Goal: Task Accomplishment & Management: Manage account settings

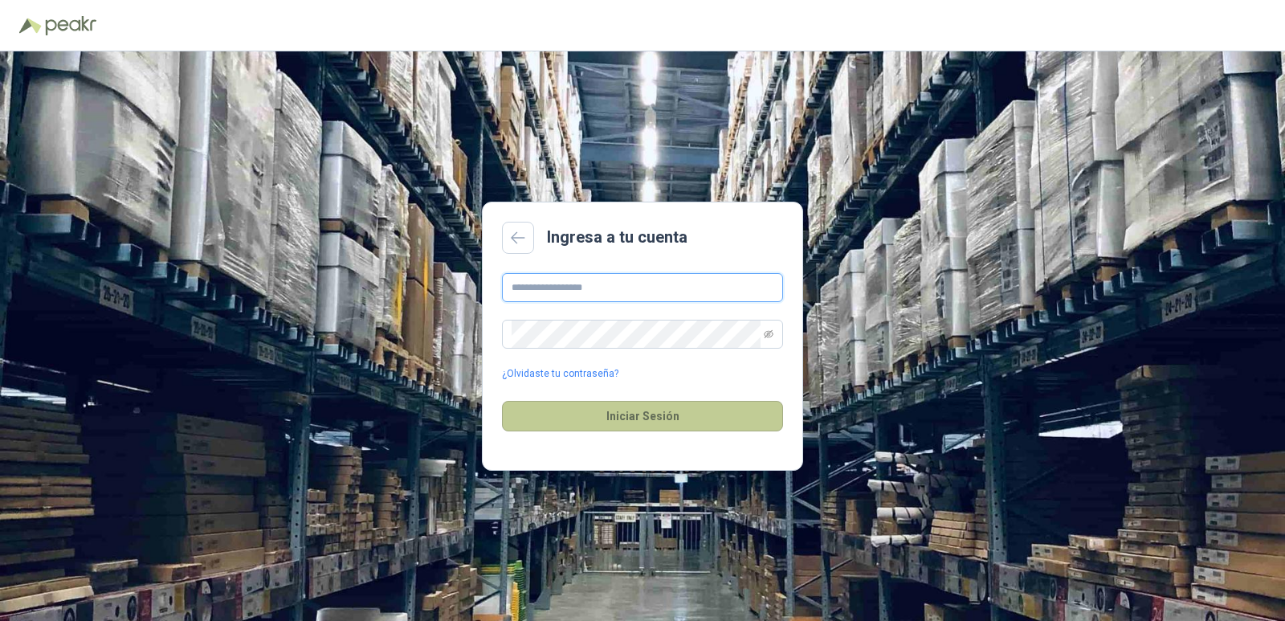
type input "**********"
click at [646, 417] on button "Iniciar Sesión" at bounding box center [642, 416] width 281 height 31
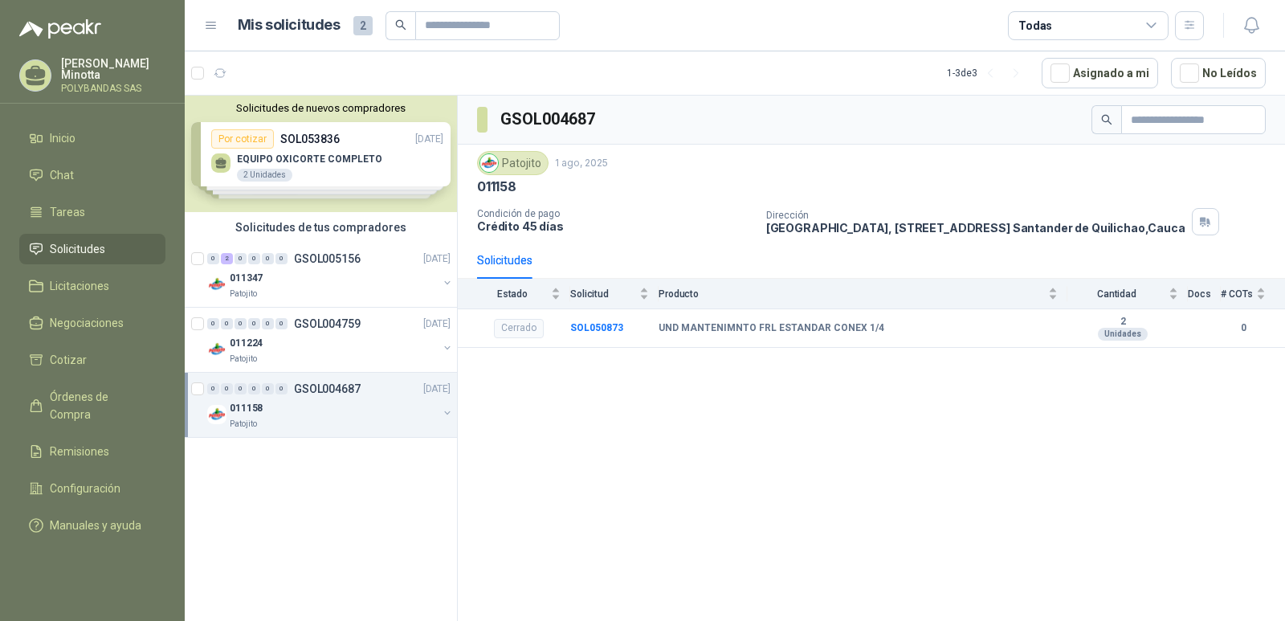
click at [63, 86] on p "POLYBANDAS SAS" at bounding box center [113, 89] width 104 height 10
click at [58, 137] on span "Inicio" at bounding box center [63, 138] width 26 height 18
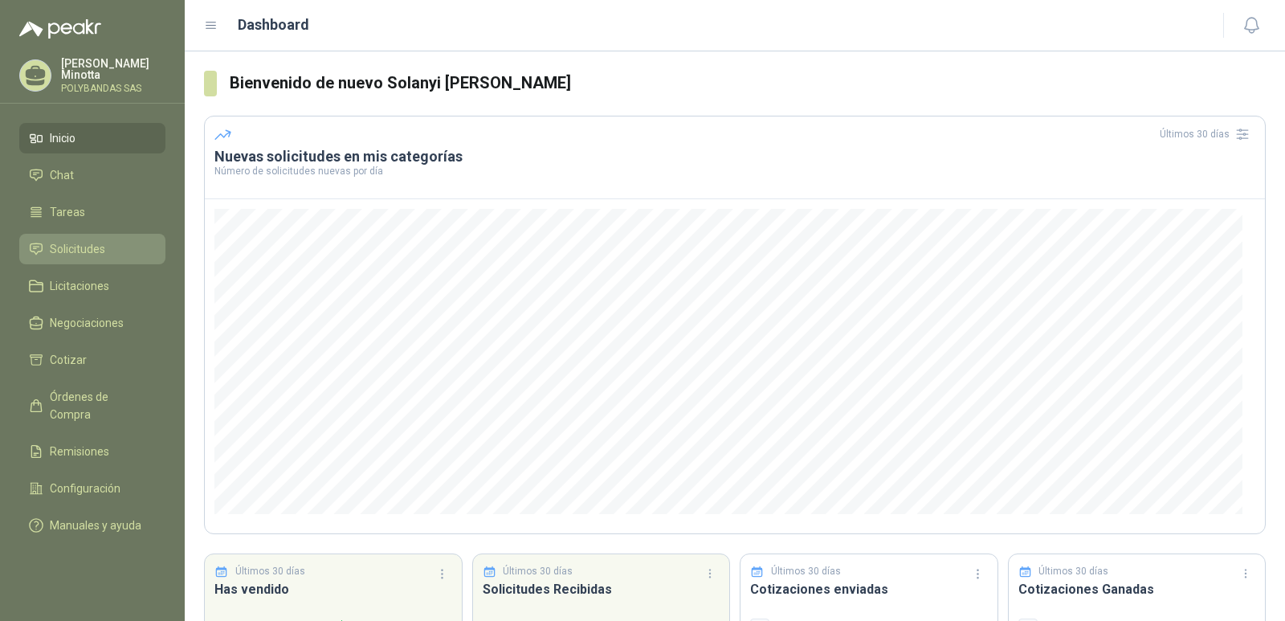
click at [65, 250] on span "Solicitudes" at bounding box center [77, 249] width 55 height 18
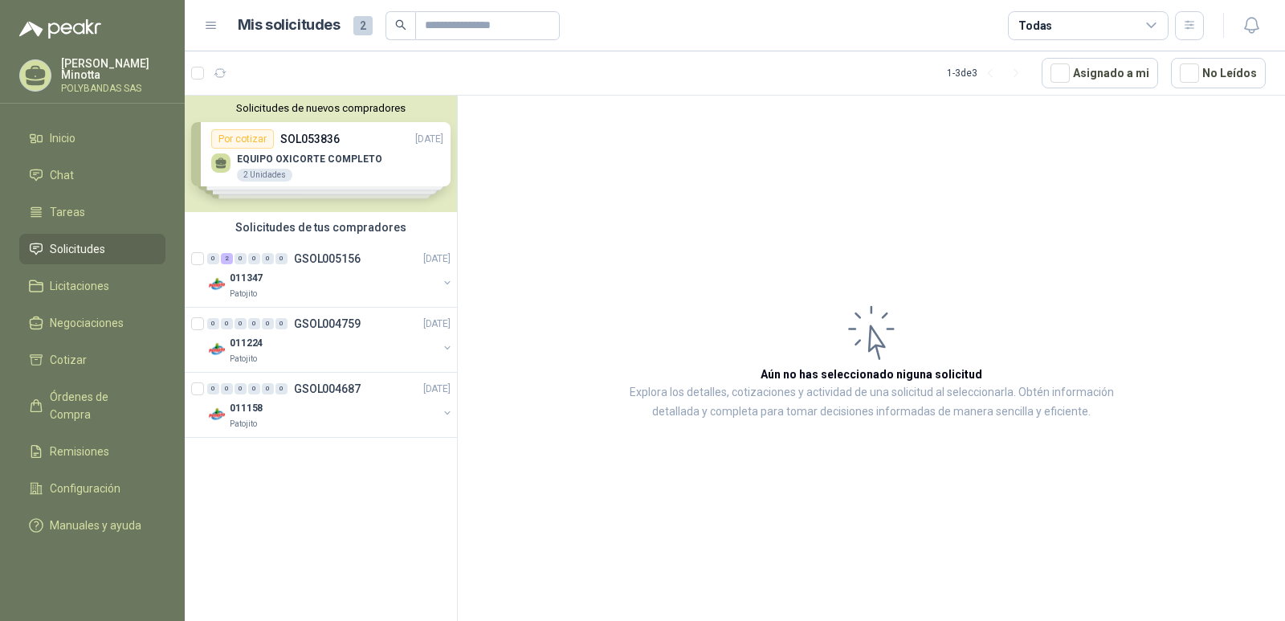
click at [296, 112] on button "Solicitudes de nuevos compradores" at bounding box center [320, 108] width 259 height 12
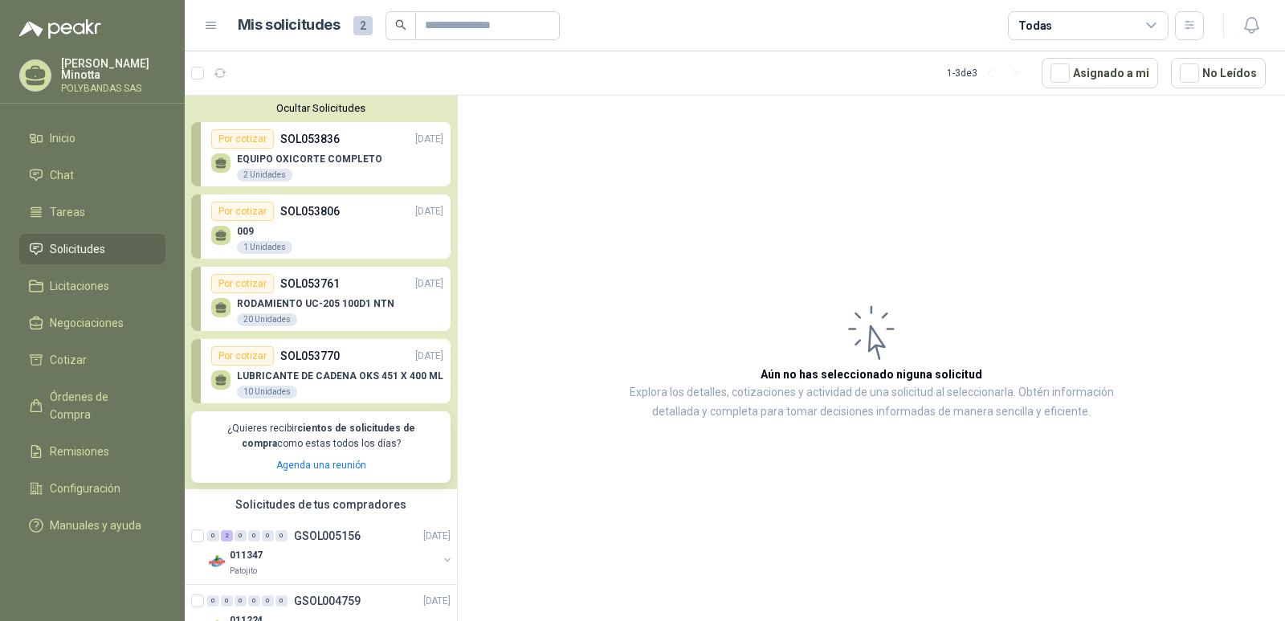
click at [296, 112] on button "Ocultar Solicitudes" at bounding box center [320, 108] width 259 height 12
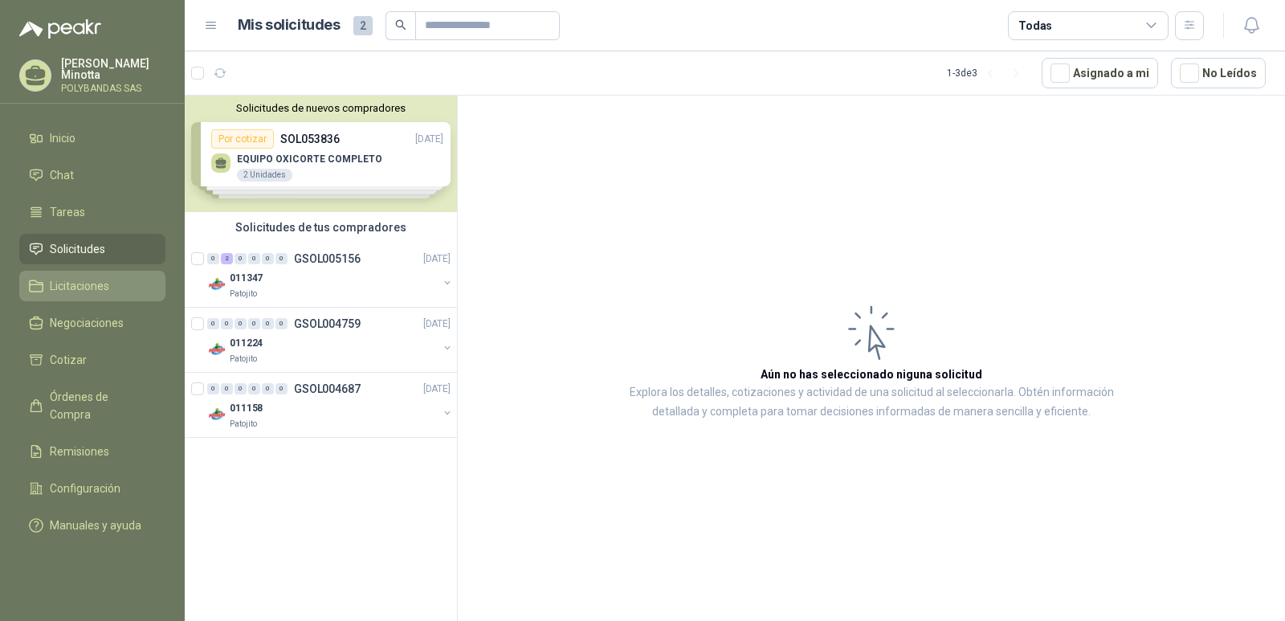
click at [64, 276] on link "Licitaciones" at bounding box center [92, 286] width 146 height 31
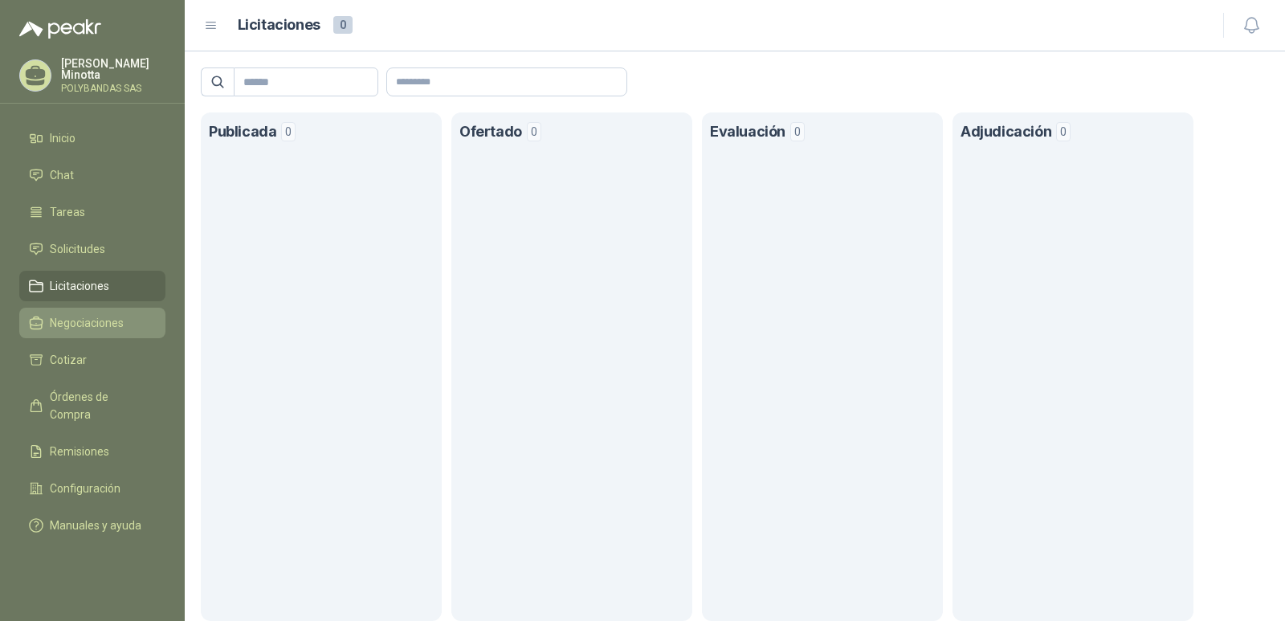
click at [61, 321] on span "Negociaciones" at bounding box center [87, 323] width 74 height 18
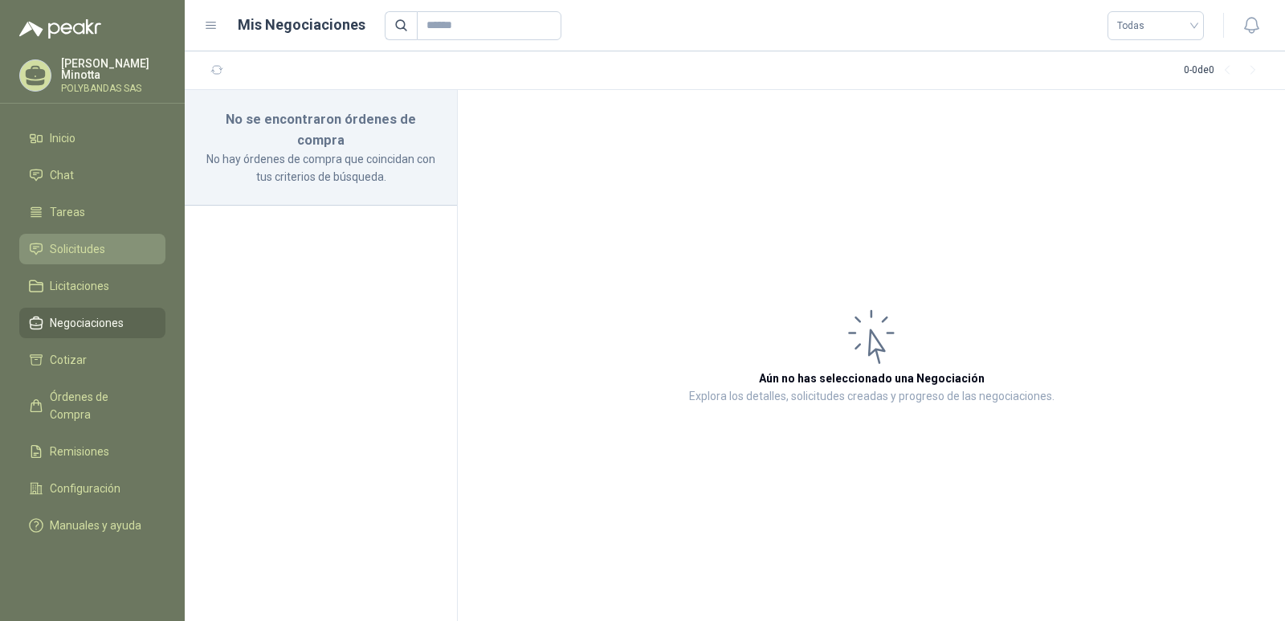
click at [67, 250] on span "Solicitudes" at bounding box center [77, 249] width 55 height 18
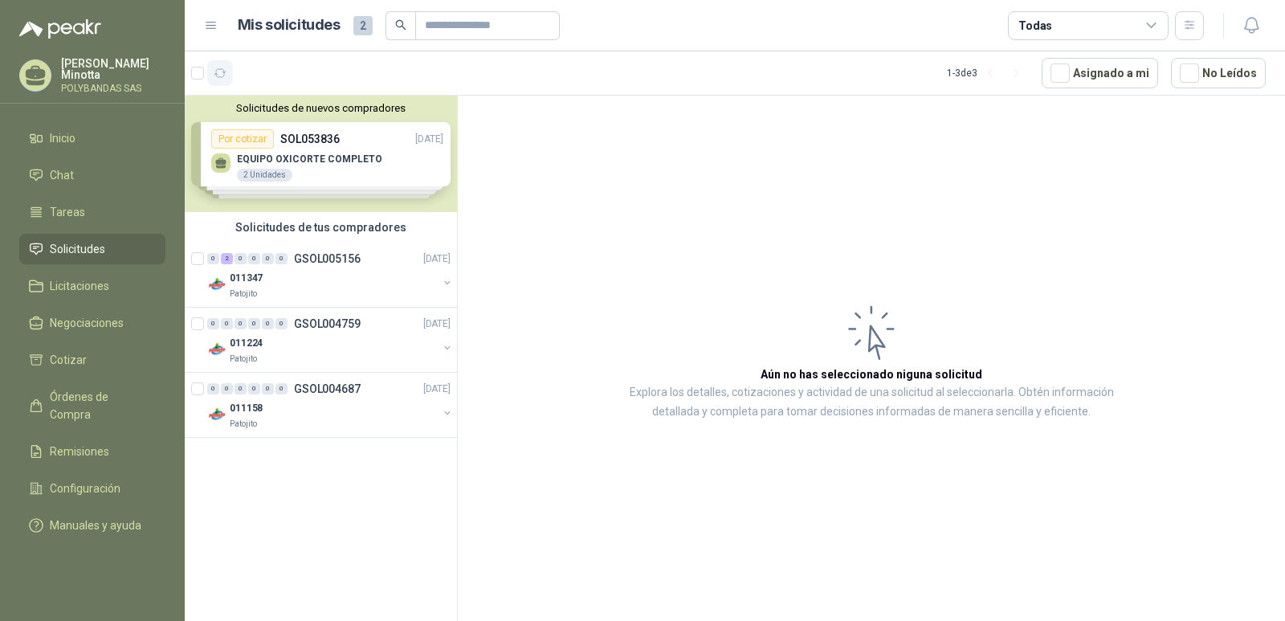
click at [223, 76] on icon "button" at bounding box center [221, 74] width 14 height 14
click at [218, 76] on icon "button" at bounding box center [221, 74] width 14 height 14
click at [99, 296] on link "Licitaciones" at bounding box center [92, 286] width 146 height 31
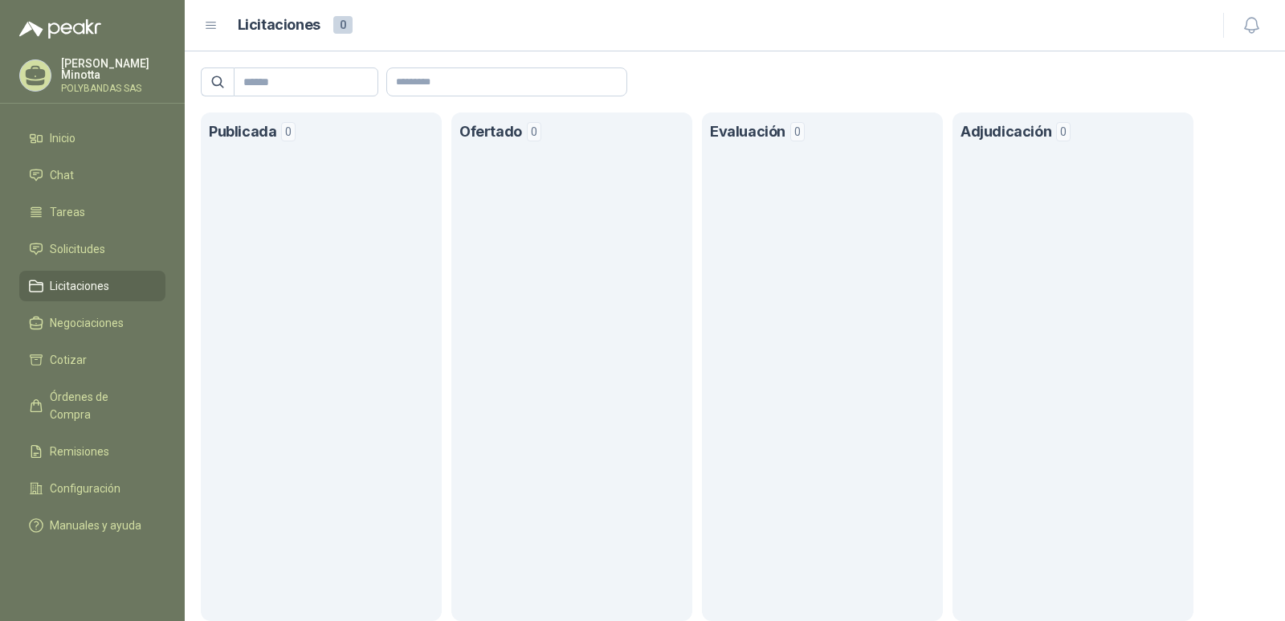
click at [120, 76] on p "[PERSON_NAME]" at bounding box center [113, 69] width 104 height 22
click at [41, 149] on link "Inicio" at bounding box center [92, 138] width 146 height 31
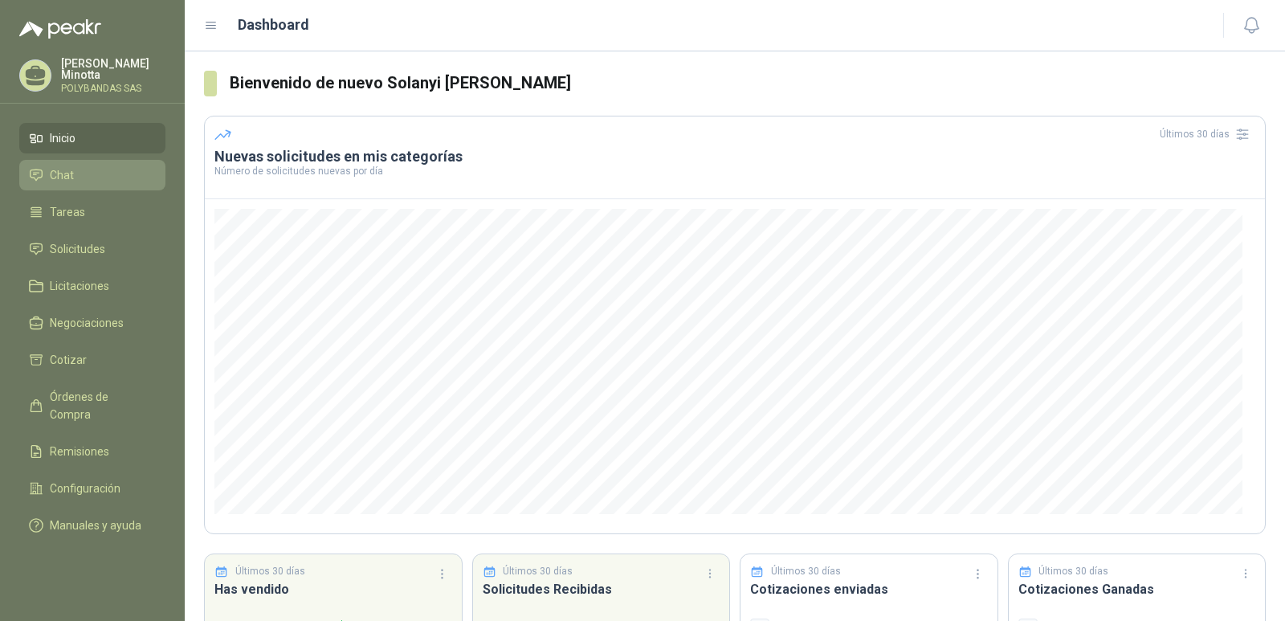
click at [50, 174] on span "Chat" at bounding box center [62, 175] width 24 height 18
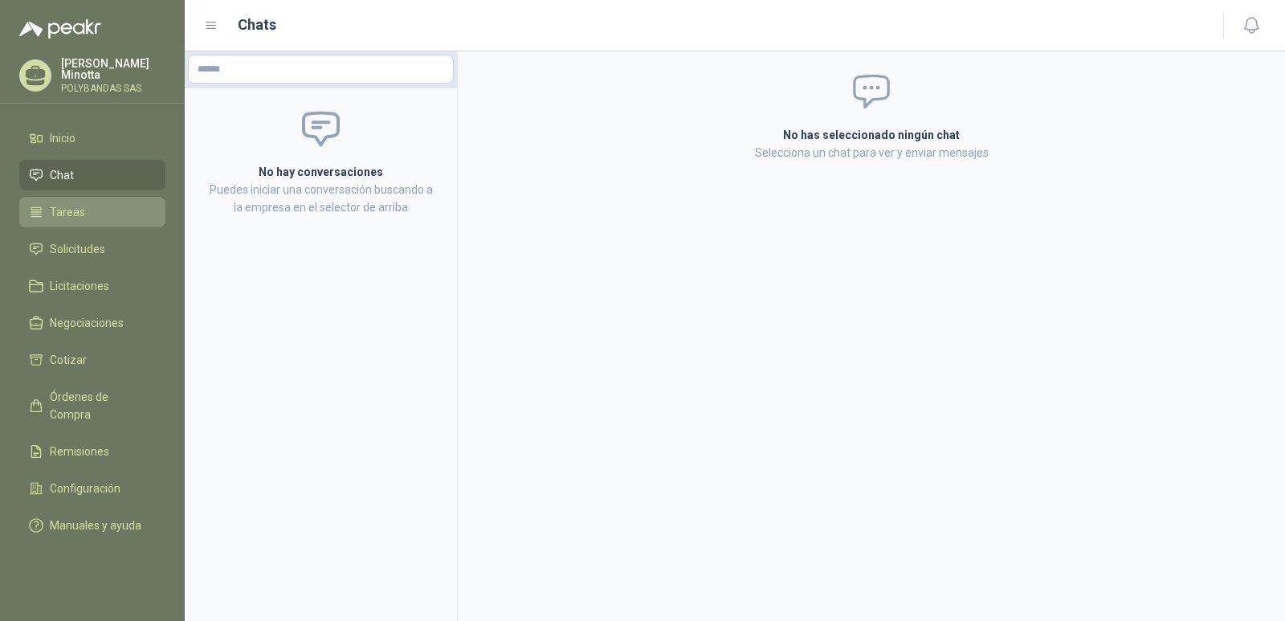
click at [60, 208] on span "Tareas" at bounding box center [67, 212] width 35 height 18
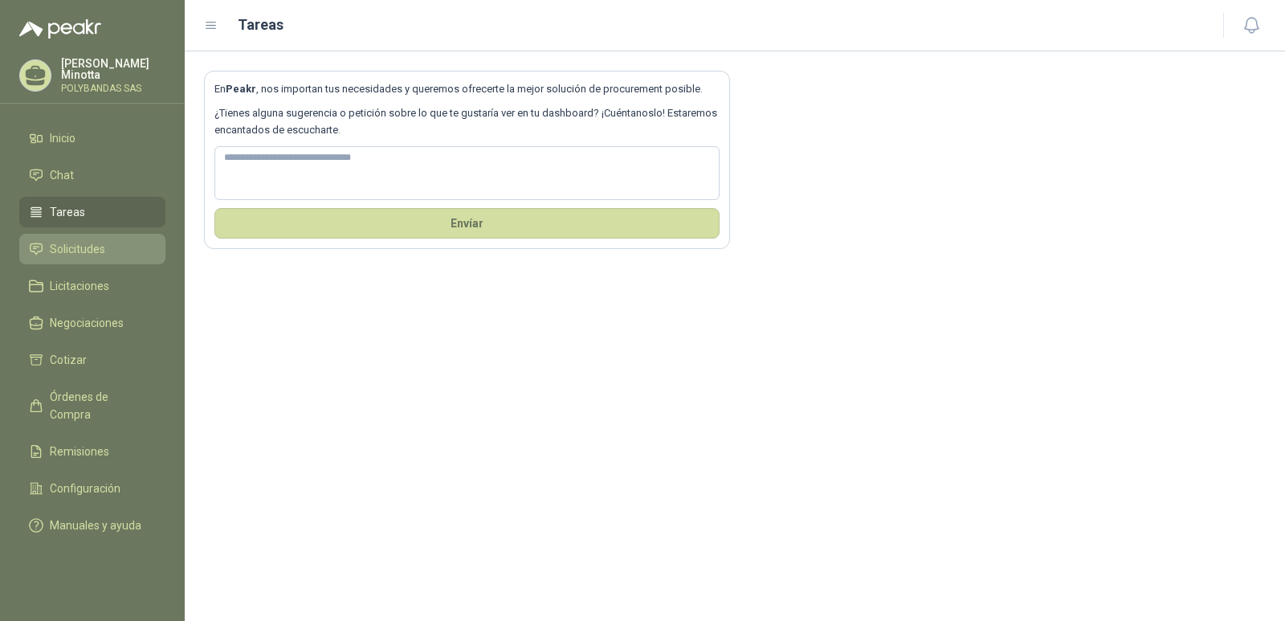
click at [73, 247] on span "Solicitudes" at bounding box center [77, 249] width 55 height 18
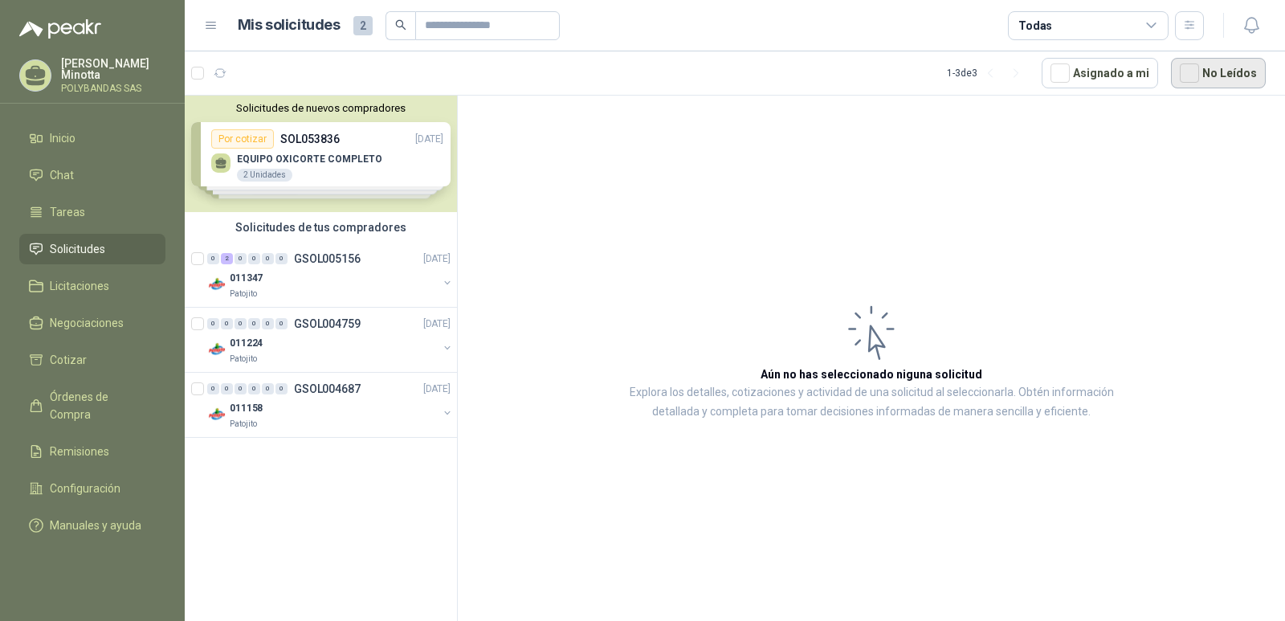
click at [1203, 72] on button "No Leídos" at bounding box center [1218, 73] width 95 height 31
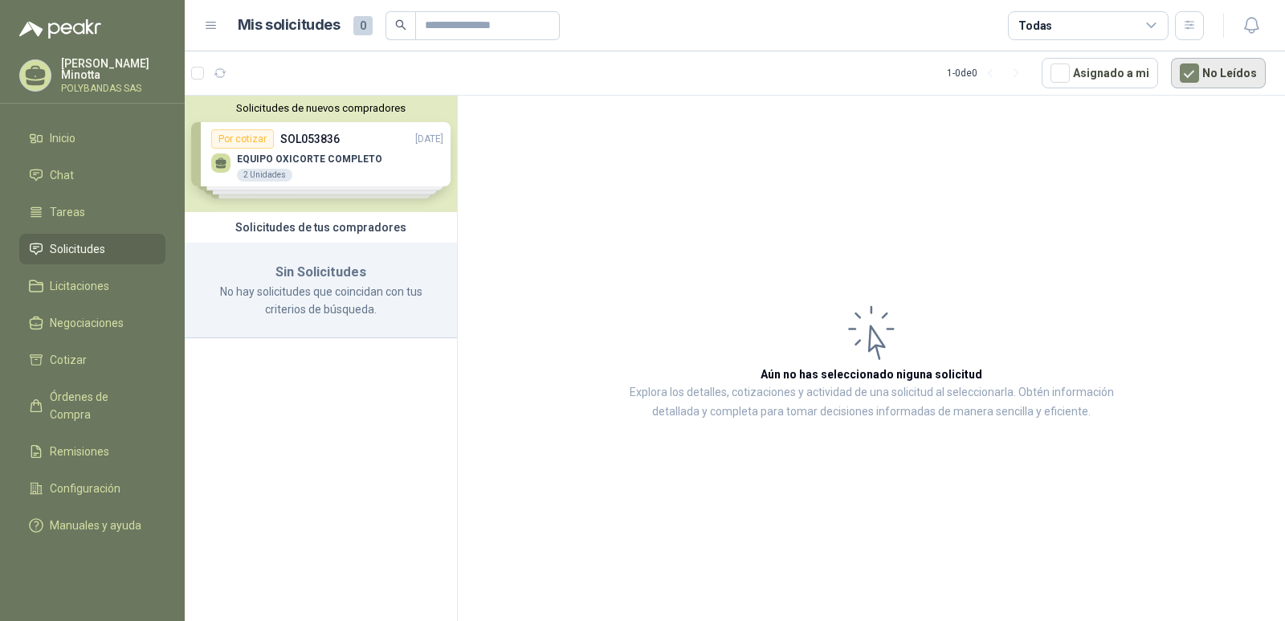
click at [1203, 72] on button "No Leídos" at bounding box center [1218, 73] width 95 height 31
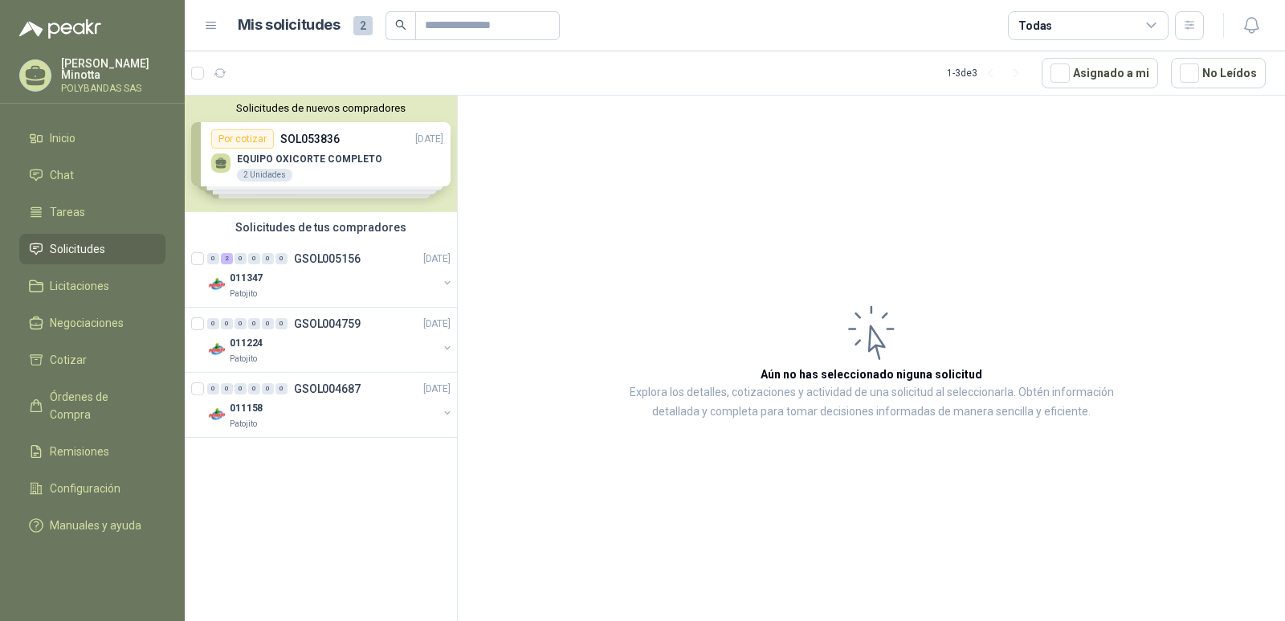
click at [78, 70] on p "[PERSON_NAME]" at bounding box center [113, 69] width 104 height 22
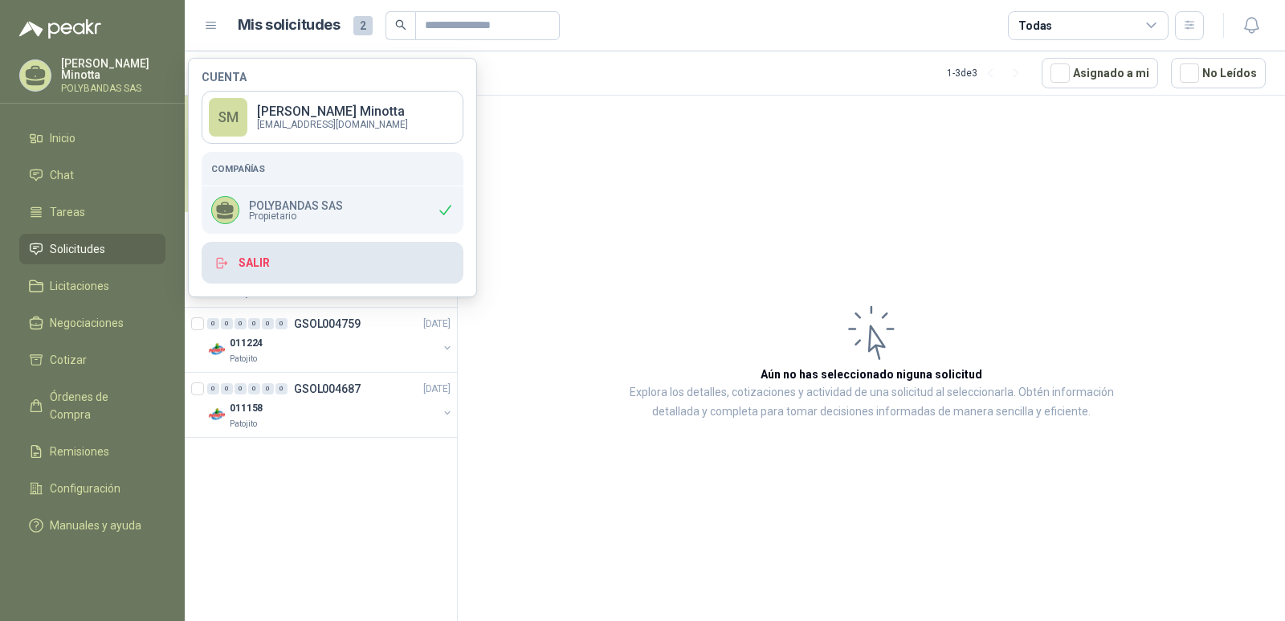
click at [248, 271] on button "Salir" at bounding box center [333, 263] width 262 height 42
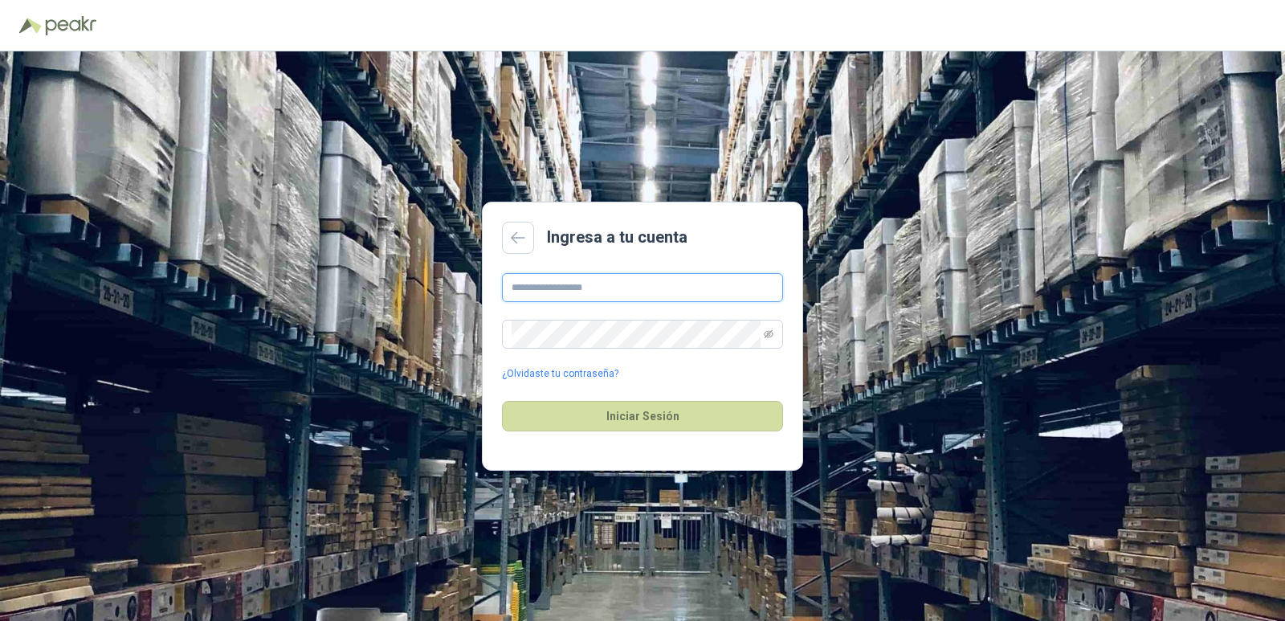
type input "**********"
click at [586, 406] on button "Iniciar Sesión" at bounding box center [642, 416] width 281 height 31
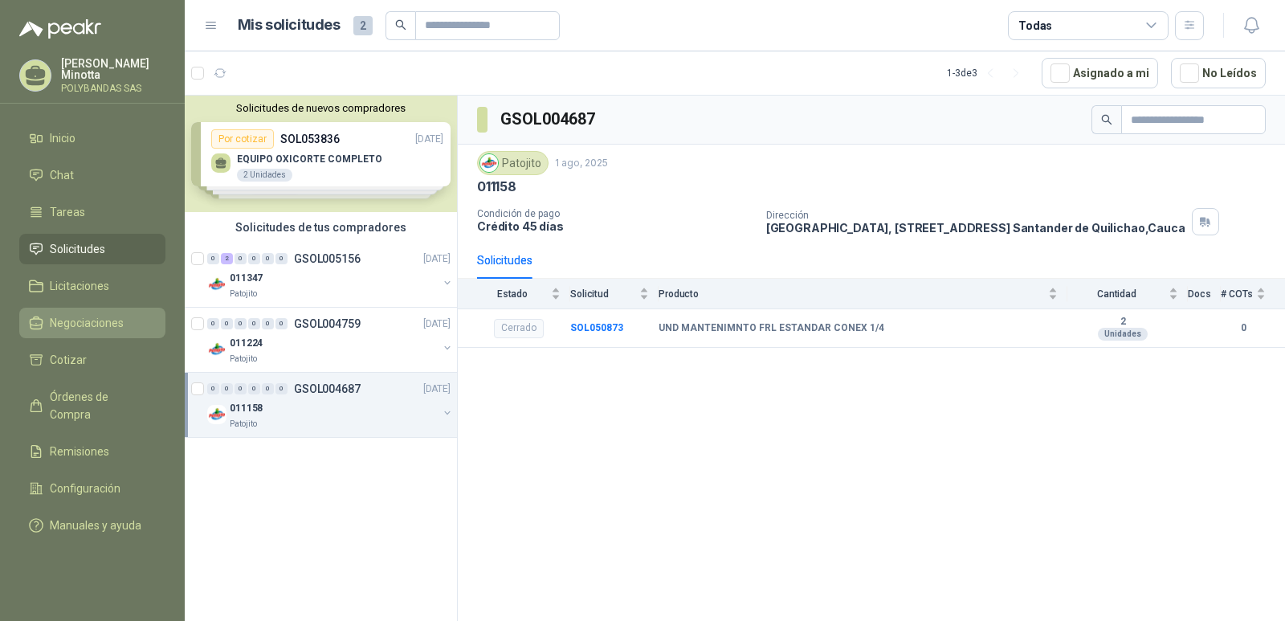
click at [69, 330] on span "Negociaciones" at bounding box center [87, 323] width 74 height 18
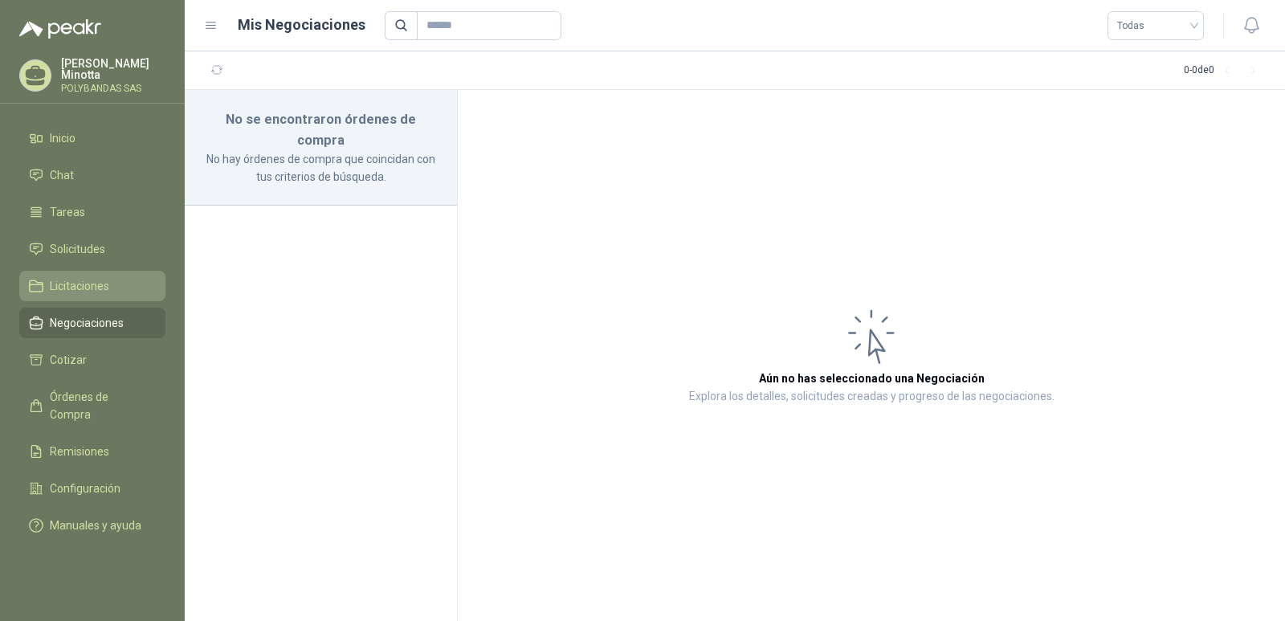
click at [68, 289] on span "Licitaciones" at bounding box center [79, 286] width 59 height 18
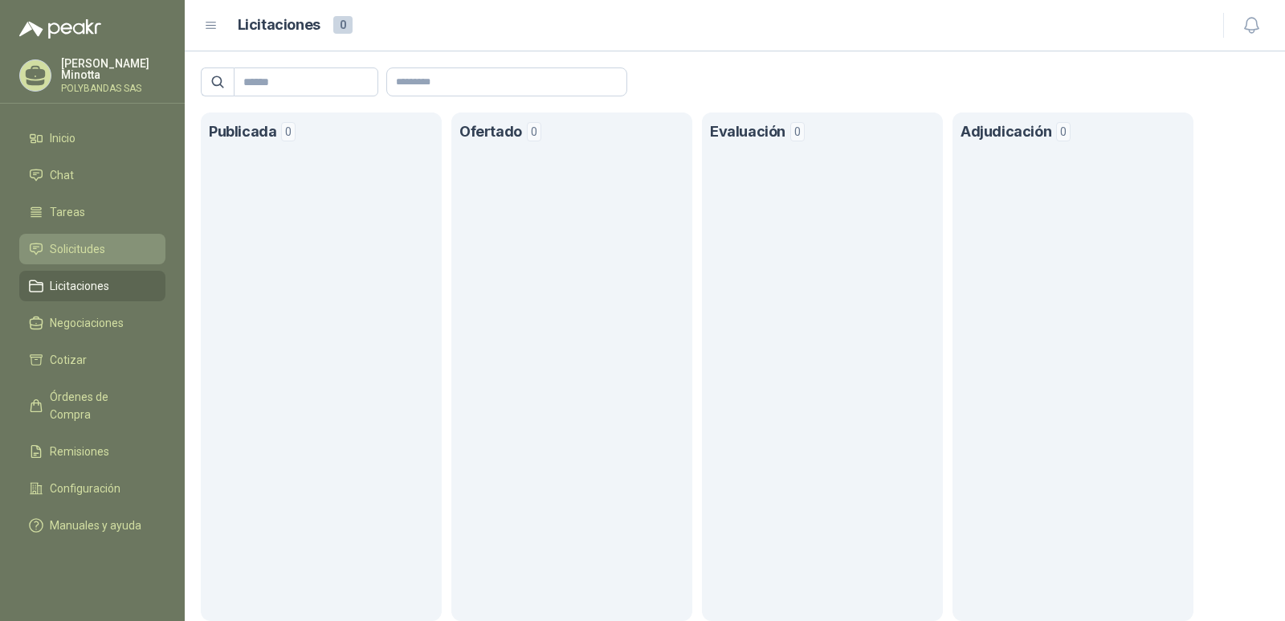
click at [75, 243] on span "Solicitudes" at bounding box center [77, 249] width 55 height 18
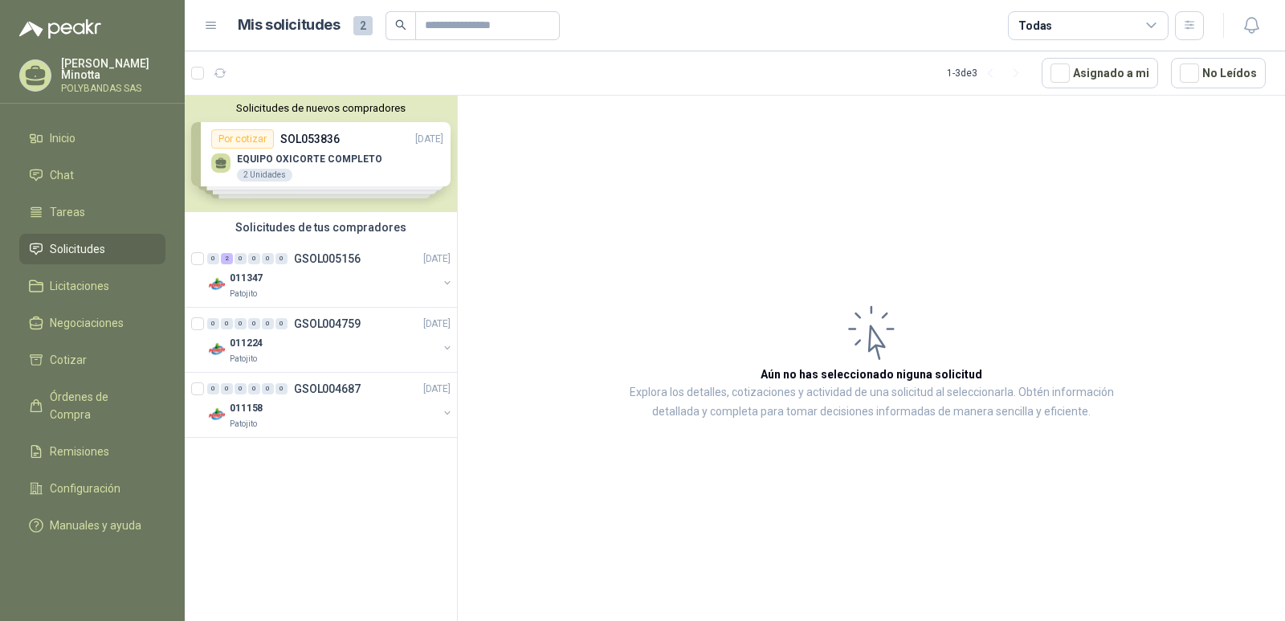
click at [71, 78] on p "[PERSON_NAME]" at bounding box center [113, 69] width 104 height 22
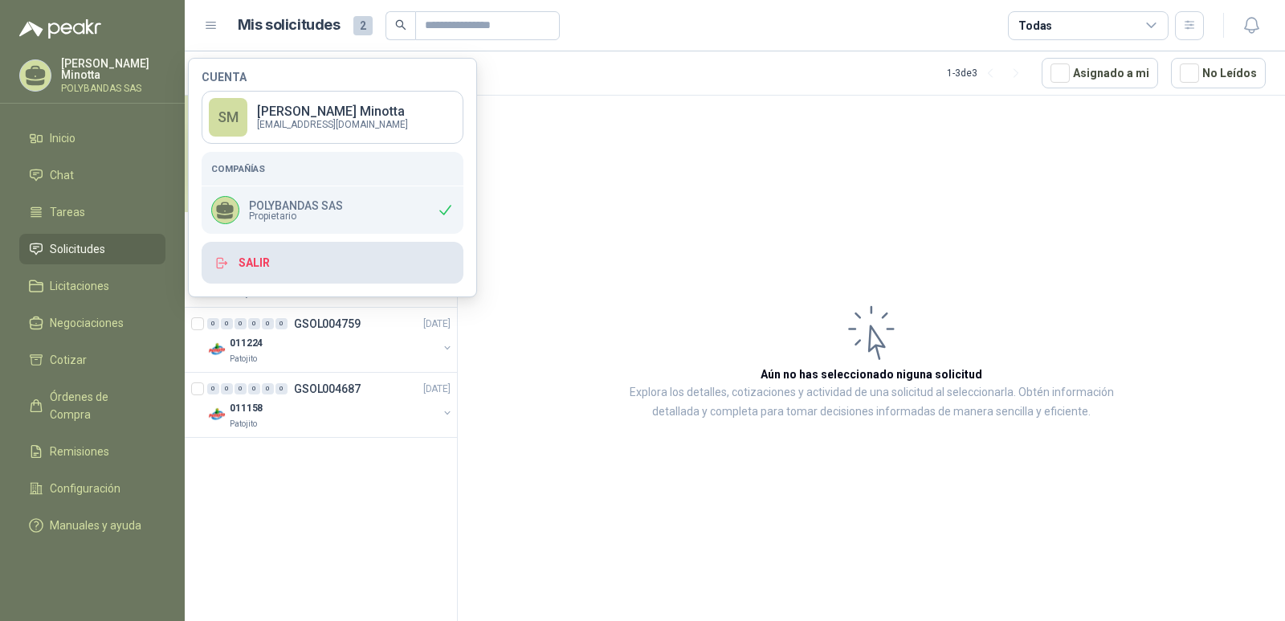
click at [282, 272] on button "Salir" at bounding box center [333, 263] width 262 height 42
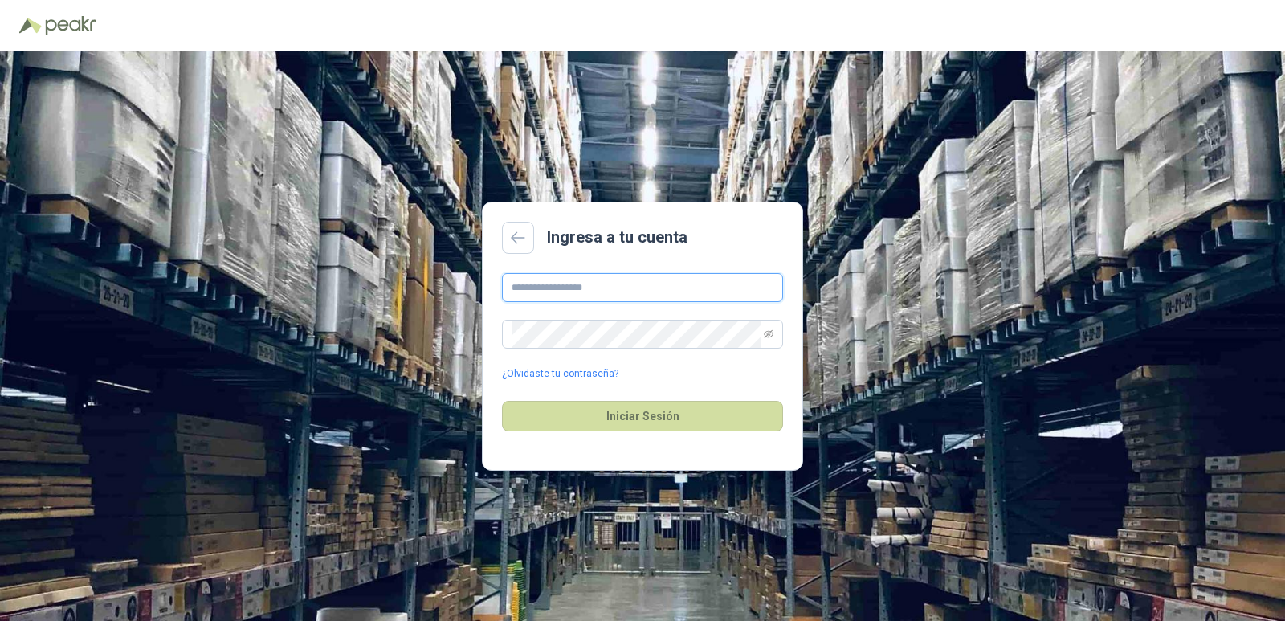
type input "**********"
click at [634, 431] on button "Iniciar Sesión" at bounding box center [642, 416] width 281 height 31
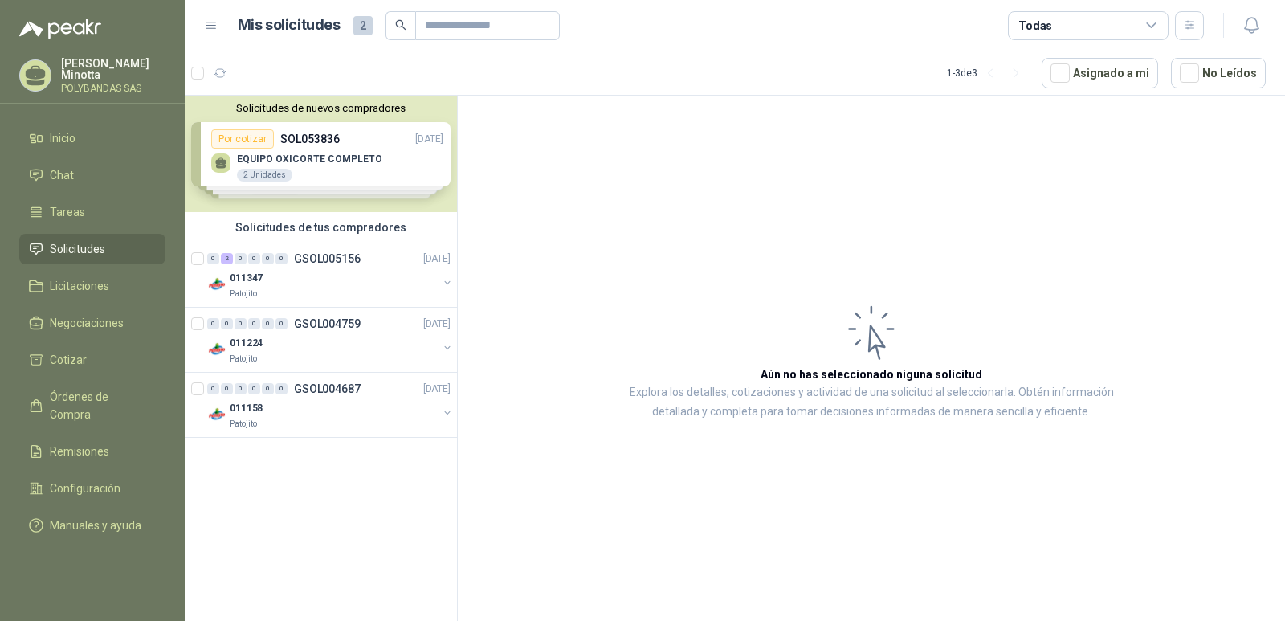
click at [337, 112] on button "Solicitudes de nuevos compradores" at bounding box center [320, 108] width 259 height 12
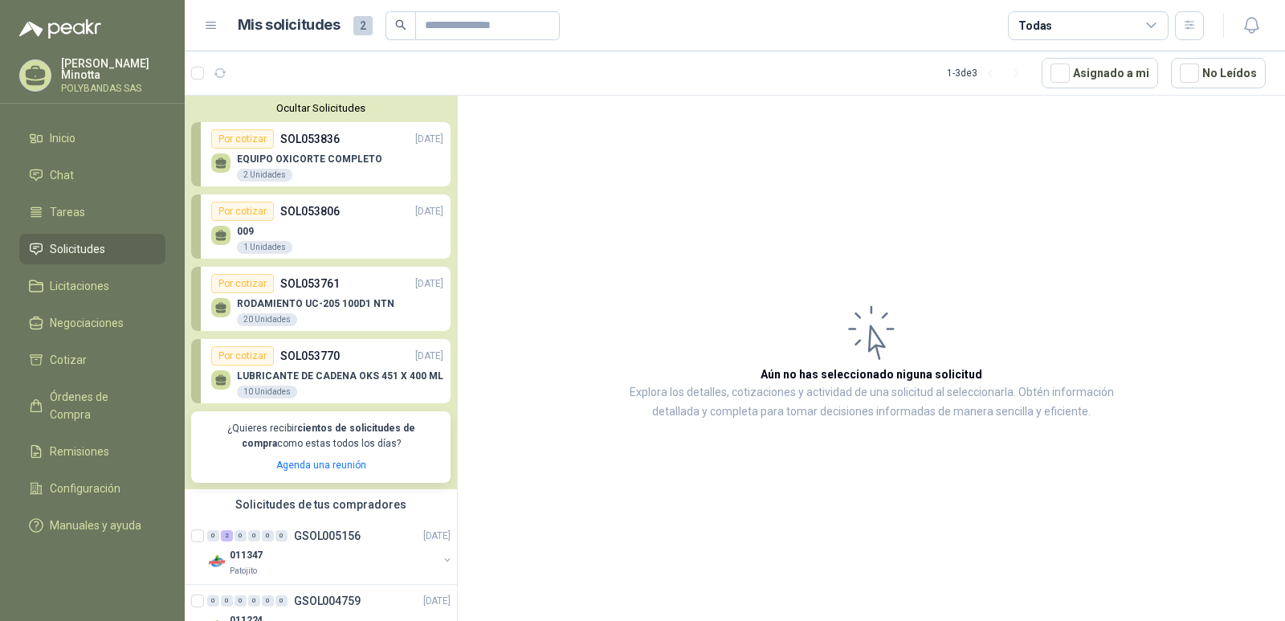
click at [337, 112] on button "Ocultar Solicitudes" at bounding box center [320, 108] width 259 height 12
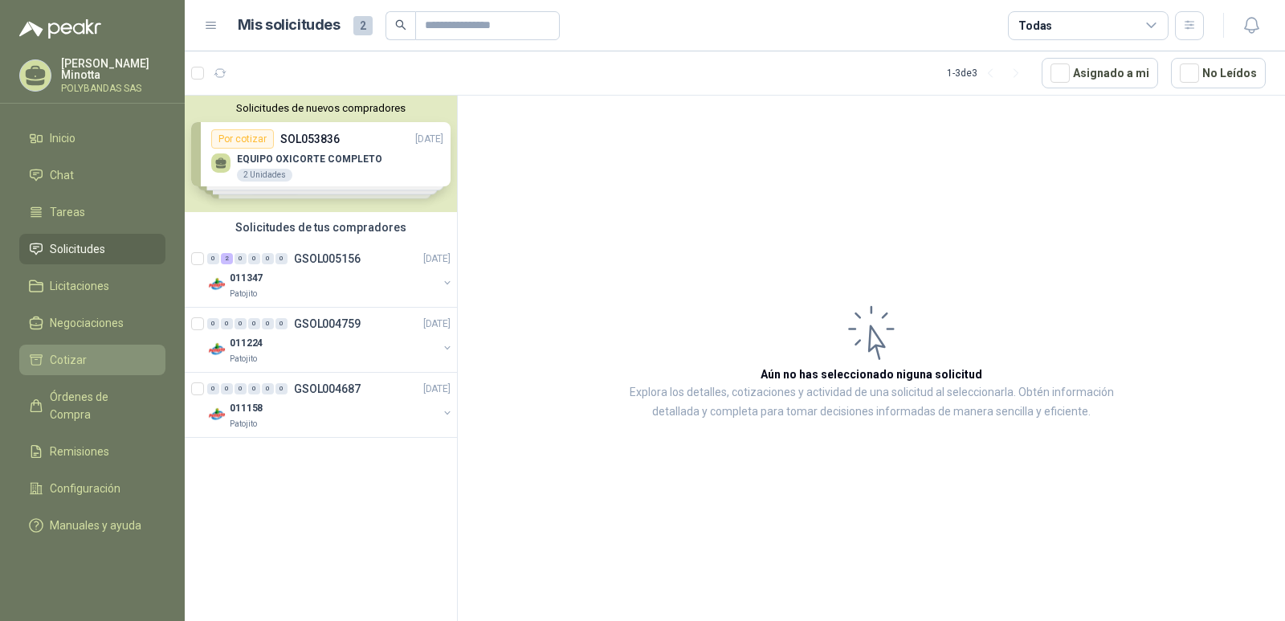
click at [74, 362] on span "Cotizar" at bounding box center [68, 360] width 37 height 18
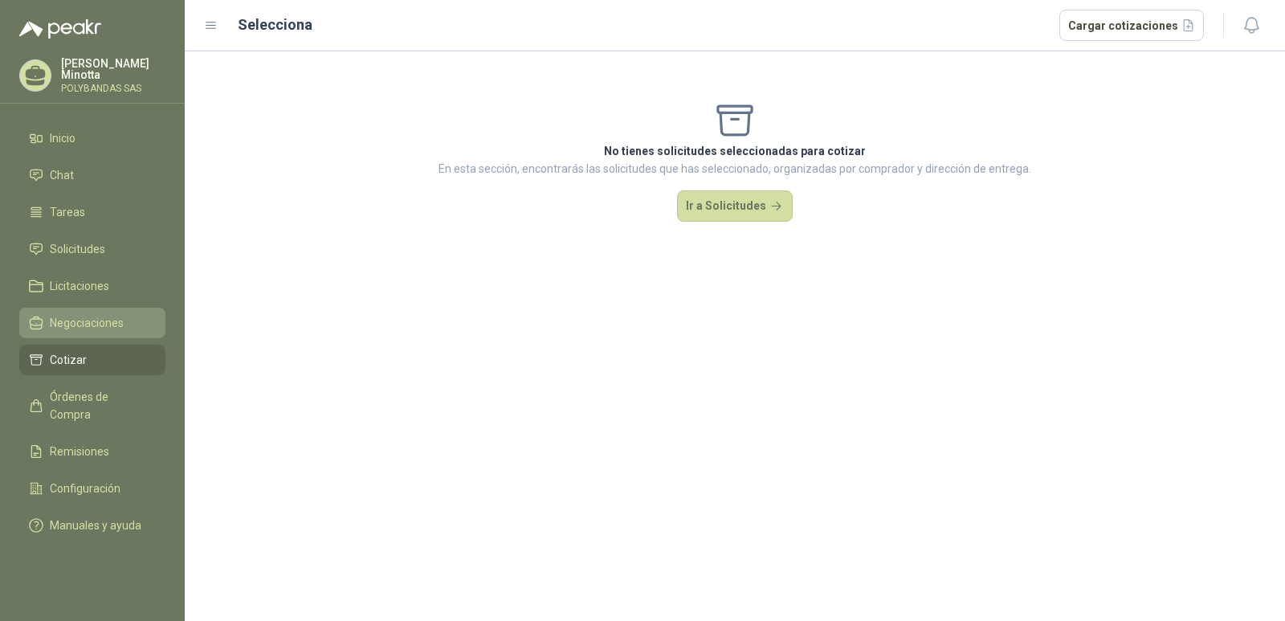
click at [63, 331] on span "Negociaciones" at bounding box center [87, 323] width 74 height 18
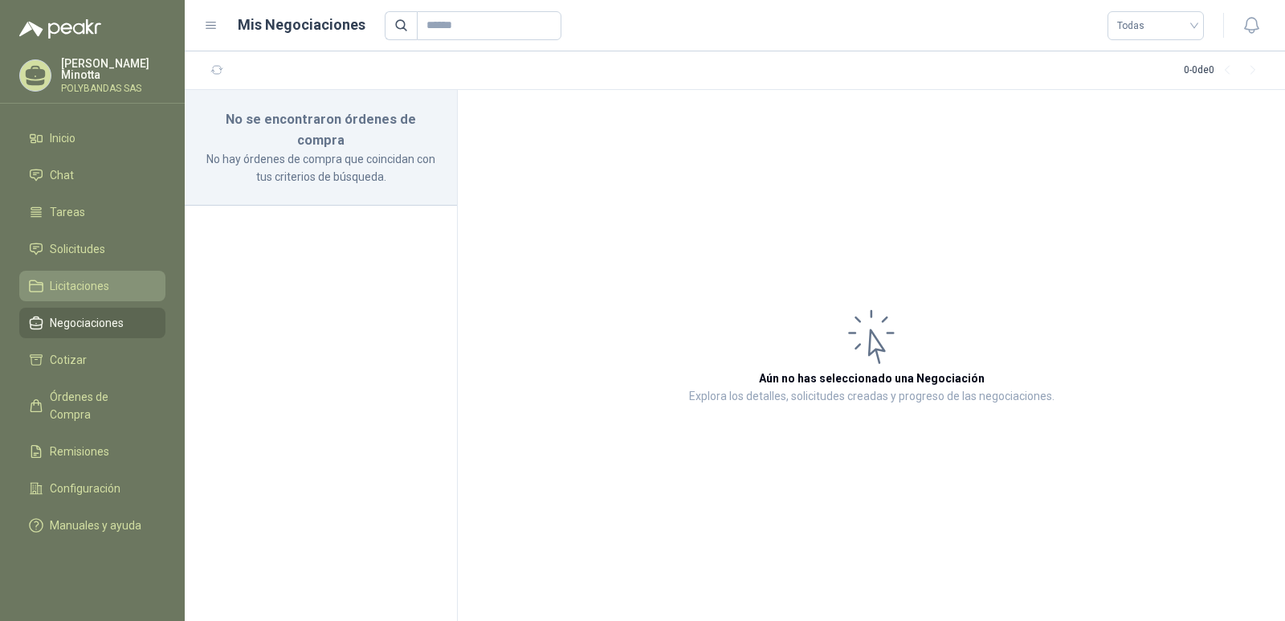
click at [63, 292] on span "Licitaciones" at bounding box center [79, 286] width 59 height 18
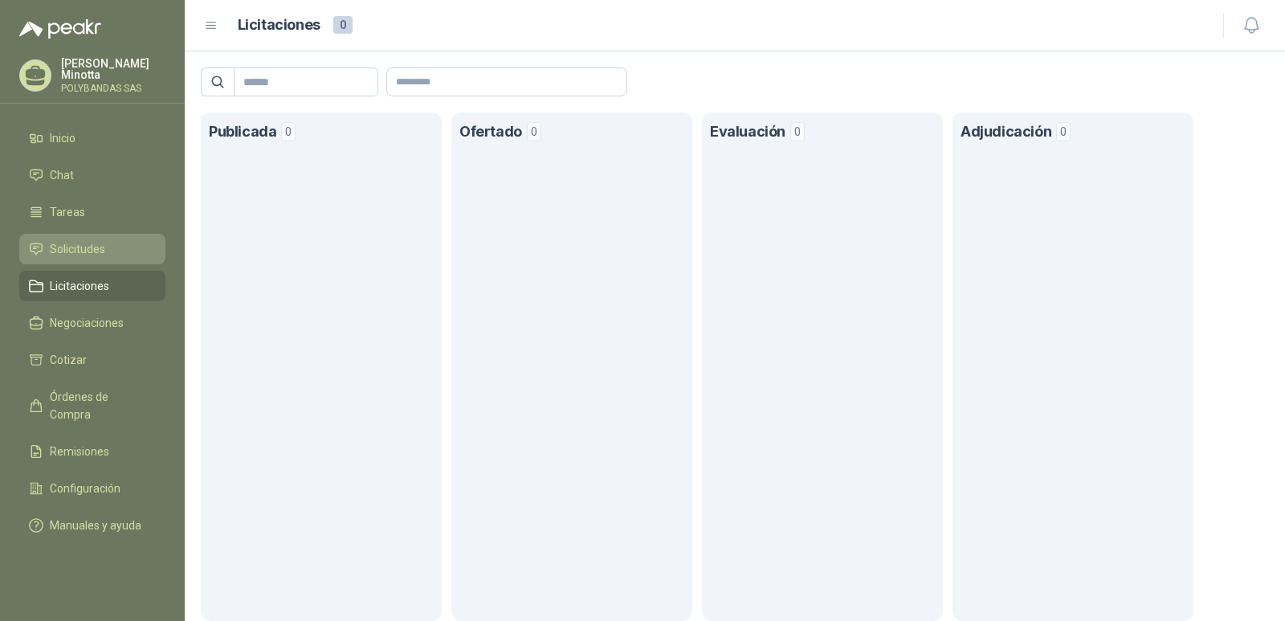
click at [76, 261] on link "Solicitudes" at bounding box center [92, 249] width 146 height 31
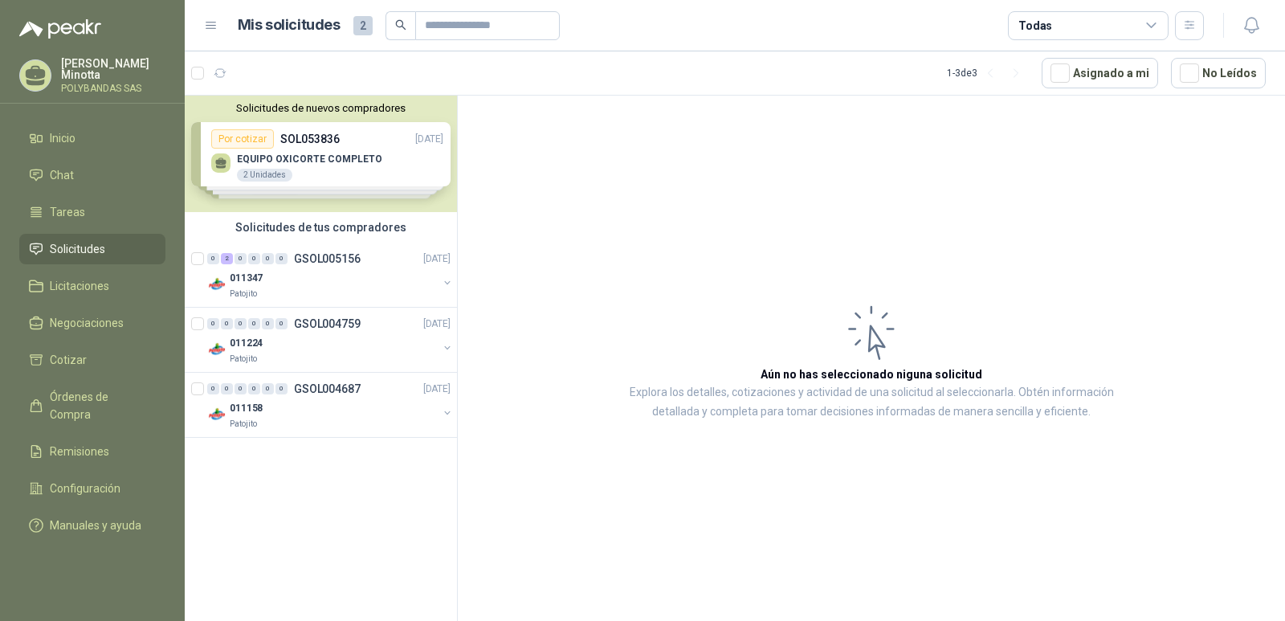
click at [81, 73] on p "[PERSON_NAME]" at bounding box center [113, 69] width 104 height 22
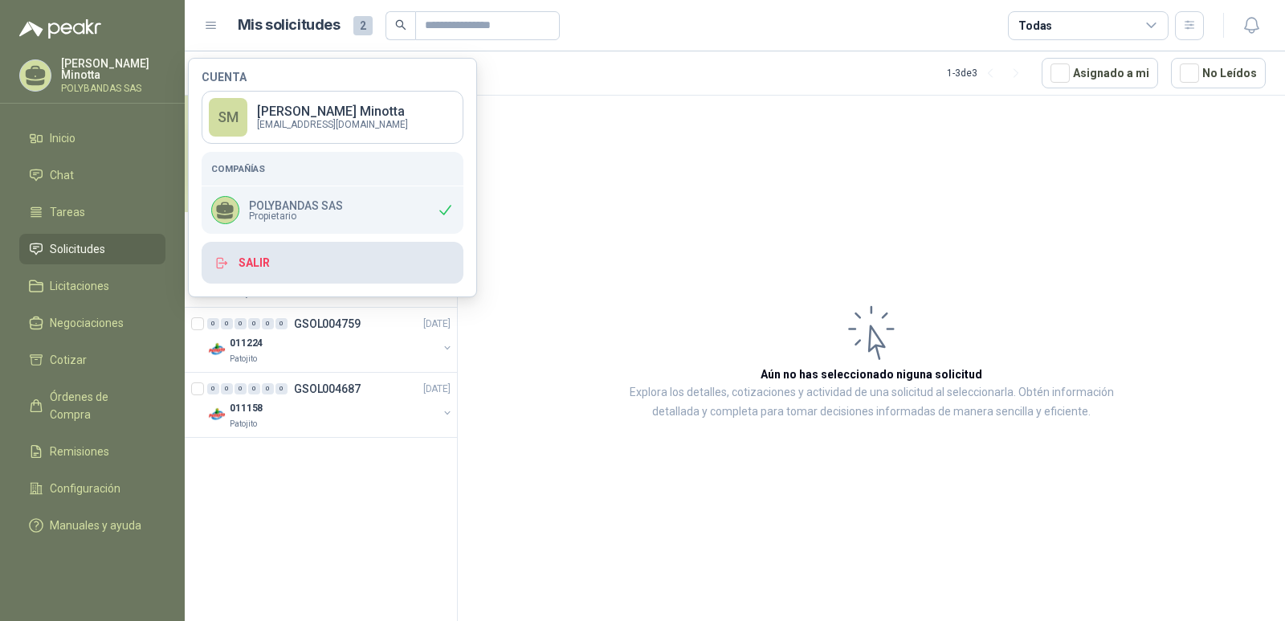
click at [268, 260] on button "Salir" at bounding box center [333, 263] width 262 height 42
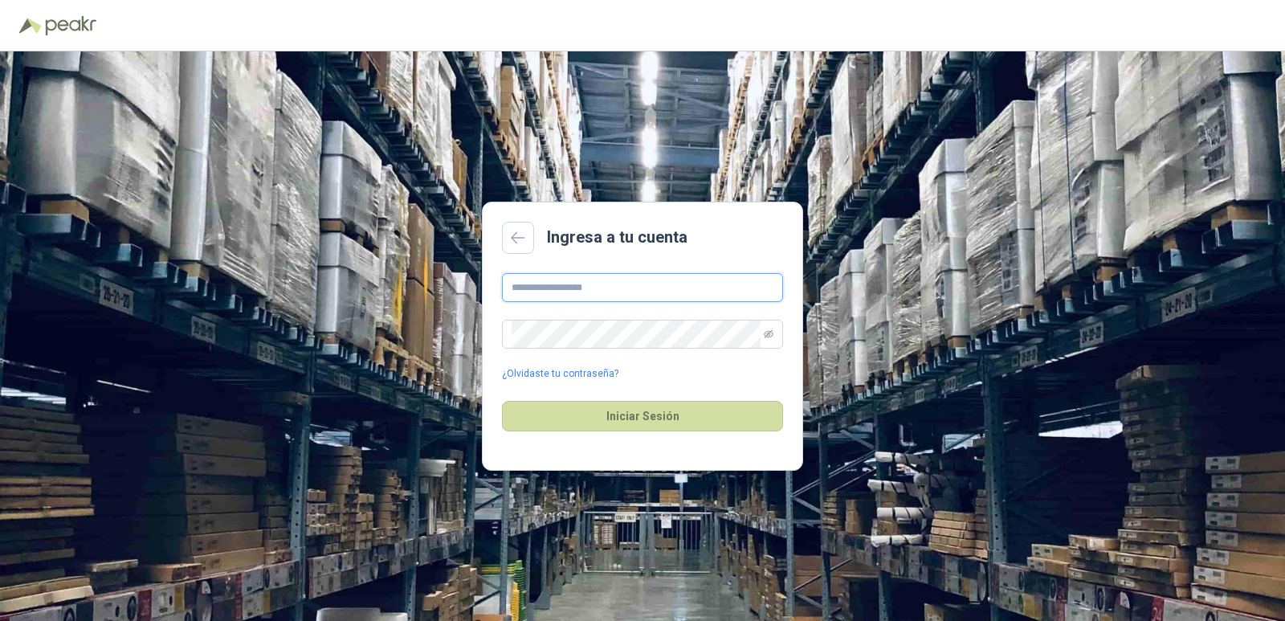
type input "**********"
click at [588, 417] on button "Iniciar Sesión" at bounding box center [642, 416] width 281 height 31
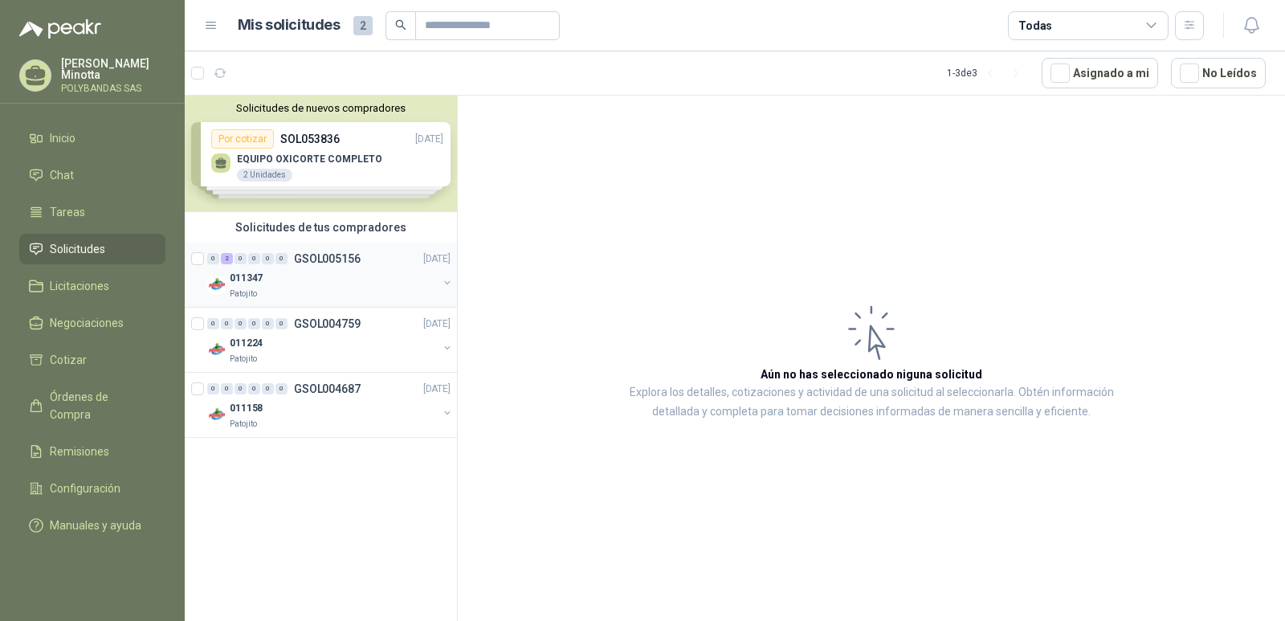
click at [445, 286] on button "button" at bounding box center [447, 282] width 13 height 13
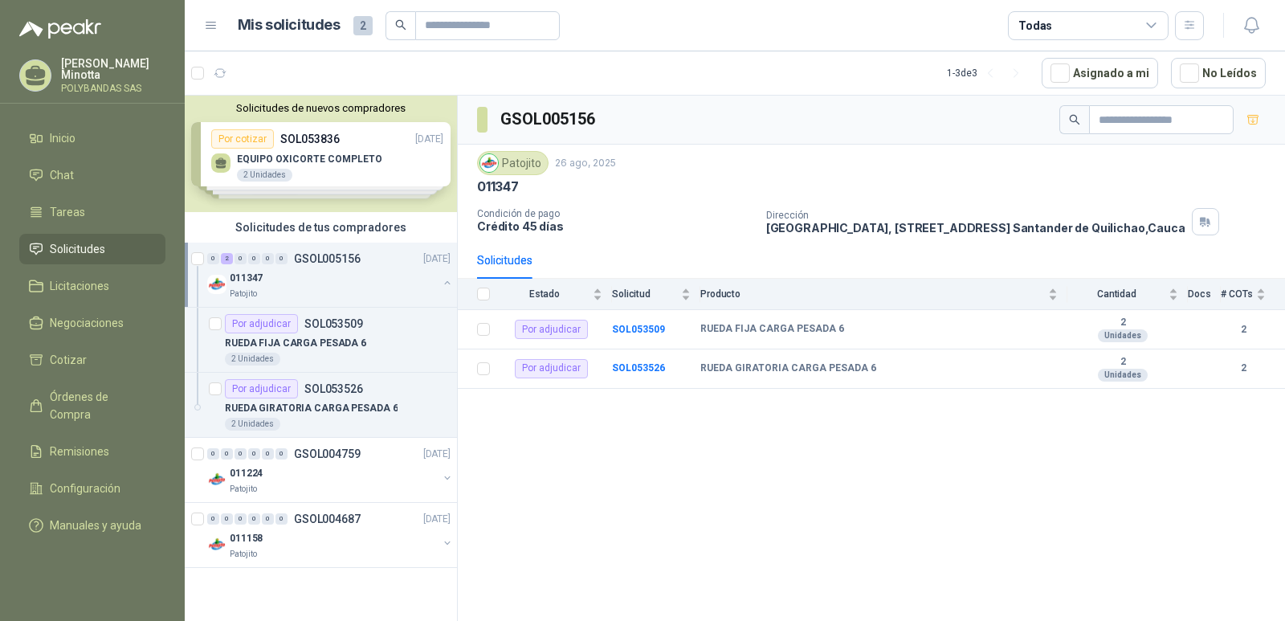
click at [445, 286] on button "button" at bounding box center [447, 282] width 13 height 13
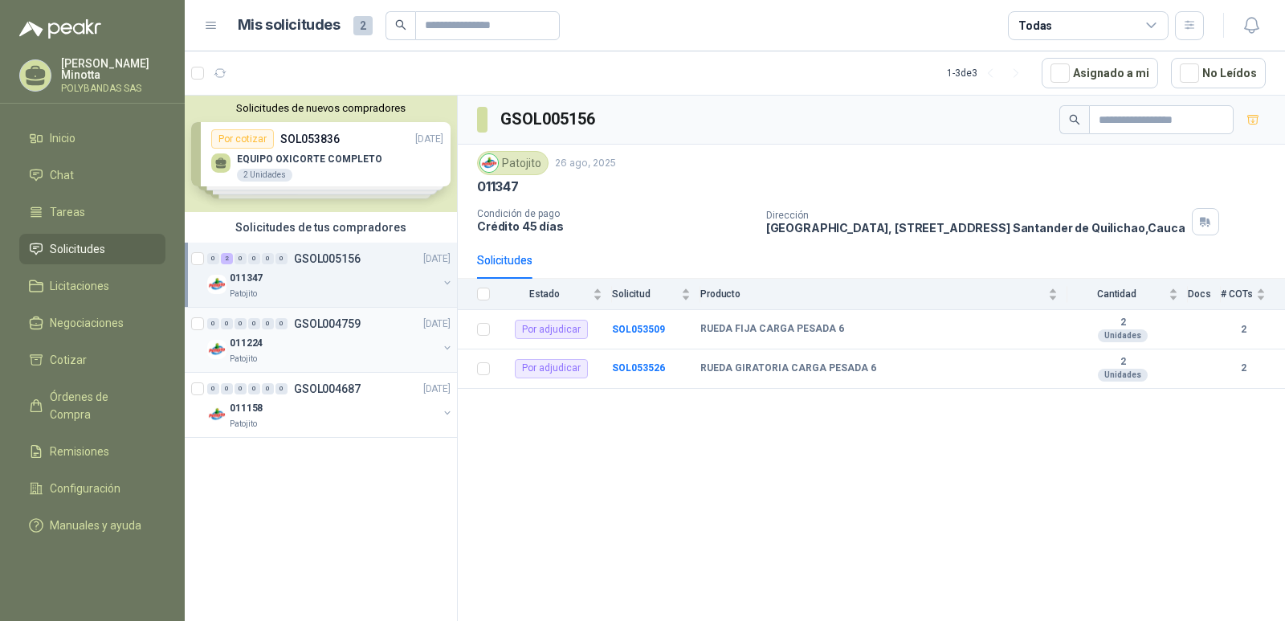
click at [447, 348] on button "button" at bounding box center [447, 347] width 13 height 13
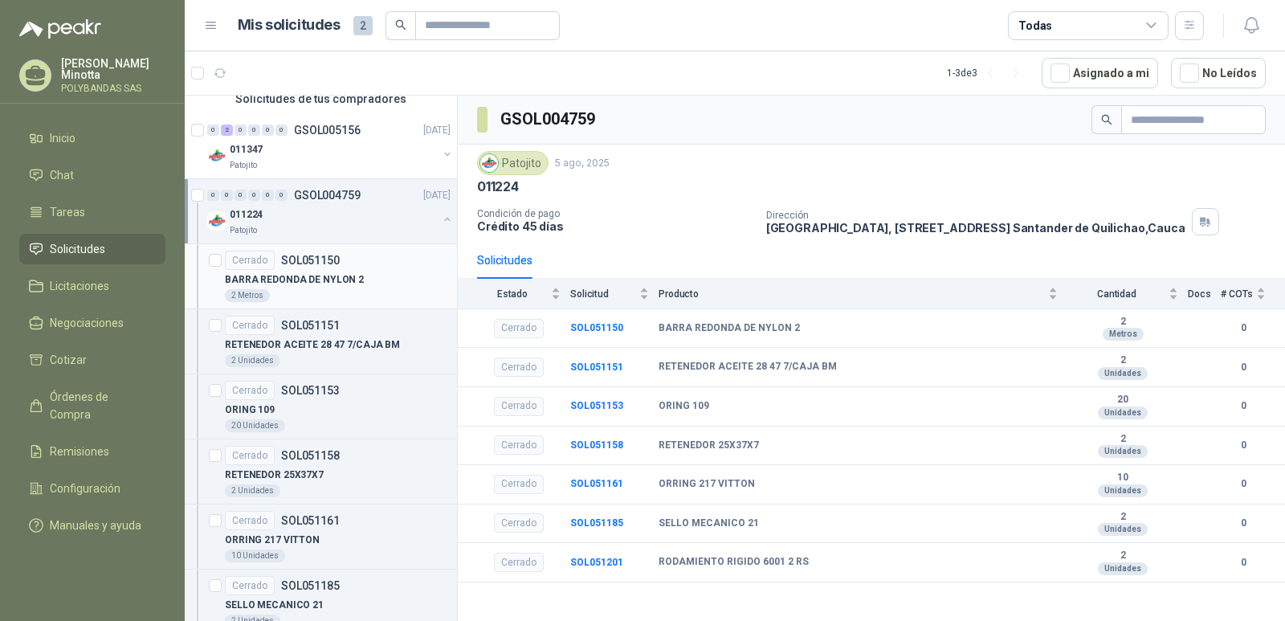
scroll to position [48, 0]
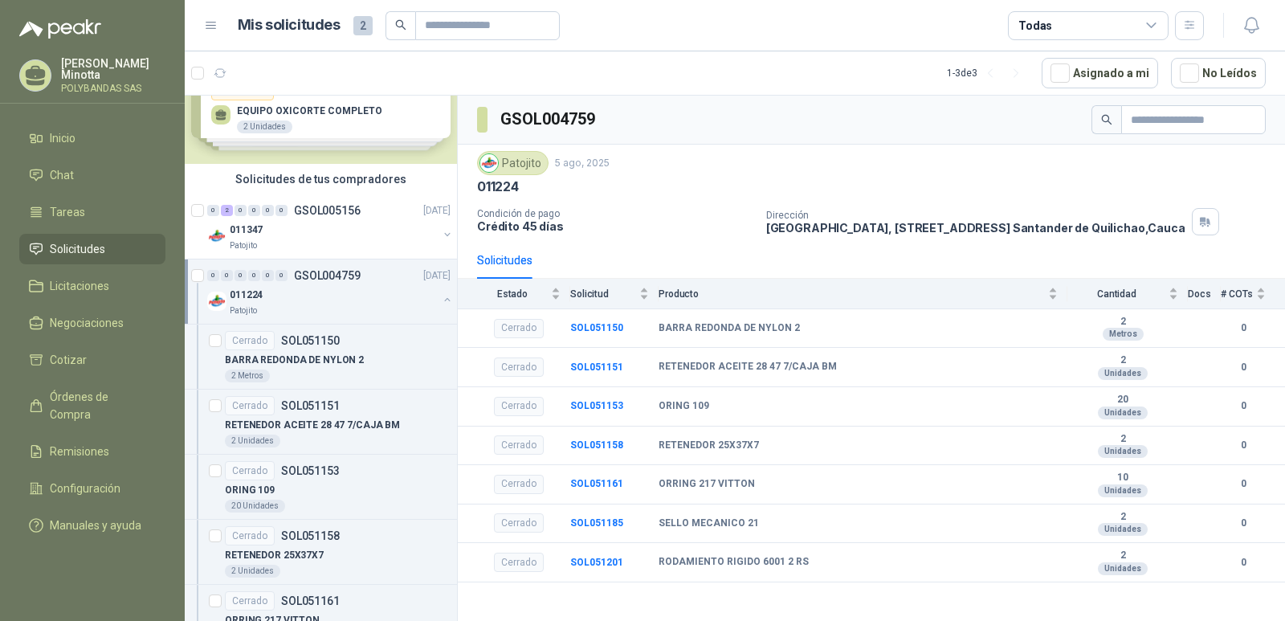
click at [441, 301] on button "button" at bounding box center [447, 299] width 13 height 13
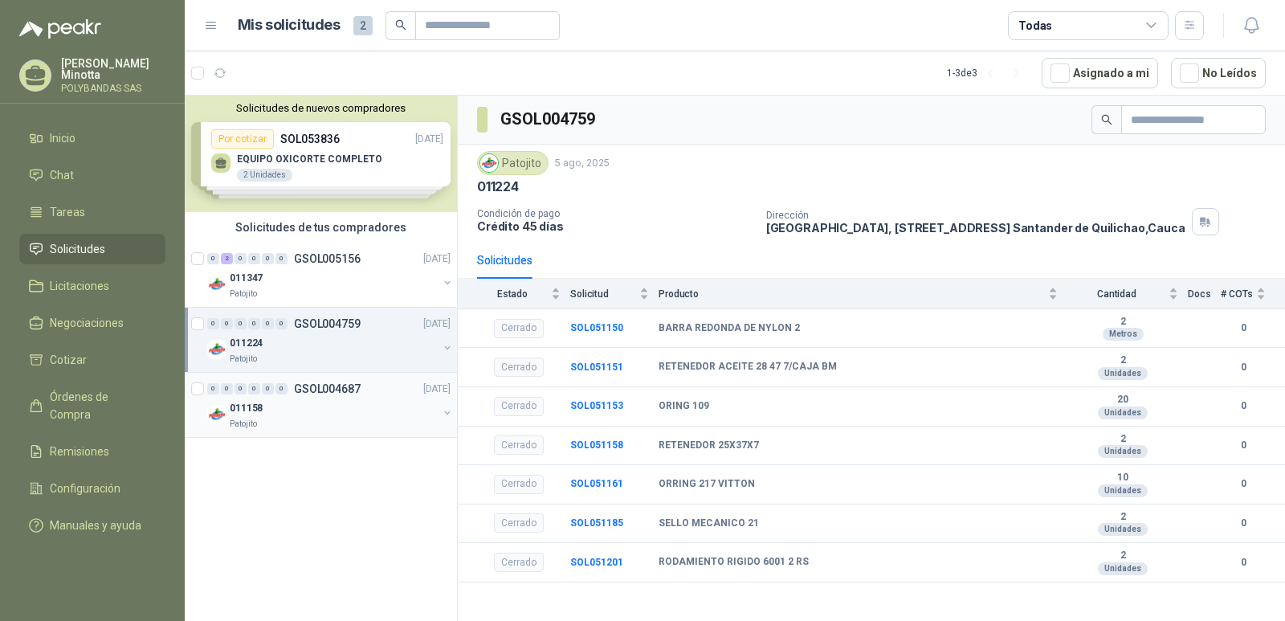
click at [445, 416] on button "button" at bounding box center [447, 412] width 13 height 13
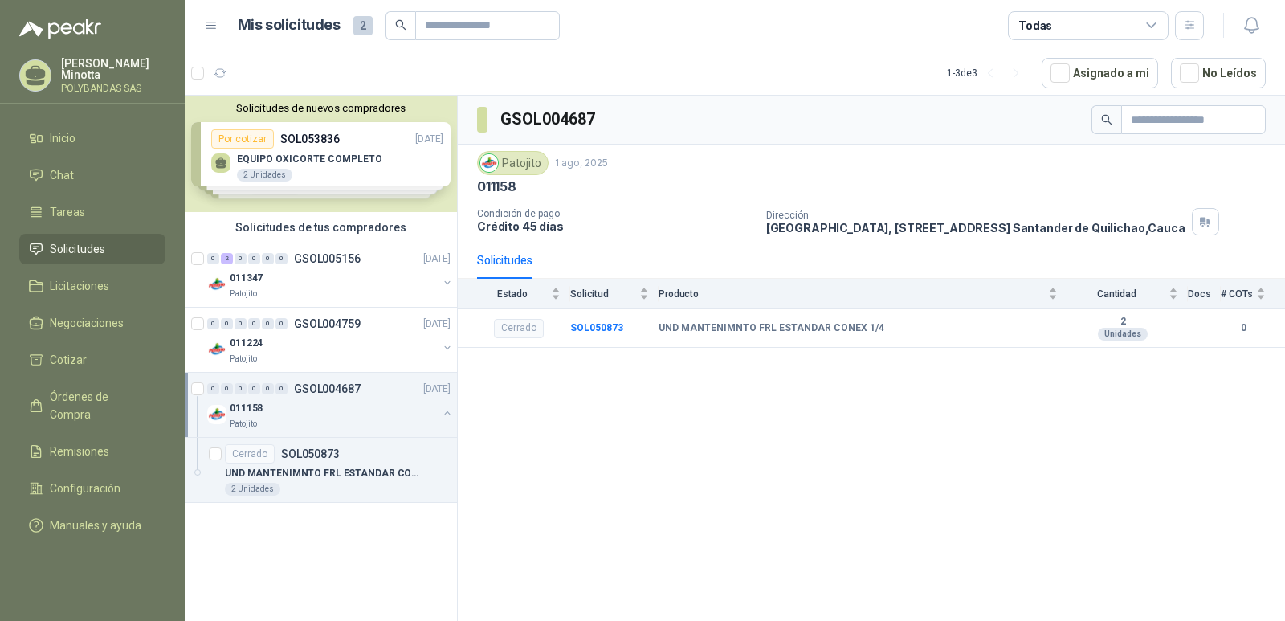
click at [446, 416] on button "button" at bounding box center [447, 412] width 13 height 13
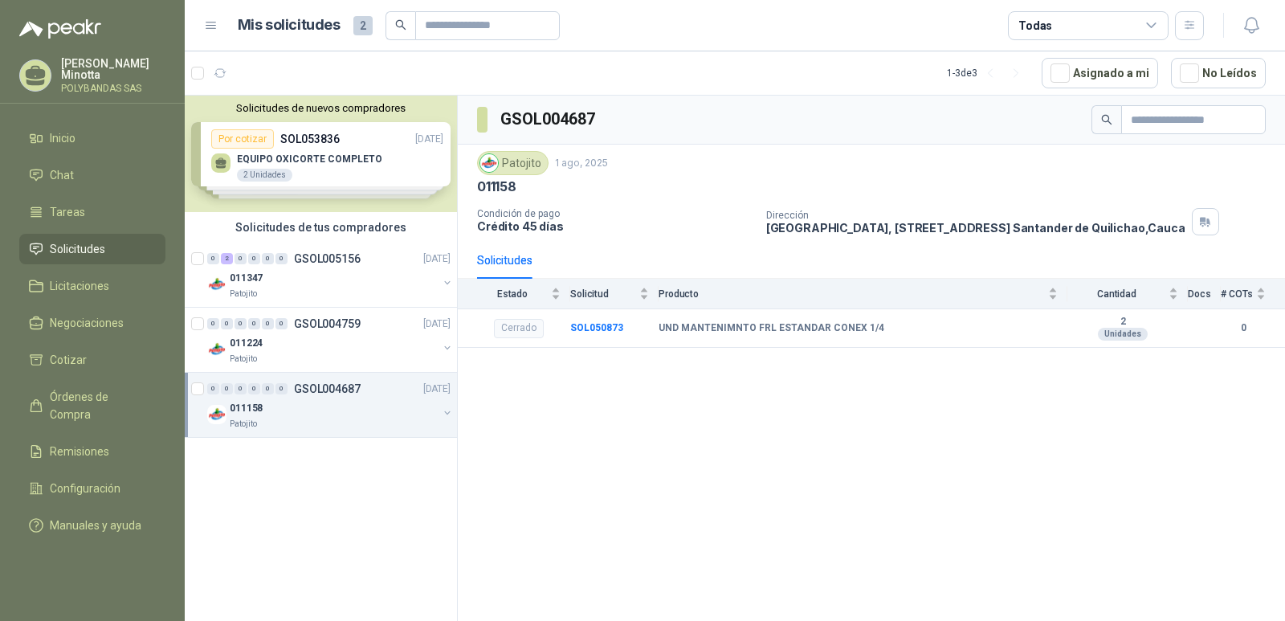
click at [326, 138] on div "Solicitudes de nuevos compradores Por cotizar SOL053836 [DATE] EQUIPO OXICORTE …" at bounding box center [321, 154] width 272 height 116
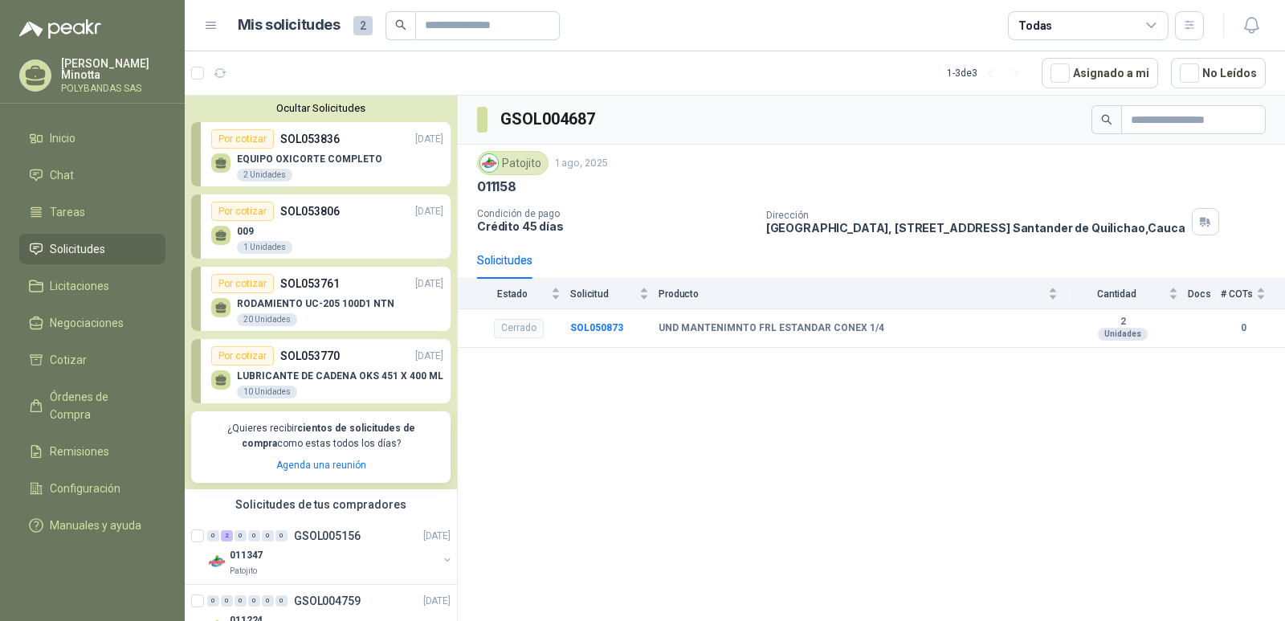
click at [339, 303] on p "RODAMIENTO UC-205 100D1 NTN" at bounding box center [315, 303] width 157 height 11
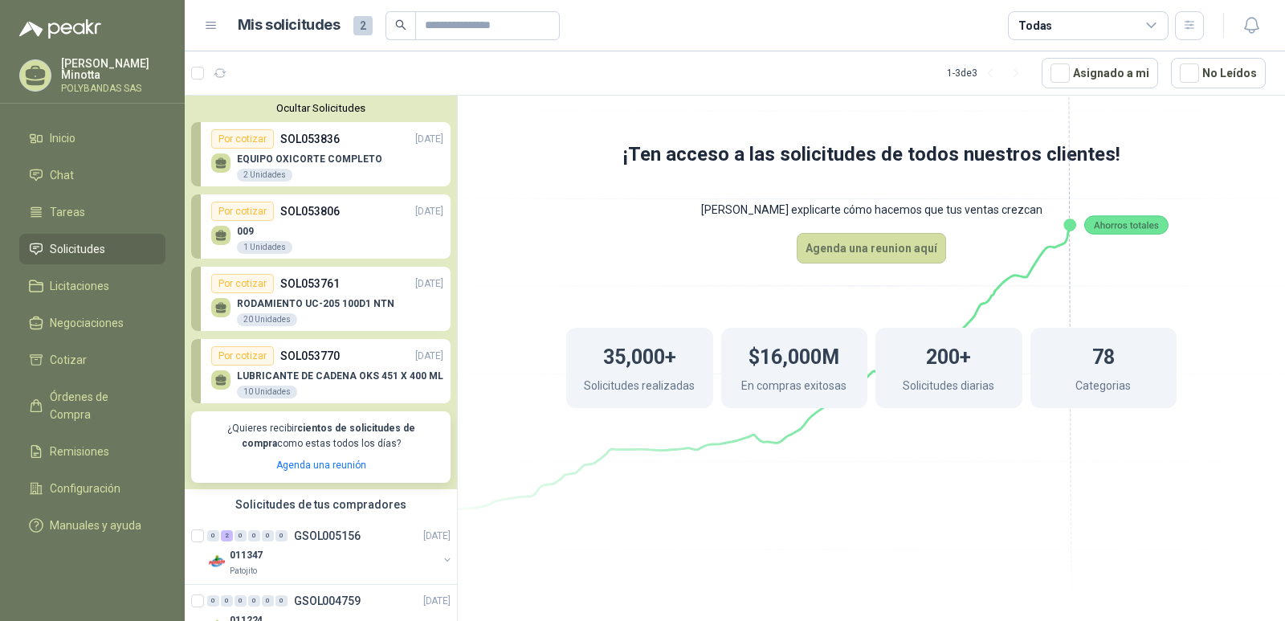
click at [292, 278] on p "SOL053761" at bounding box center [309, 284] width 59 height 18
click at [250, 278] on div "Por cotizar" at bounding box center [242, 283] width 63 height 19
click at [251, 217] on div "Por cotizar" at bounding box center [242, 211] width 63 height 19
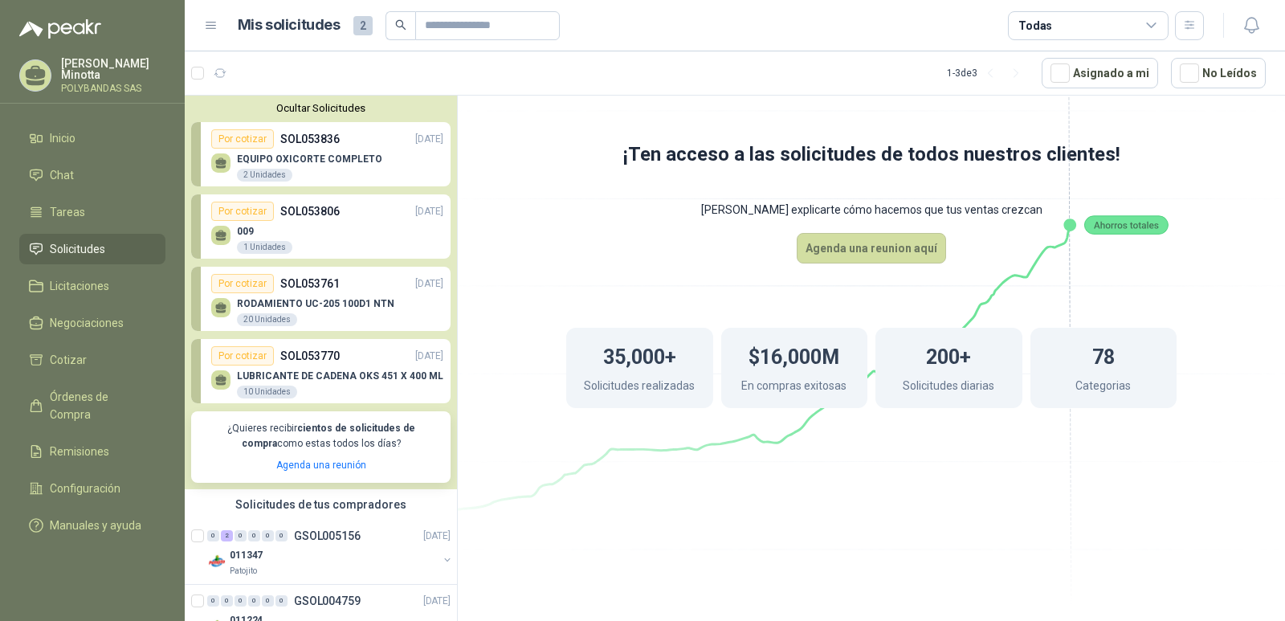
click at [251, 217] on div "Por cotizar" at bounding box center [242, 211] width 63 height 19
click at [228, 231] on div at bounding box center [220, 235] width 19 height 19
click at [249, 241] on div "1 Unidades" at bounding box center [264, 247] width 55 height 13
click at [245, 179] on div "2 Unidades" at bounding box center [264, 175] width 55 height 13
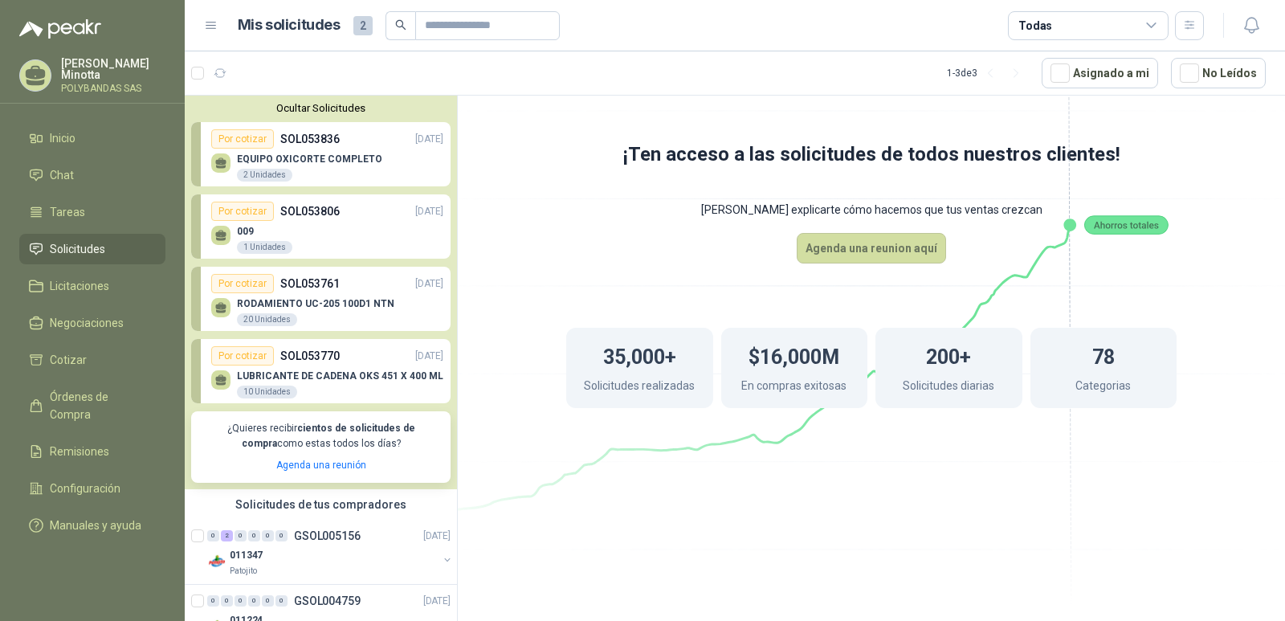
click at [245, 179] on div "2 Unidades" at bounding box center [264, 175] width 55 height 13
click at [259, 389] on div "10 Unidades" at bounding box center [267, 392] width 60 height 13
click at [76, 133] on span "Inicio" at bounding box center [63, 138] width 26 height 18
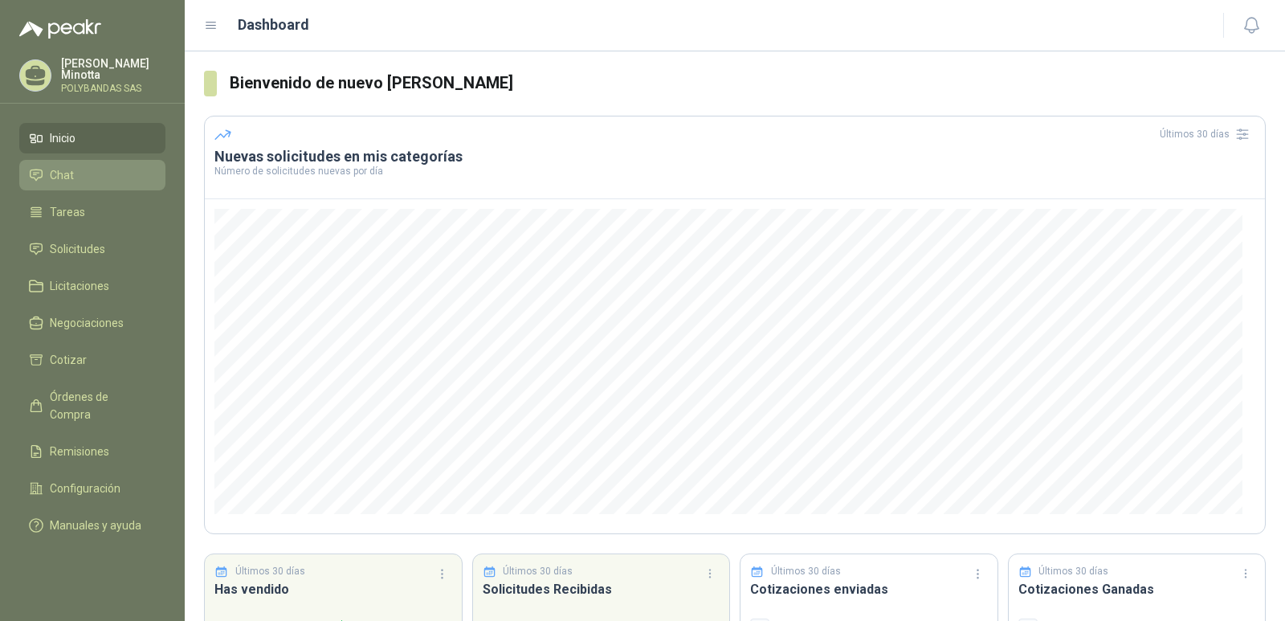
click at [70, 174] on span "Chat" at bounding box center [62, 175] width 24 height 18
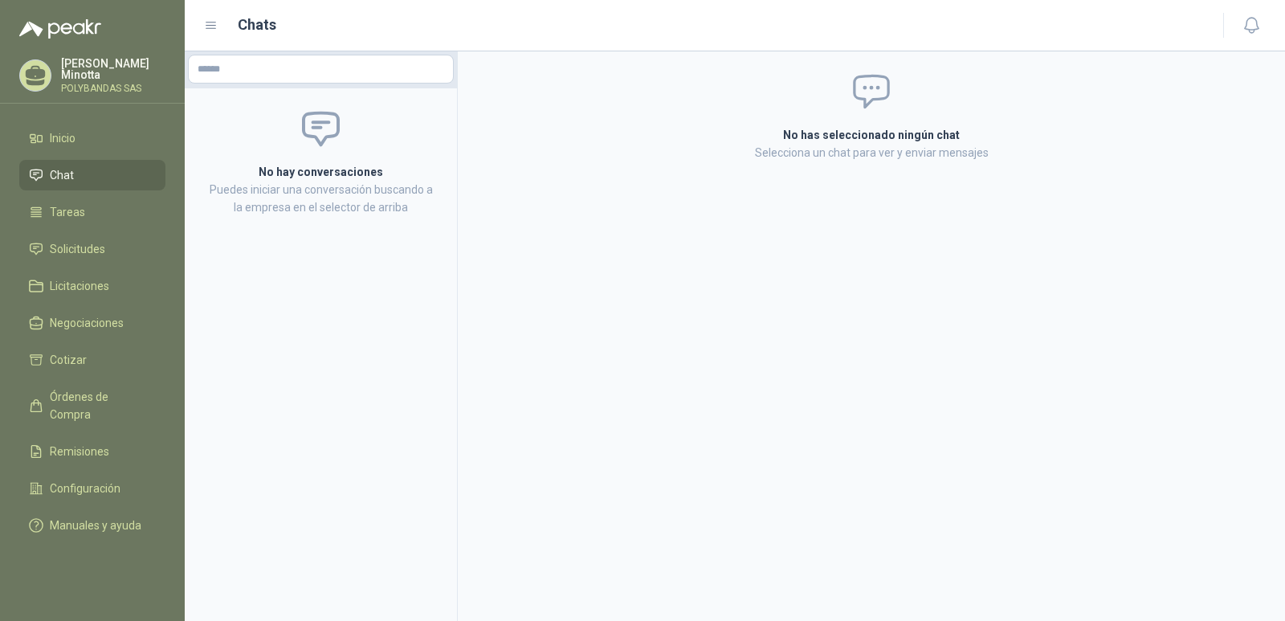
click at [84, 89] on p "POLYBANDAS SAS" at bounding box center [113, 89] width 104 height 10
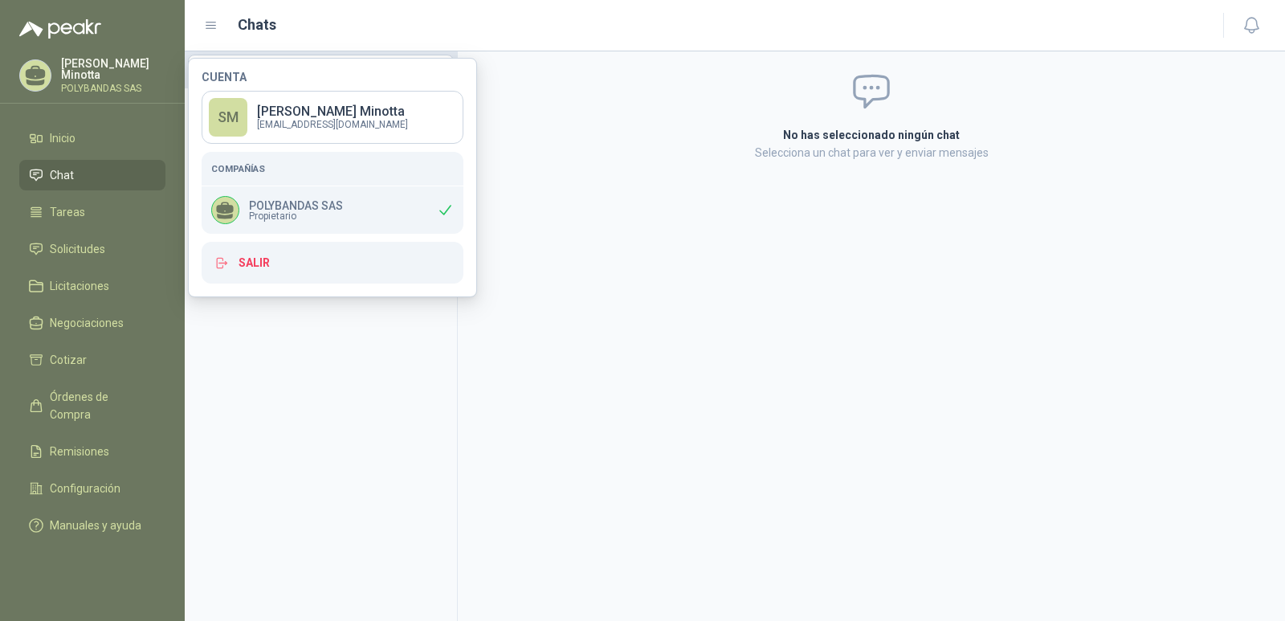
click at [84, 89] on p "POLYBANDAS SAS" at bounding box center [113, 89] width 104 height 10
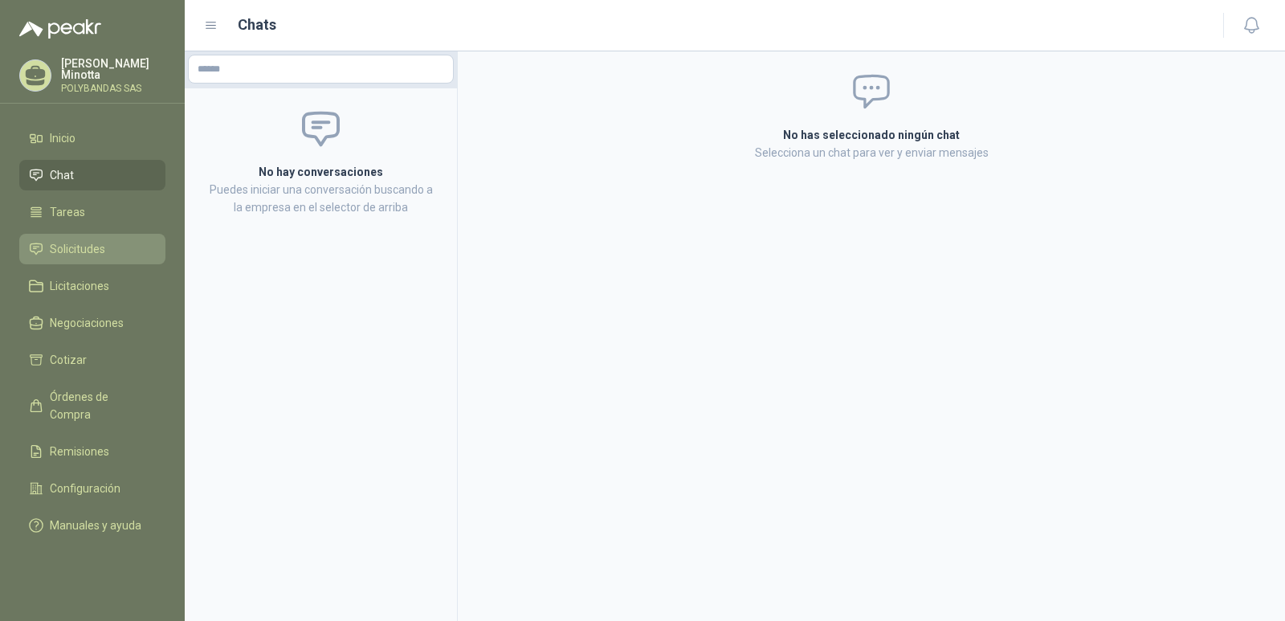
click at [72, 239] on link "Solicitudes" at bounding box center [92, 249] width 146 height 31
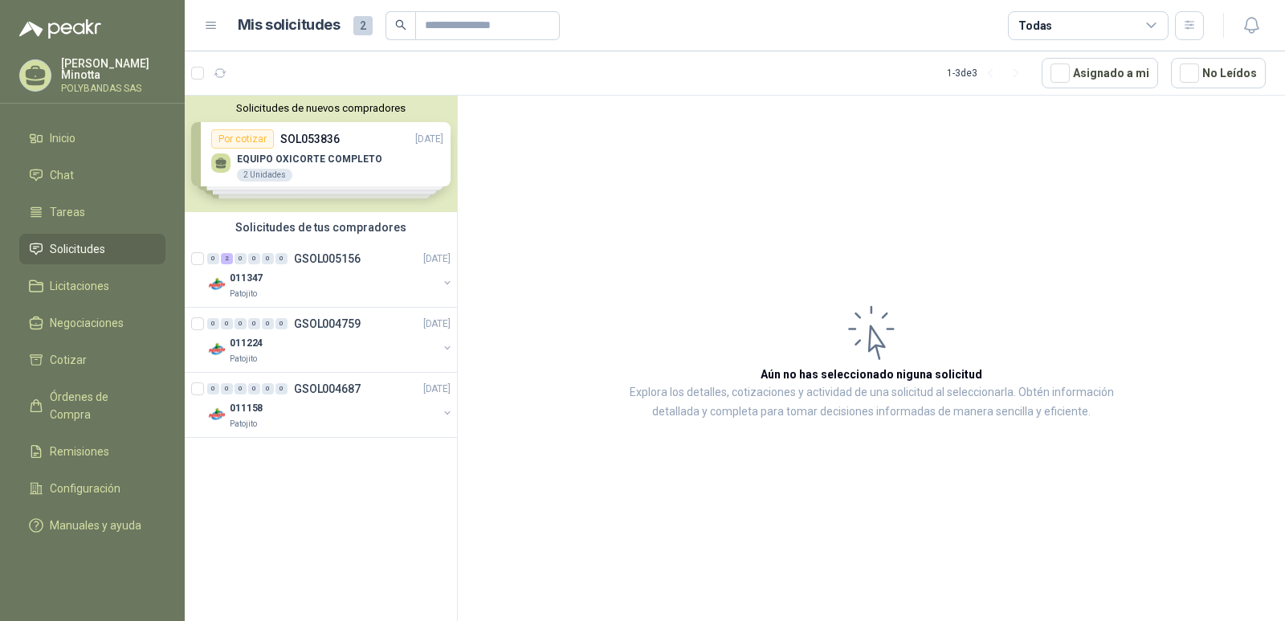
click at [96, 61] on p "[PERSON_NAME]" at bounding box center [113, 69] width 104 height 22
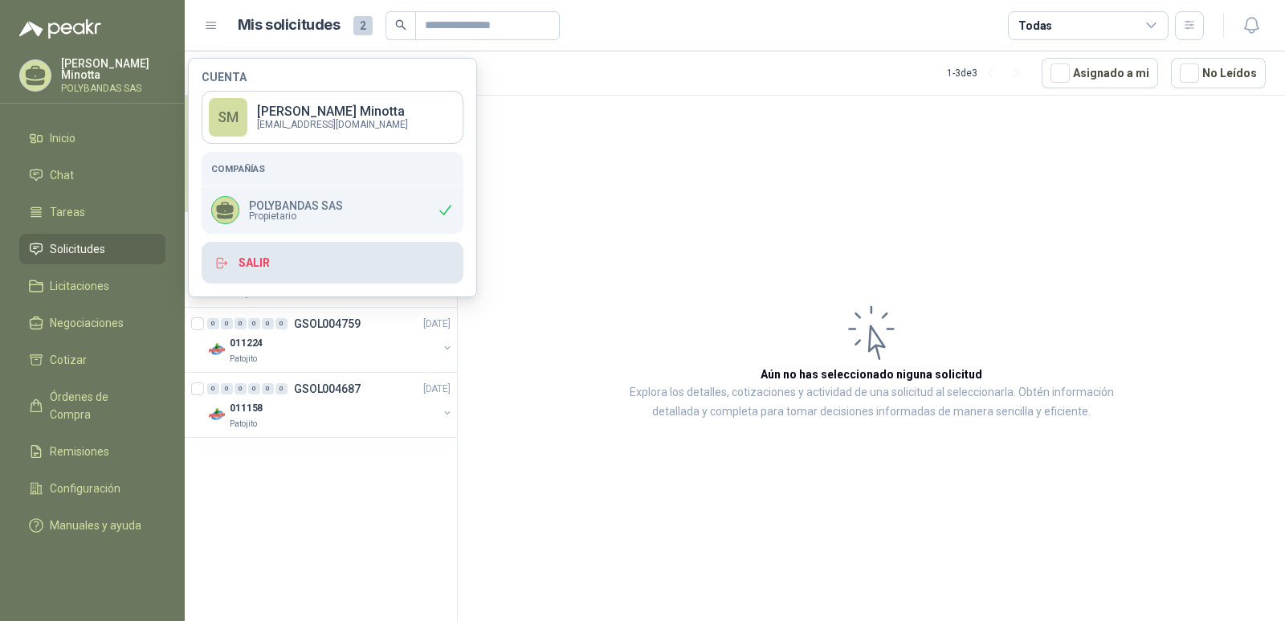
click at [254, 264] on button "Salir" at bounding box center [333, 263] width 262 height 42
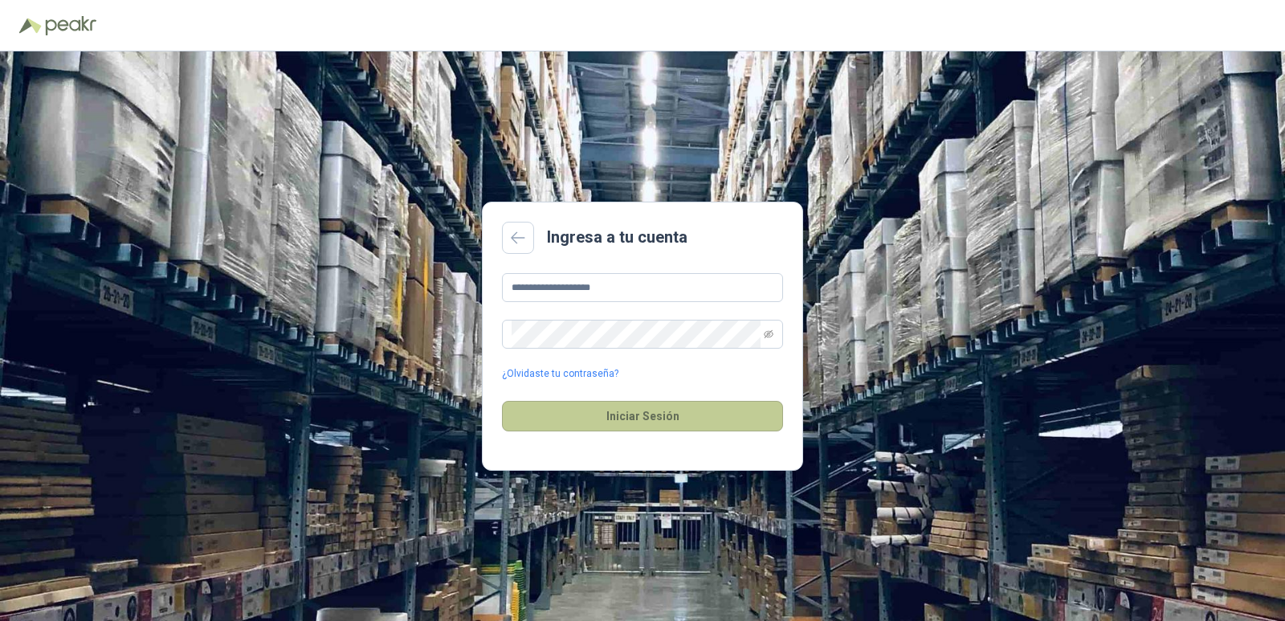
click at [625, 424] on button "Iniciar Sesión" at bounding box center [642, 416] width 281 height 31
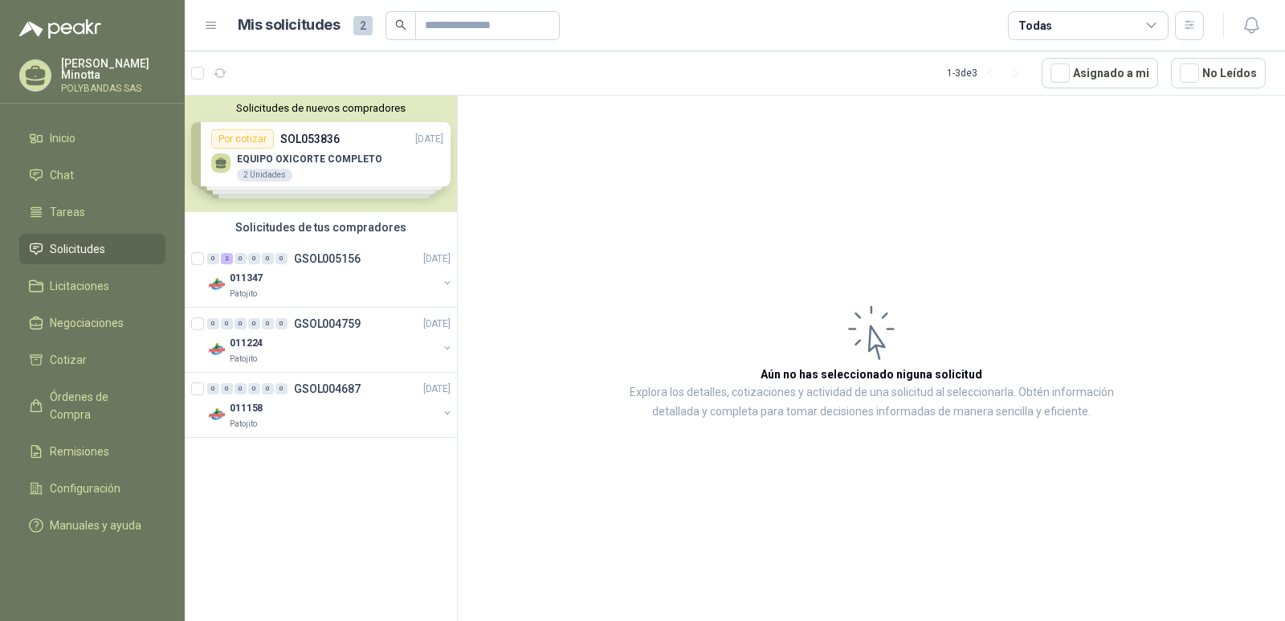
click at [288, 140] on div "Solicitudes de nuevos compradores Por cotizar SOL053836 [DATE] EQUIPO OXICORTE …" at bounding box center [321, 154] width 272 height 116
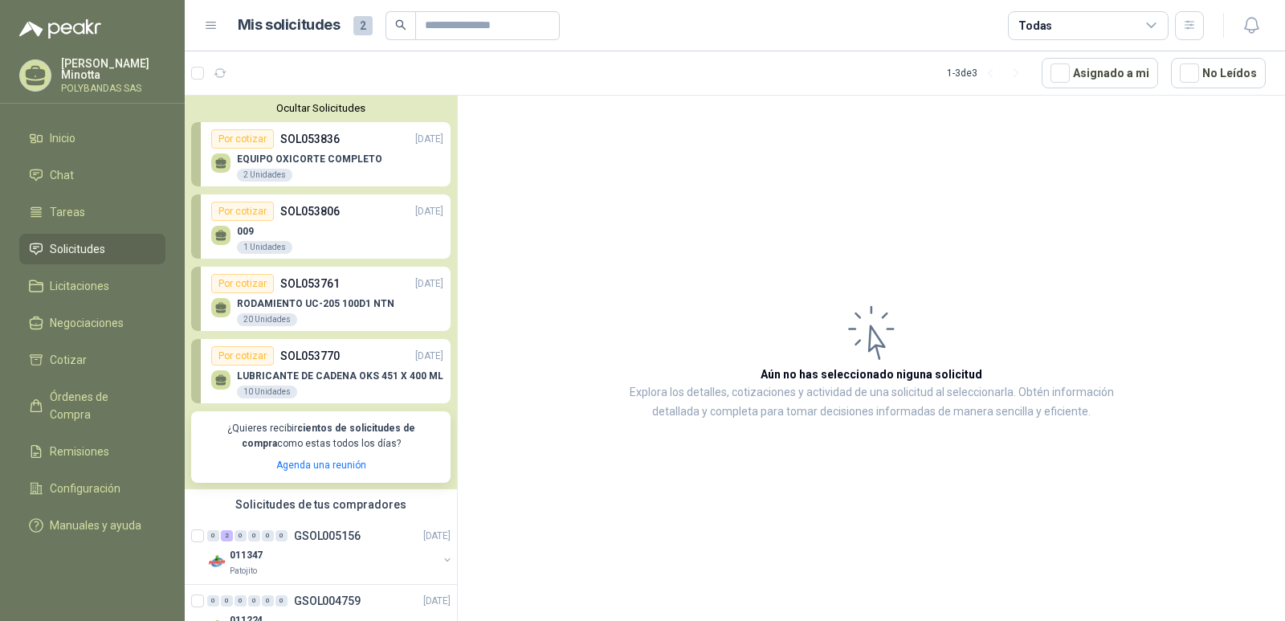
click at [110, 67] on p "[PERSON_NAME]" at bounding box center [113, 69] width 104 height 22
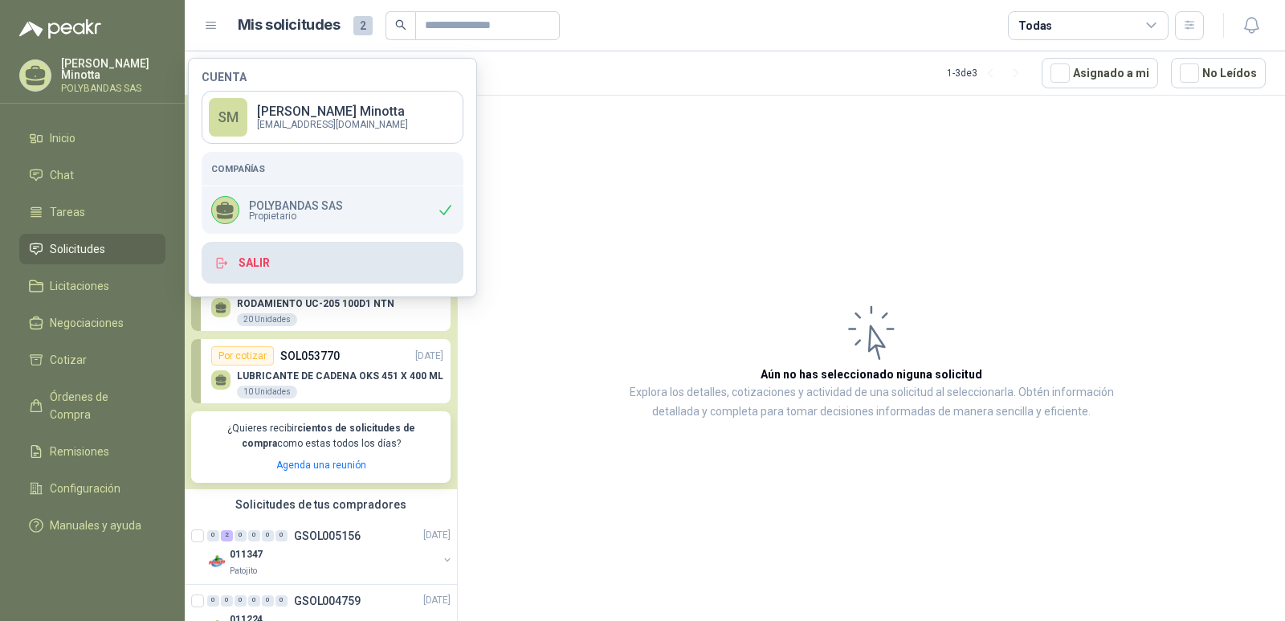
click at [255, 256] on button "Salir" at bounding box center [333, 263] width 262 height 42
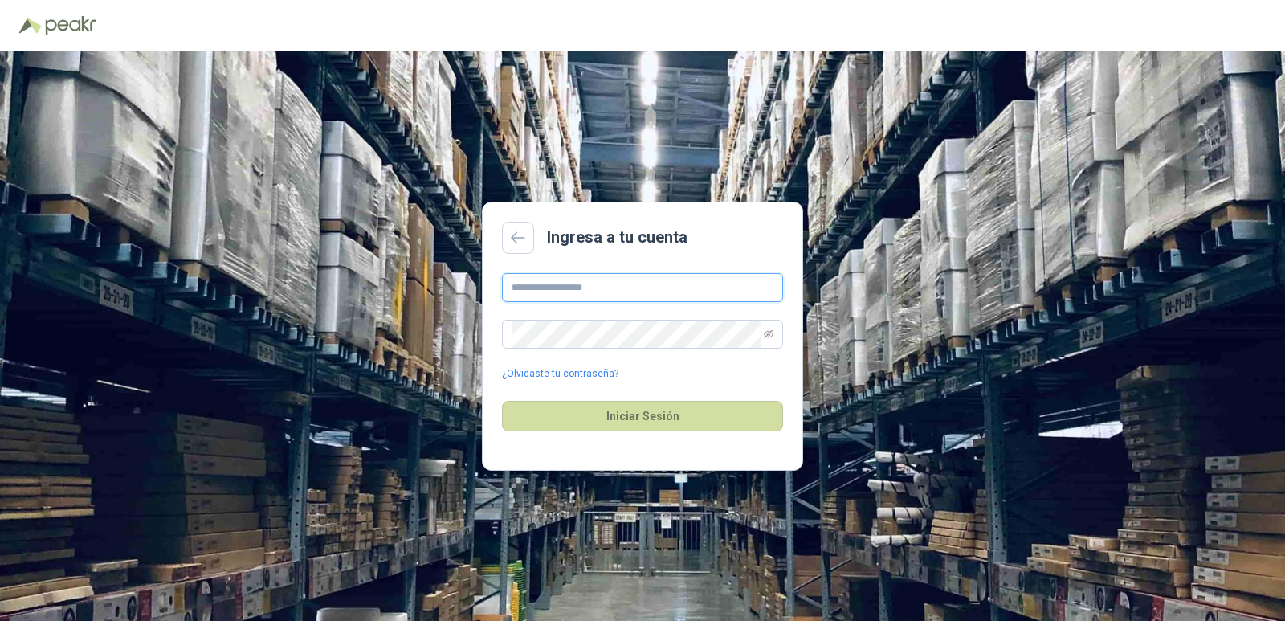
type input "**********"
click at [697, 428] on button "Iniciar Sesión" at bounding box center [642, 416] width 281 height 31
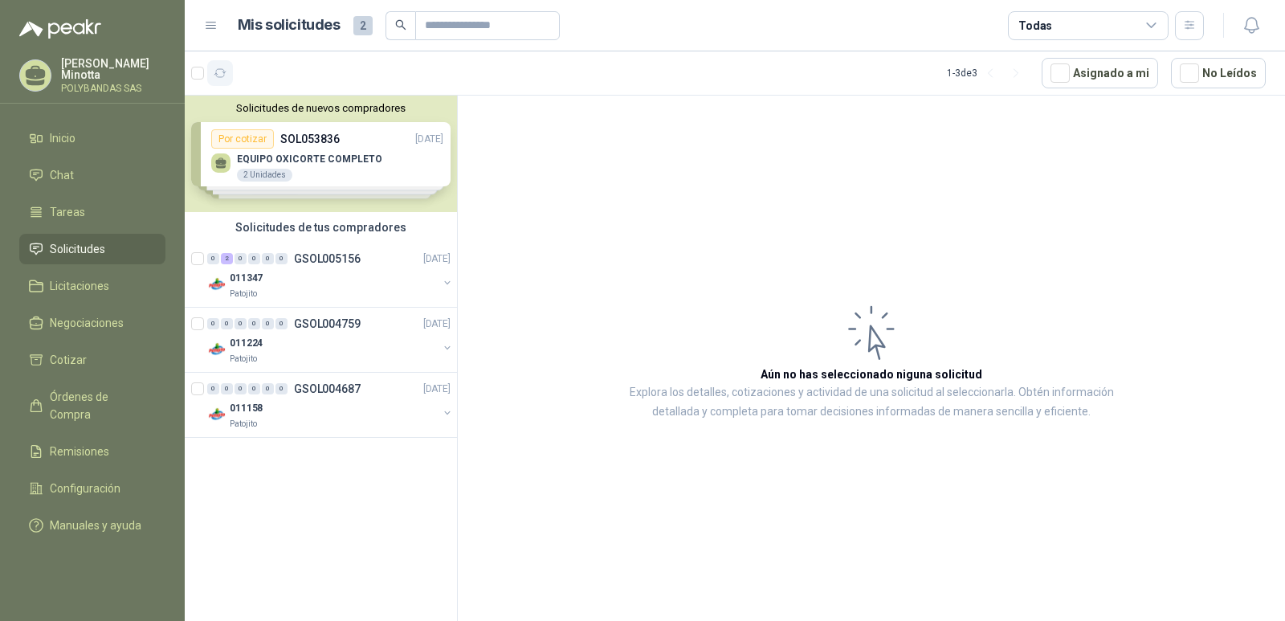
click at [223, 78] on icon "button" at bounding box center [221, 74] width 14 height 14
click at [1206, 70] on button "No Leídos" at bounding box center [1218, 73] width 95 height 31
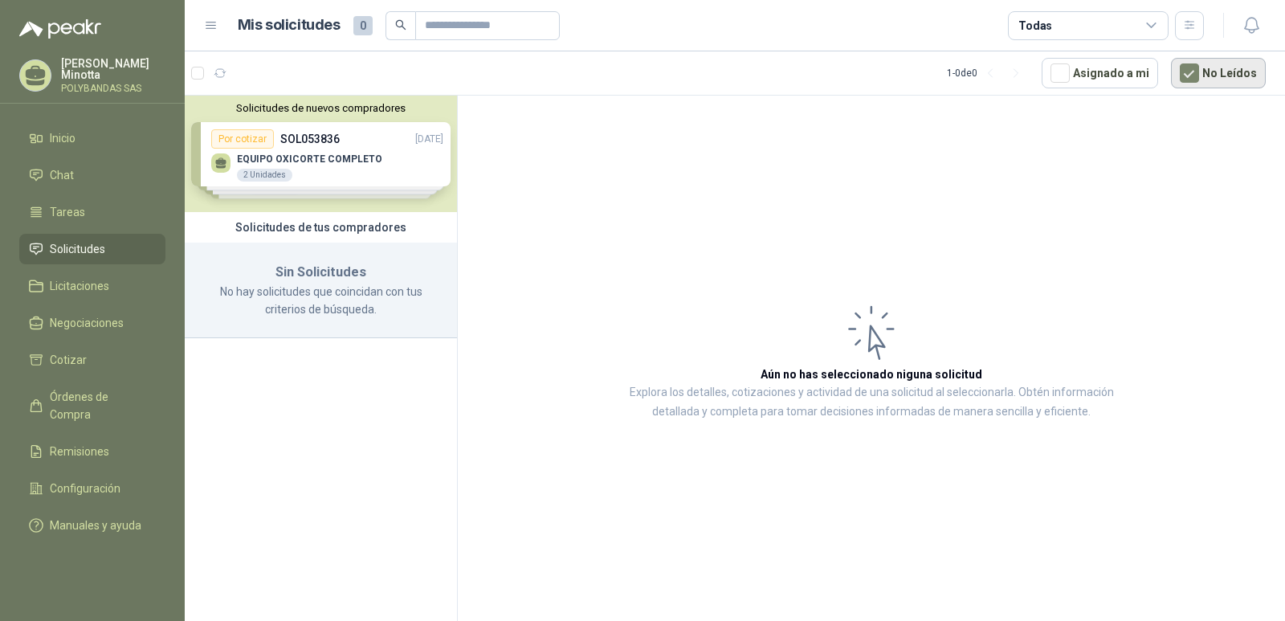
click at [1206, 70] on button "No Leídos" at bounding box center [1218, 73] width 95 height 31
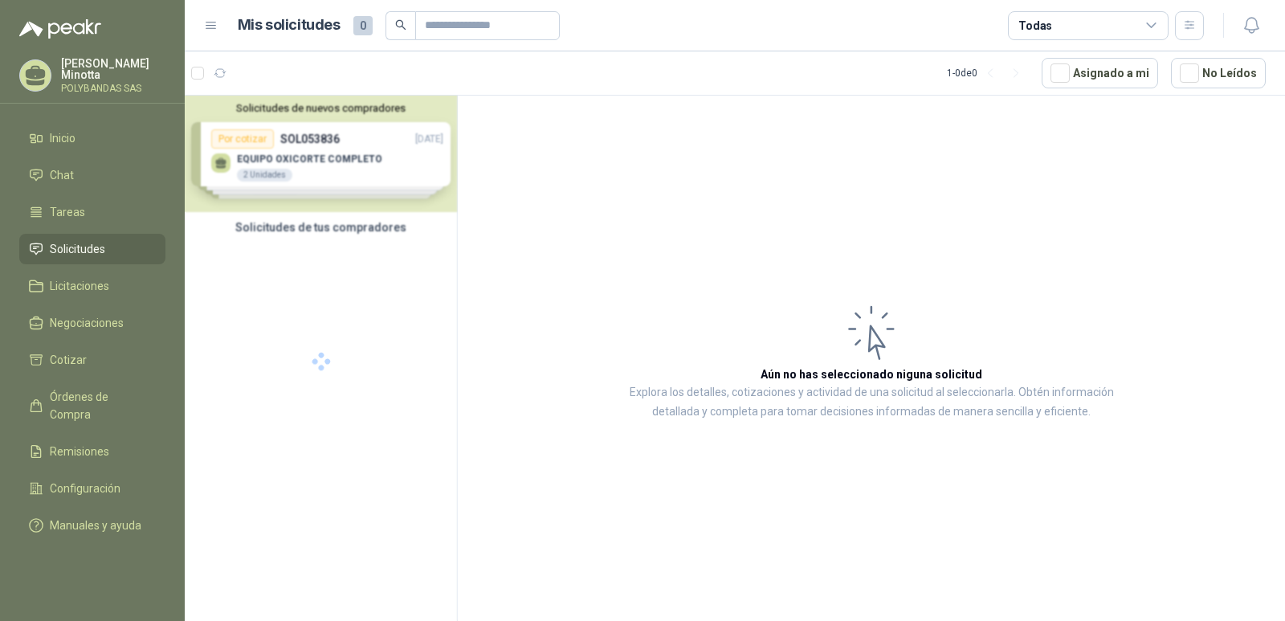
click at [1157, 31] on icon at bounding box center [1152, 25] width 14 height 14
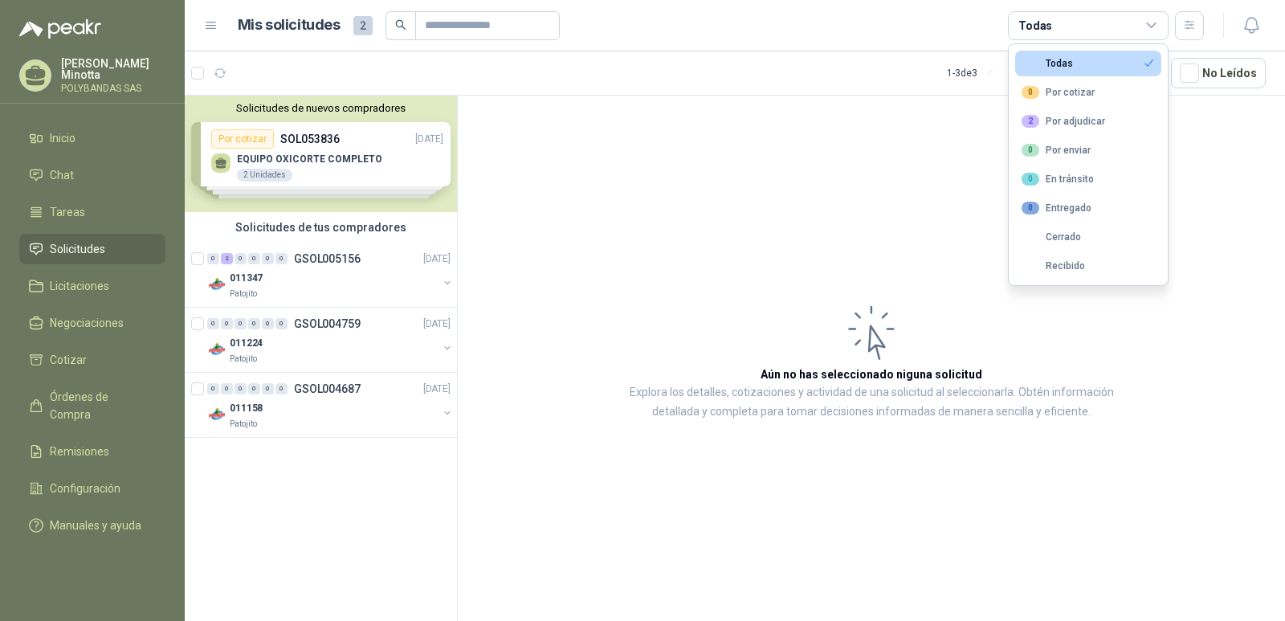
click at [1228, 205] on article "Aún no has seleccionado niguna solicitud Explora los detalles, cotizaciones y a…" at bounding box center [871, 361] width 827 height 531
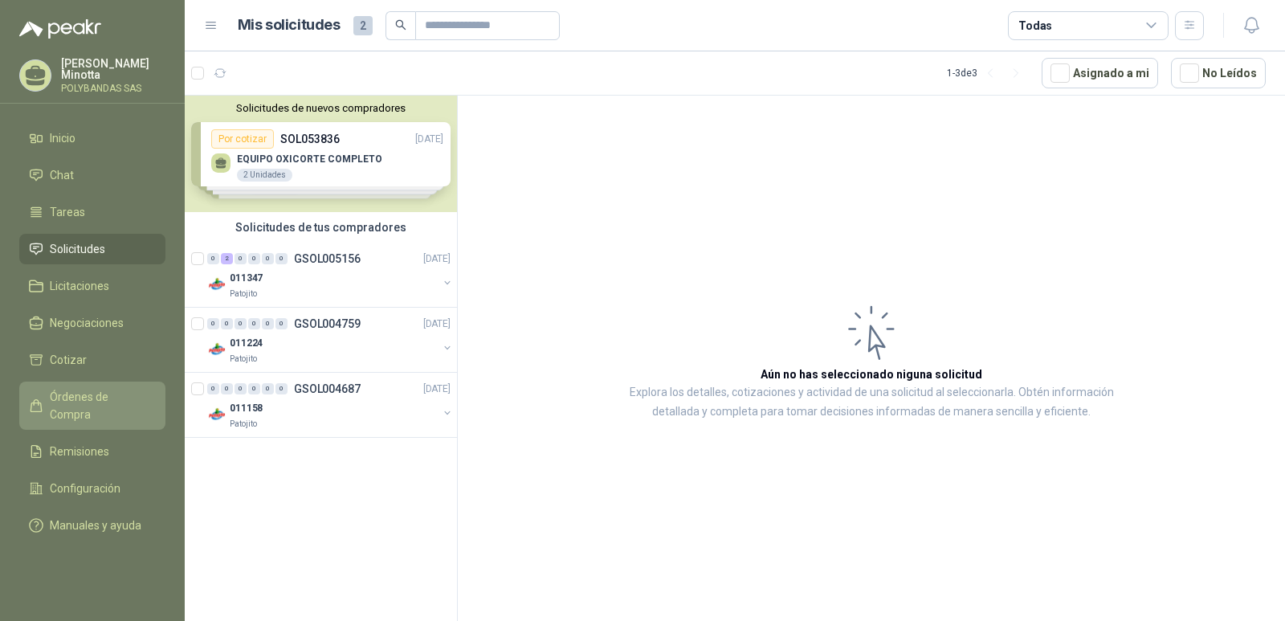
click at [51, 391] on span "Órdenes de Compra" at bounding box center [100, 405] width 100 height 35
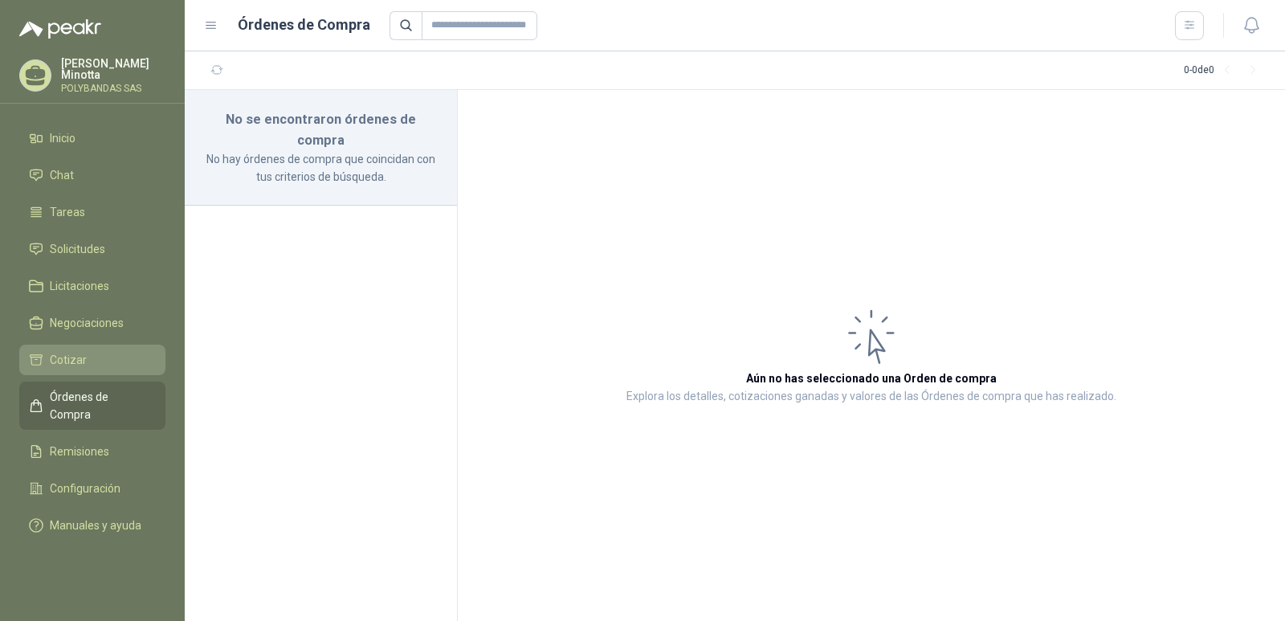
click at [57, 362] on span "Cotizar" at bounding box center [68, 360] width 37 height 18
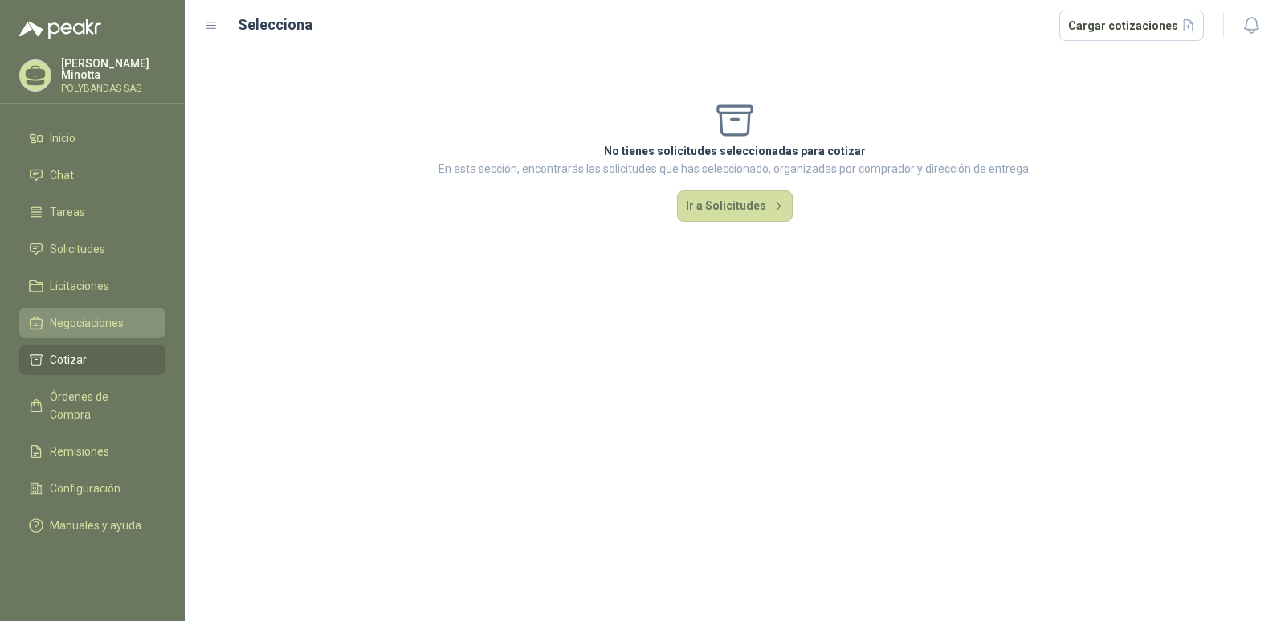
click at [70, 331] on span "Negociaciones" at bounding box center [87, 323] width 74 height 18
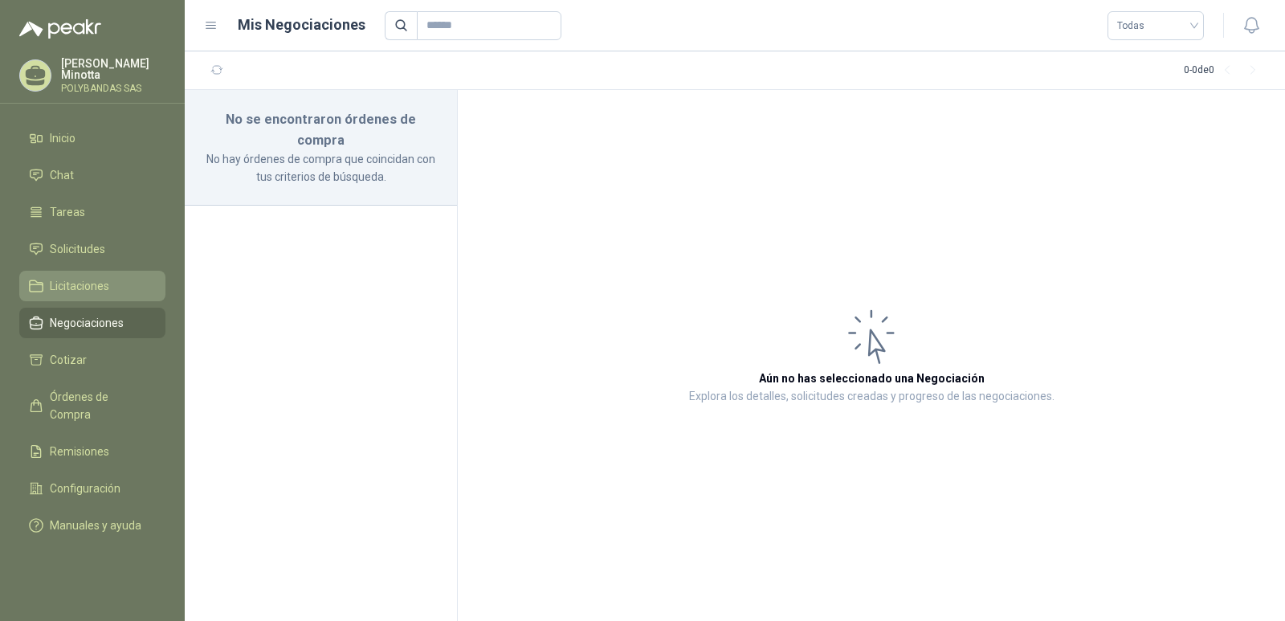
click at [77, 285] on span "Licitaciones" at bounding box center [79, 286] width 59 height 18
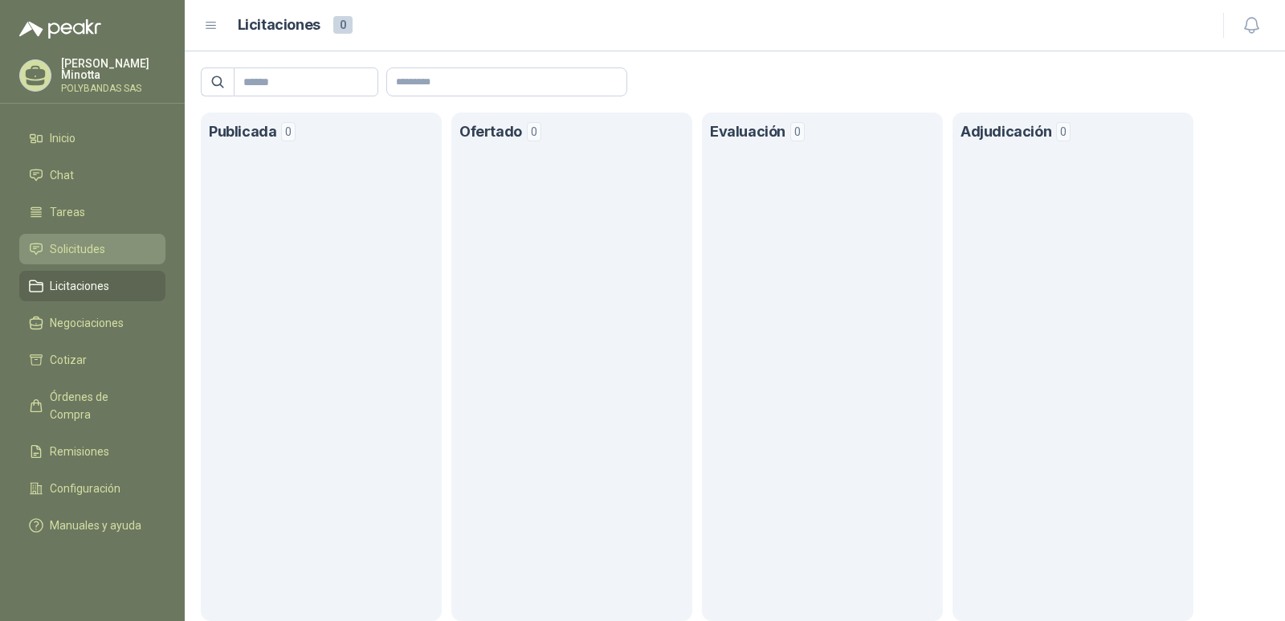
click at [81, 249] on span "Solicitudes" at bounding box center [77, 249] width 55 height 18
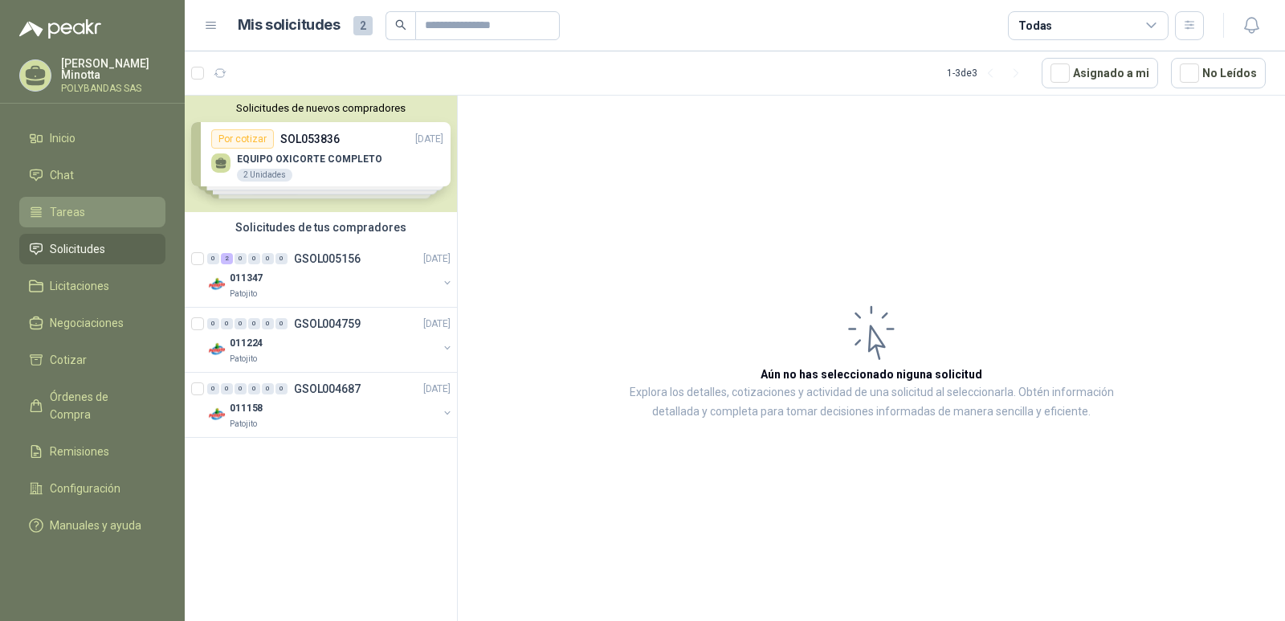
click at [71, 220] on span "Tareas" at bounding box center [67, 212] width 35 height 18
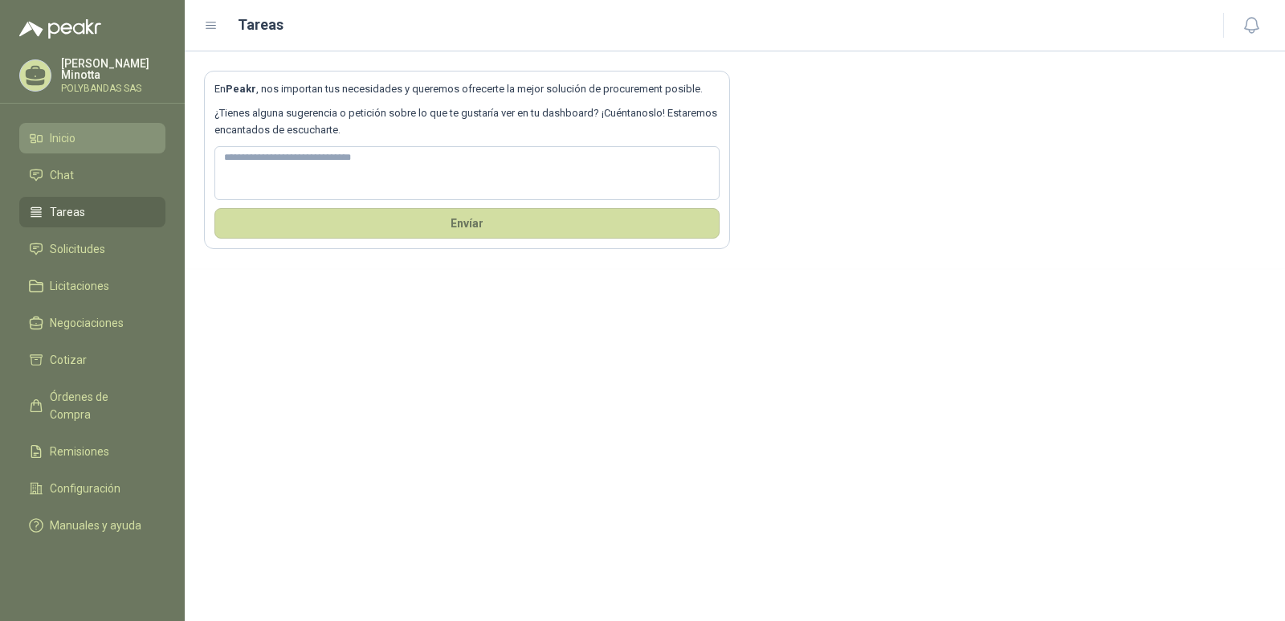
click at [71, 137] on span "Inicio" at bounding box center [63, 138] width 26 height 18
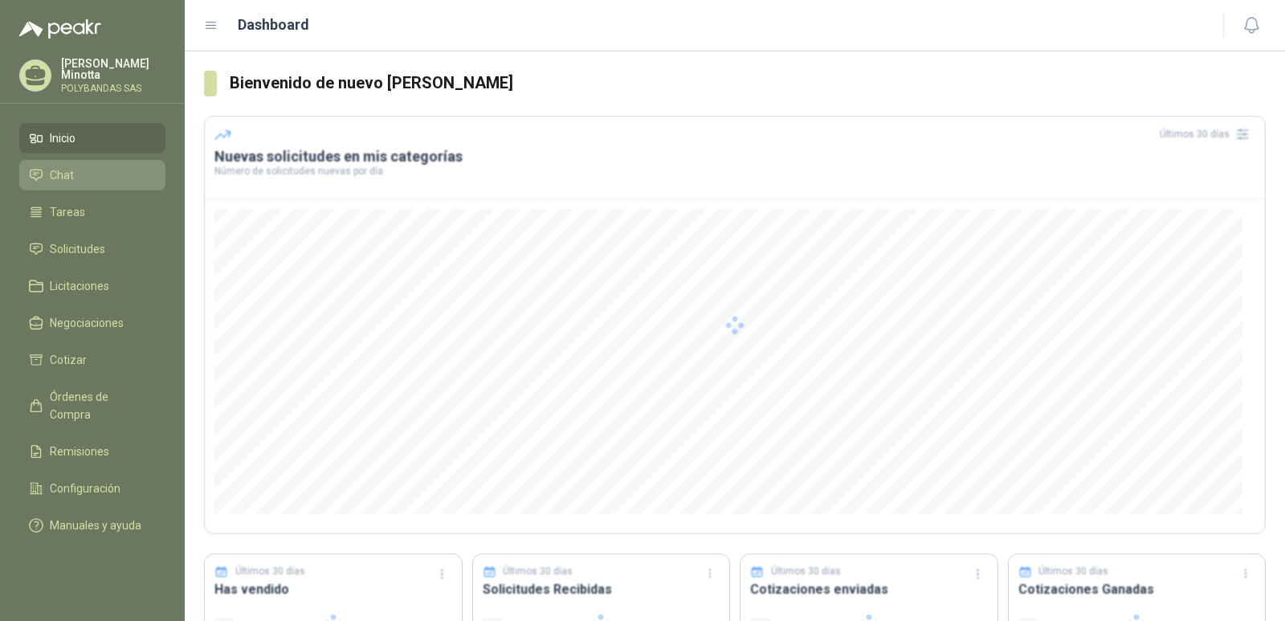
click at [77, 174] on li "Chat" at bounding box center [92, 175] width 127 height 18
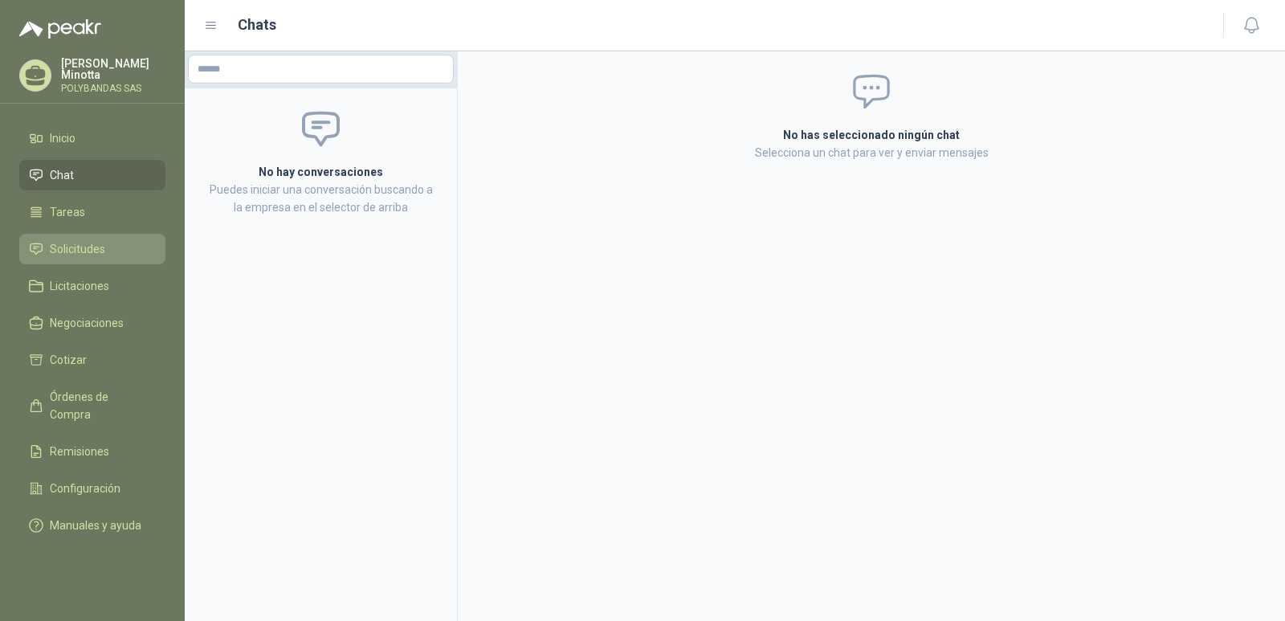
click at [63, 256] on span "Solicitudes" at bounding box center [77, 249] width 55 height 18
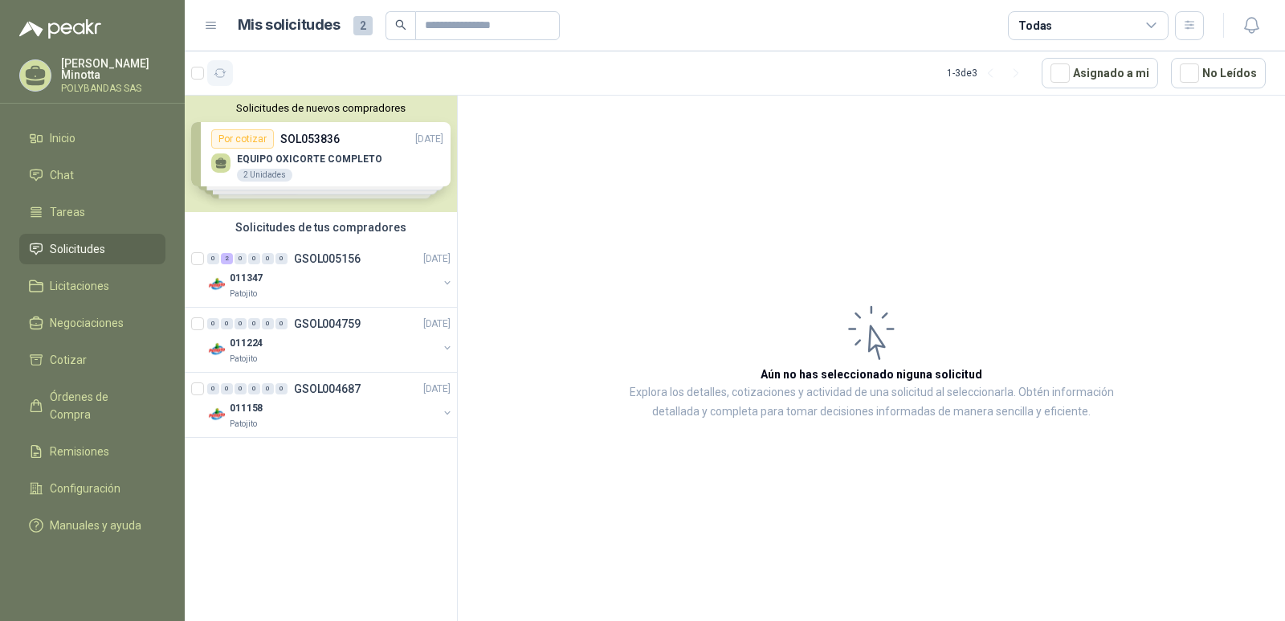
click at [226, 76] on icon "button" at bounding box center [221, 74] width 14 height 14
click at [977, 76] on div "1 - 3 de 3" at bounding box center [988, 73] width 82 height 26
click at [986, 70] on div "1 - 3 de 3" at bounding box center [988, 73] width 82 height 26
click at [65, 517] on span "Manuales y ayuda" at bounding box center [96, 526] width 92 height 18
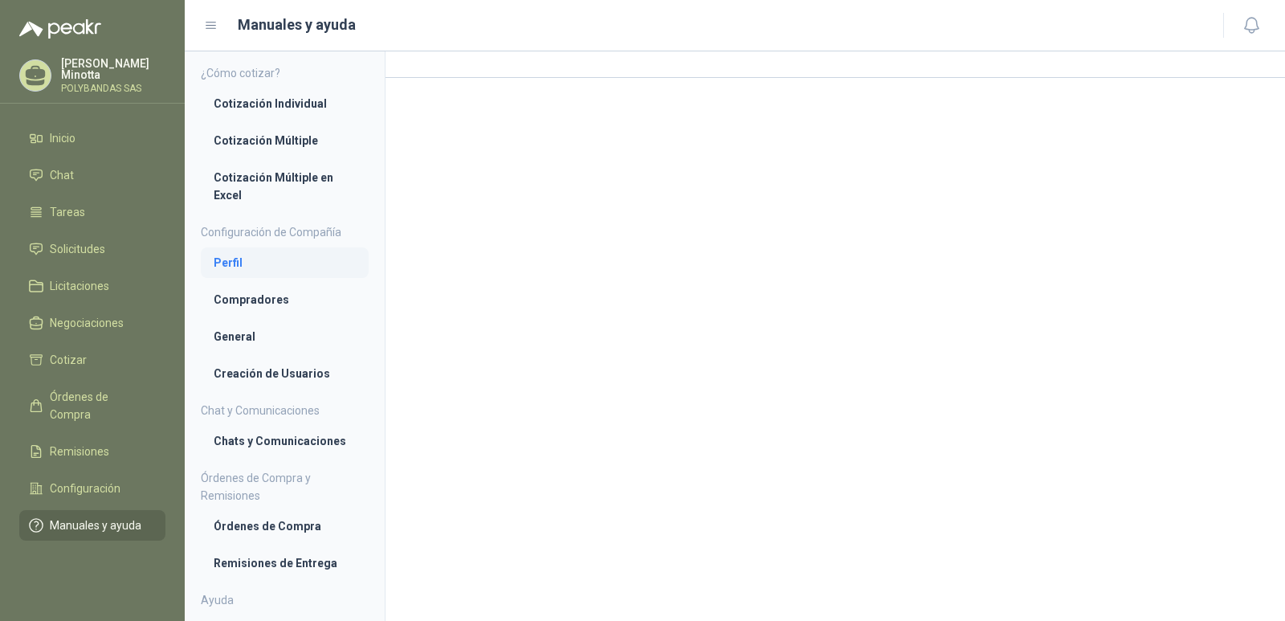
click at [236, 259] on li "Perfil" at bounding box center [285, 263] width 142 height 18
click at [266, 305] on li "Compradores" at bounding box center [285, 301] width 142 height 18
click at [233, 339] on li "General" at bounding box center [285, 338] width 142 height 18
click at [260, 376] on li "Creación de Usuarios" at bounding box center [285, 375] width 142 height 18
click at [277, 534] on li "Órdenes de Compra" at bounding box center [285, 528] width 142 height 18
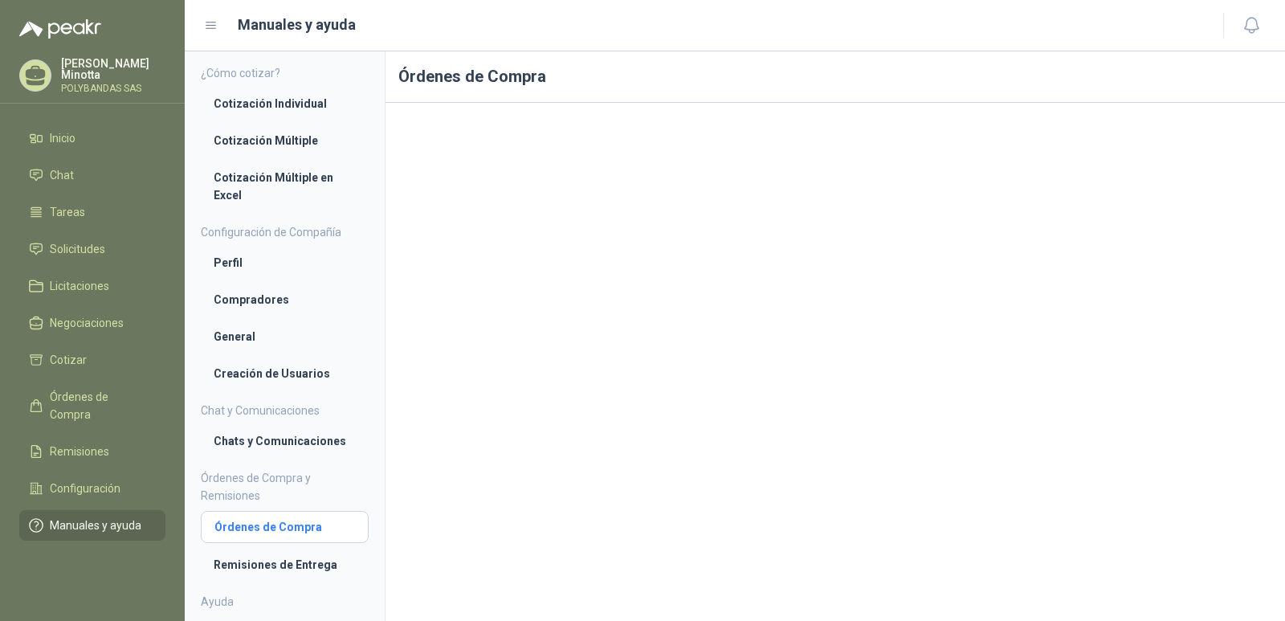
scroll to position [27, 0]
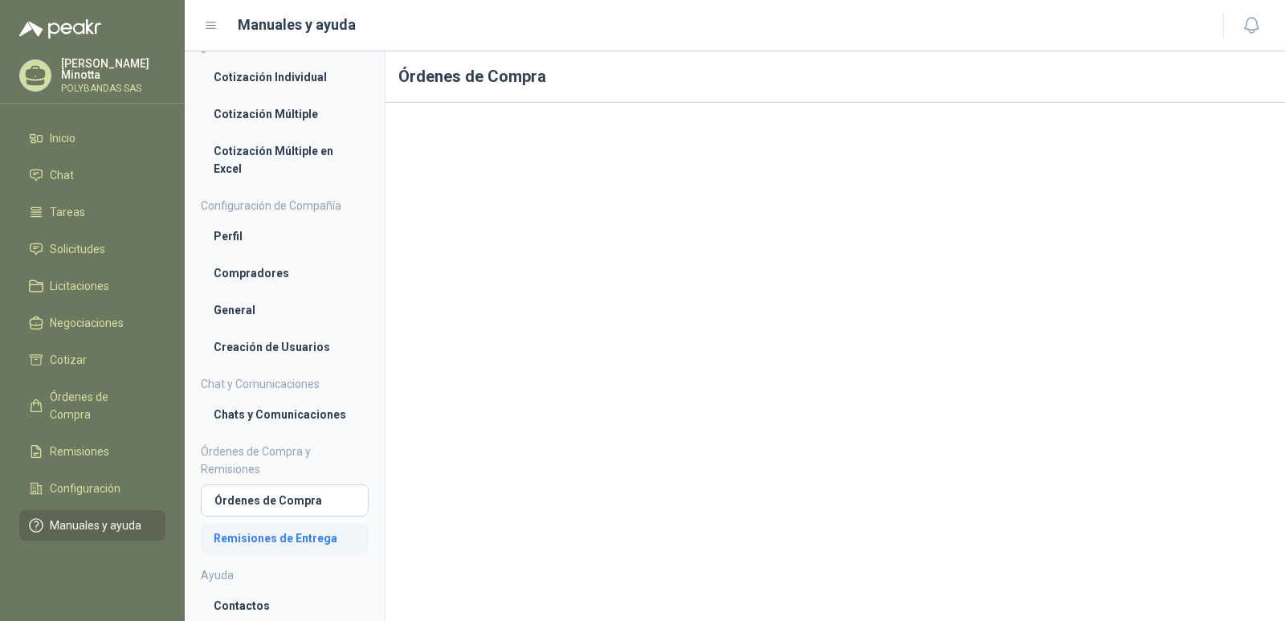
click at [276, 537] on li "Remisiones de Entrega" at bounding box center [285, 538] width 142 height 18
click at [72, 480] on span "Configuración" at bounding box center [85, 489] width 71 height 18
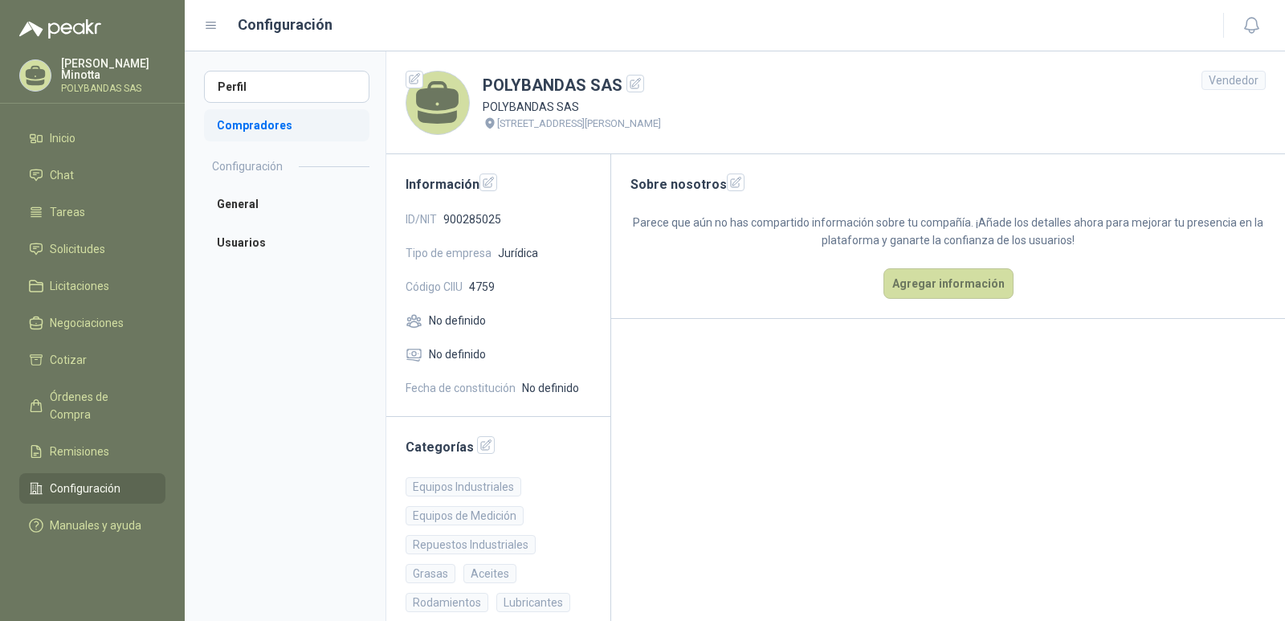
click at [267, 130] on li "Compradores" at bounding box center [286, 125] width 165 height 32
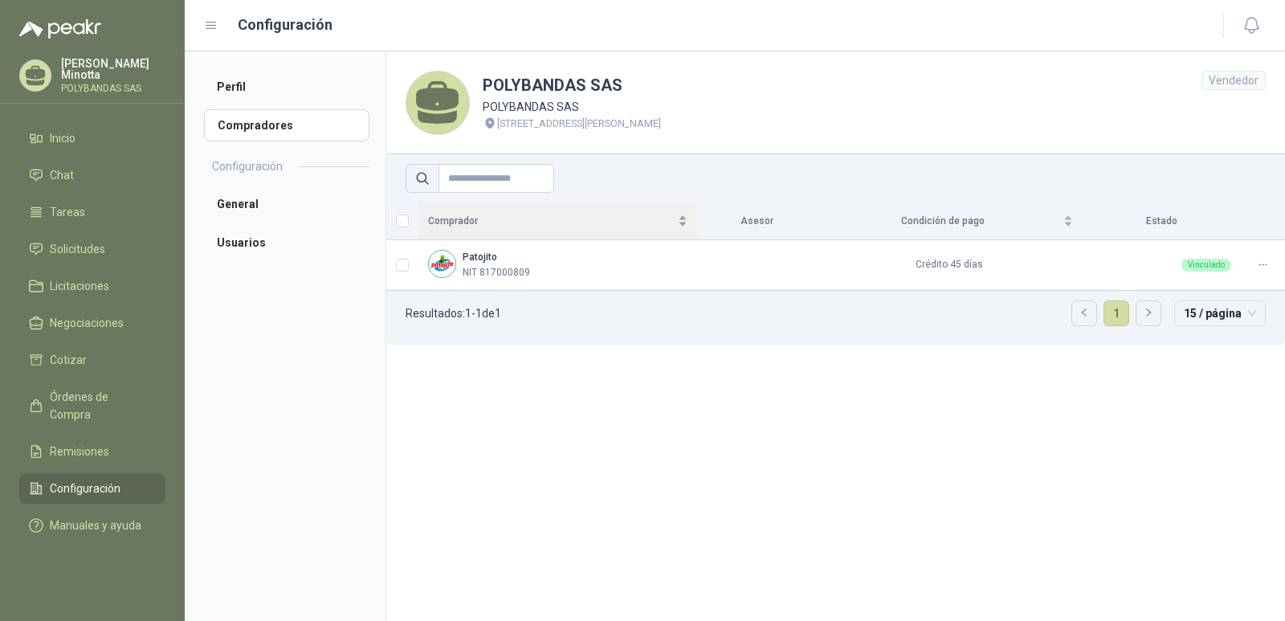
click at [688, 219] on div "Comprador" at bounding box center [557, 221] width 259 height 16
click at [688, 223] on div "Comprador" at bounding box center [557, 221] width 259 height 16
click at [721, 445] on section "POLYBANDAS SAS POLYBANDAS SAS [STREET_ADDRESS] PALMIRA Vendedor Comprador Aseso…" at bounding box center [836, 336] width 900 height 570
click at [1253, 313] on span "15 / página" at bounding box center [1220, 313] width 72 height 24
click at [1252, 313] on span "15 / página" at bounding box center [1220, 313] width 72 height 24
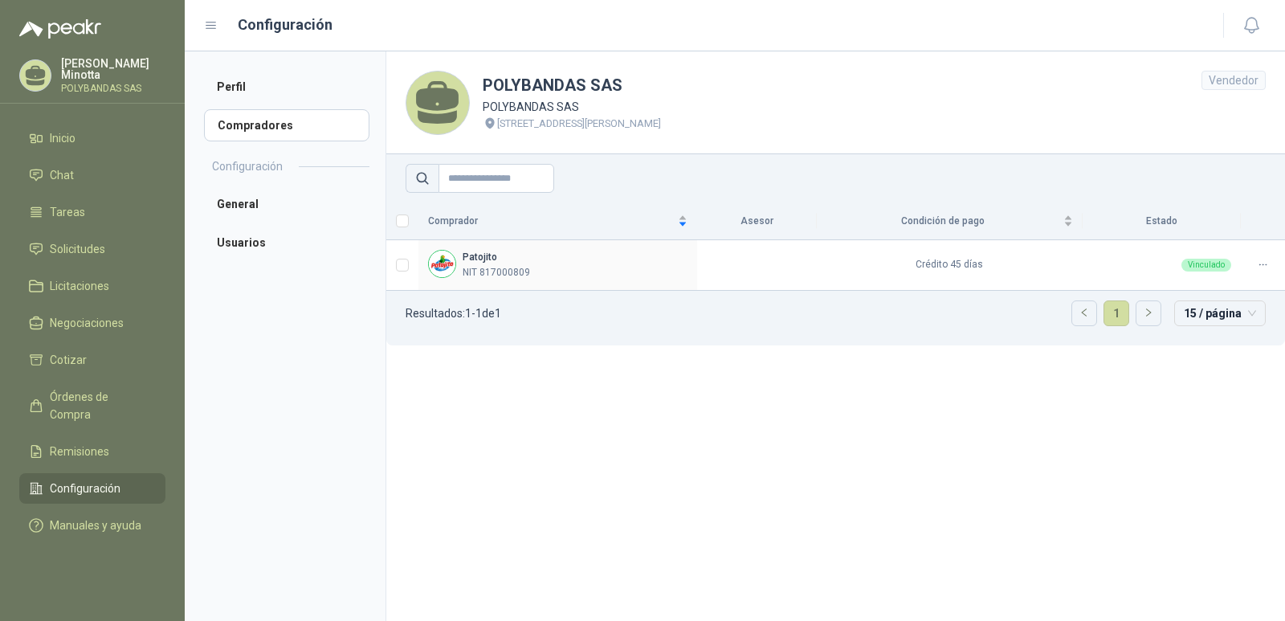
click at [484, 314] on p "Resultados: 1 - 1 de 1" at bounding box center [454, 313] width 96 height 11
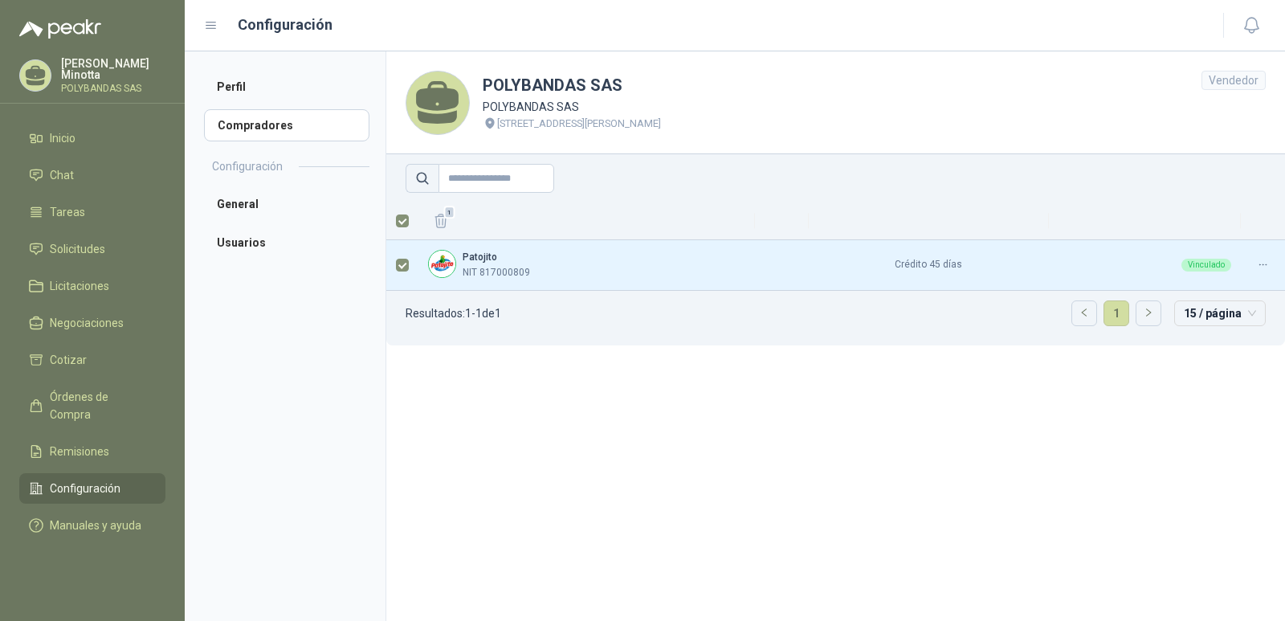
click at [462, 418] on section "POLYBANDAS SAS POLYBANDAS SAS [STREET_ADDRESS] PALMIRA Vendedor 1 Patojito NIT …" at bounding box center [836, 336] width 900 height 570
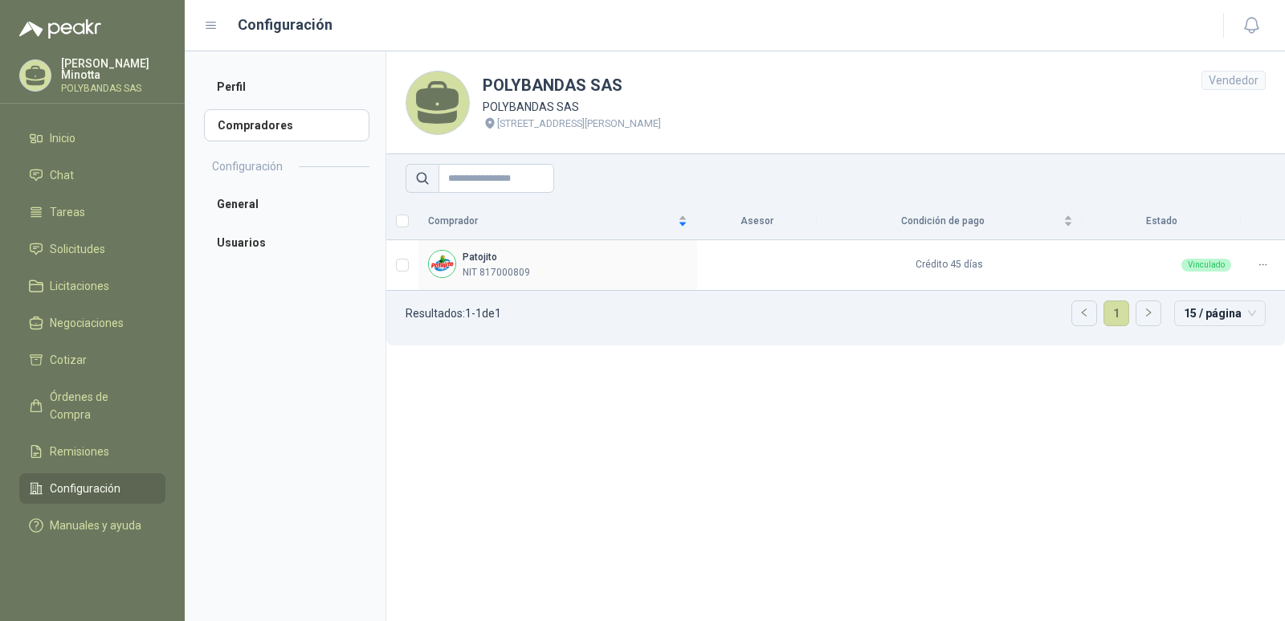
click at [442, 111] on icon at bounding box center [437, 102] width 53 height 53
click at [505, 89] on h1 "POLYBANDAS SAS" at bounding box center [572, 85] width 178 height 25
click at [517, 107] on p "POLYBANDAS SAS" at bounding box center [572, 107] width 178 height 18
click at [517, 109] on p "POLYBANDAS SAS" at bounding box center [572, 107] width 178 height 18
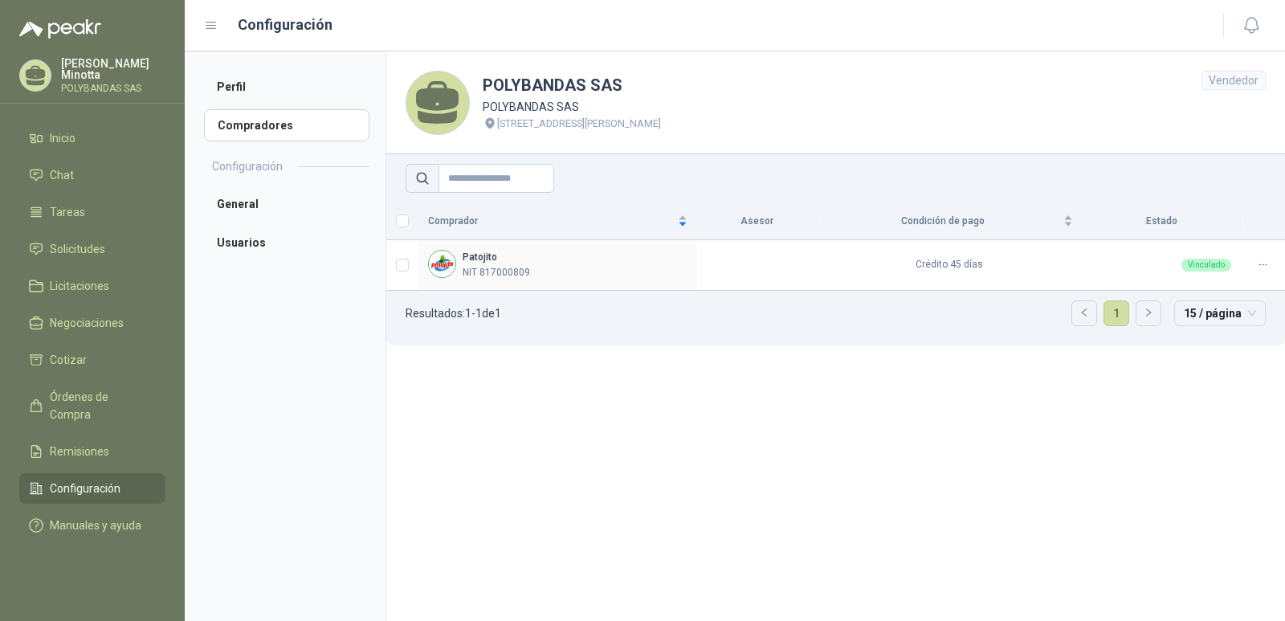
click at [921, 444] on section "POLYBANDAS SAS POLYBANDAS SAS [STREET_ADDRESS] PALMIRA Vendedor Comprador Aseso…" at bounding box center [836, 336] width 900 height 570
click at [1150, 429] on section "POLYBANDAS SAS POLYBANDAS SAS [STREET_ADDRESS] PALMIRA Vendedor Comprador Aseso…" at bounding box center [836, 336] width 900 height 570
click at [1265, 264] on icon at bounding box center [1263, 265] width 12 height 12
click at [1116, 125] on header "POLYBANDAS SAS POLYBANDAS SAS [STREET_ADDRESS] PALMIRA Vendedor" at bounding box center [835, 102] width 899 height 103
click at [243, 213] on li "General" at bounding box center [286, 204] width 165 height 32
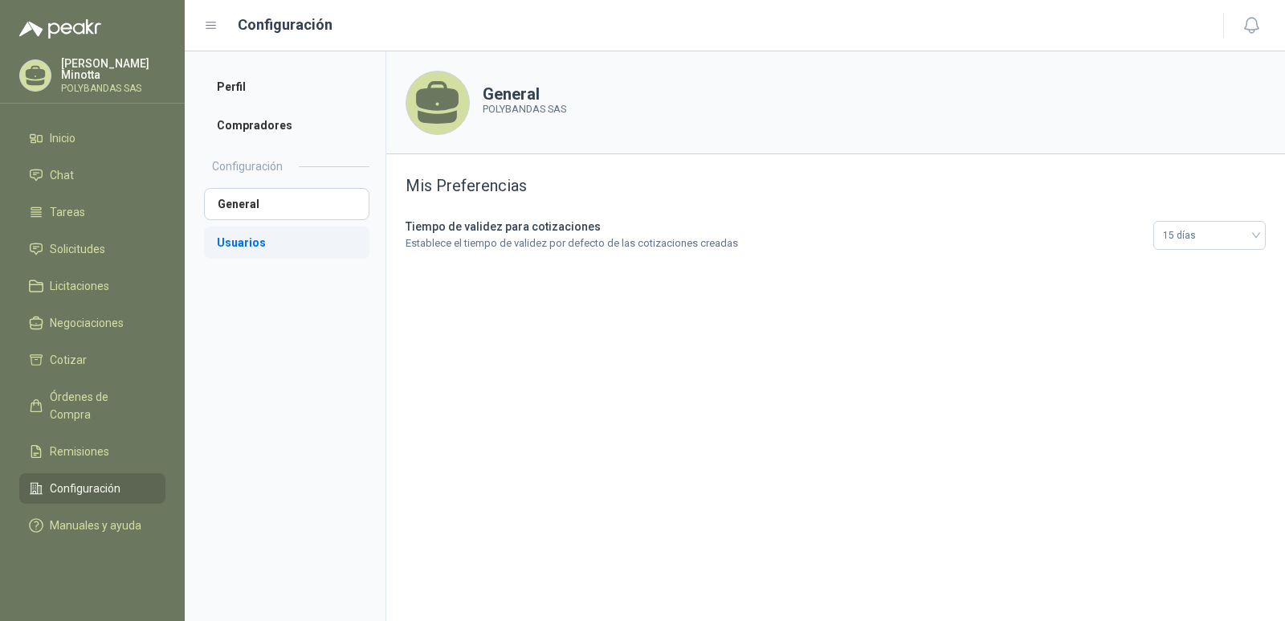
click at [252, 242] on li "Usuarios" at bounding box center [286, 243] width 165 height 32
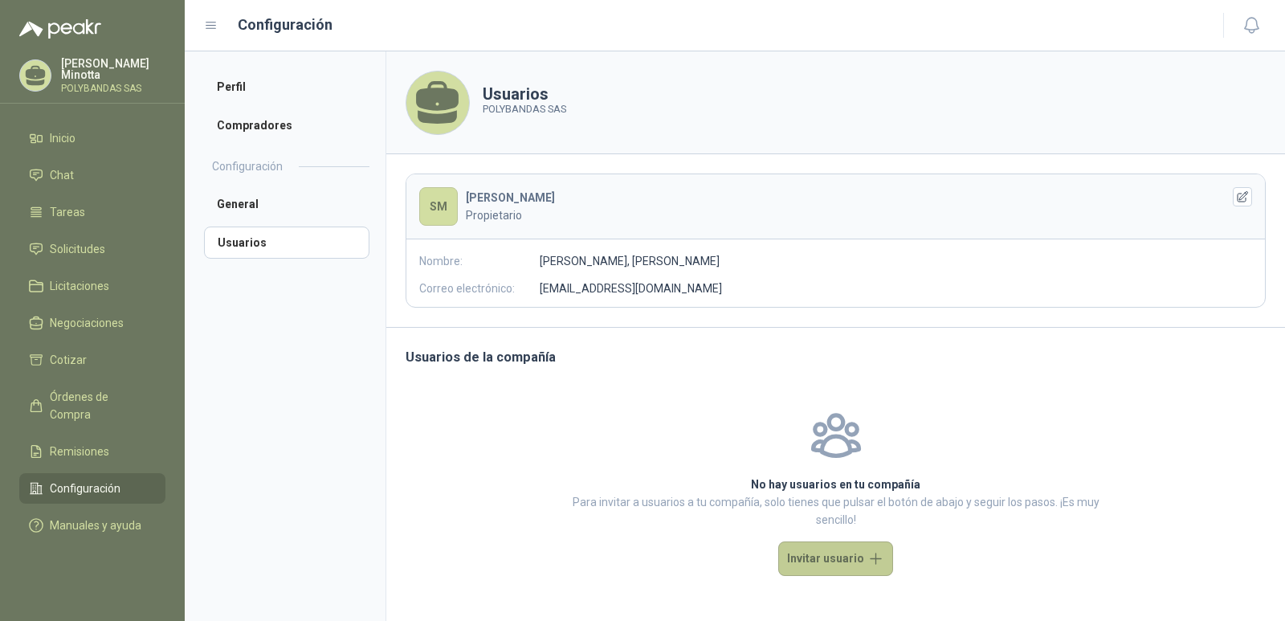
click at [816, 558] on button "Invitar usuario" at bounding box center [835, 558] width 115 height 35
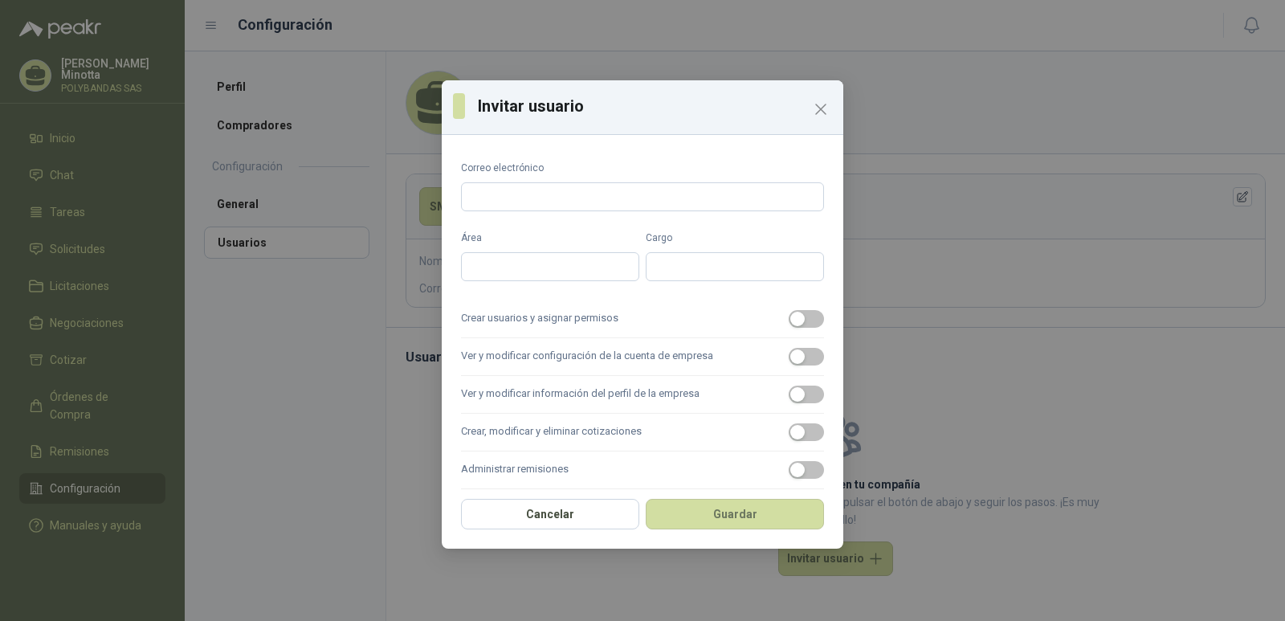
scroll to position [126, 0]
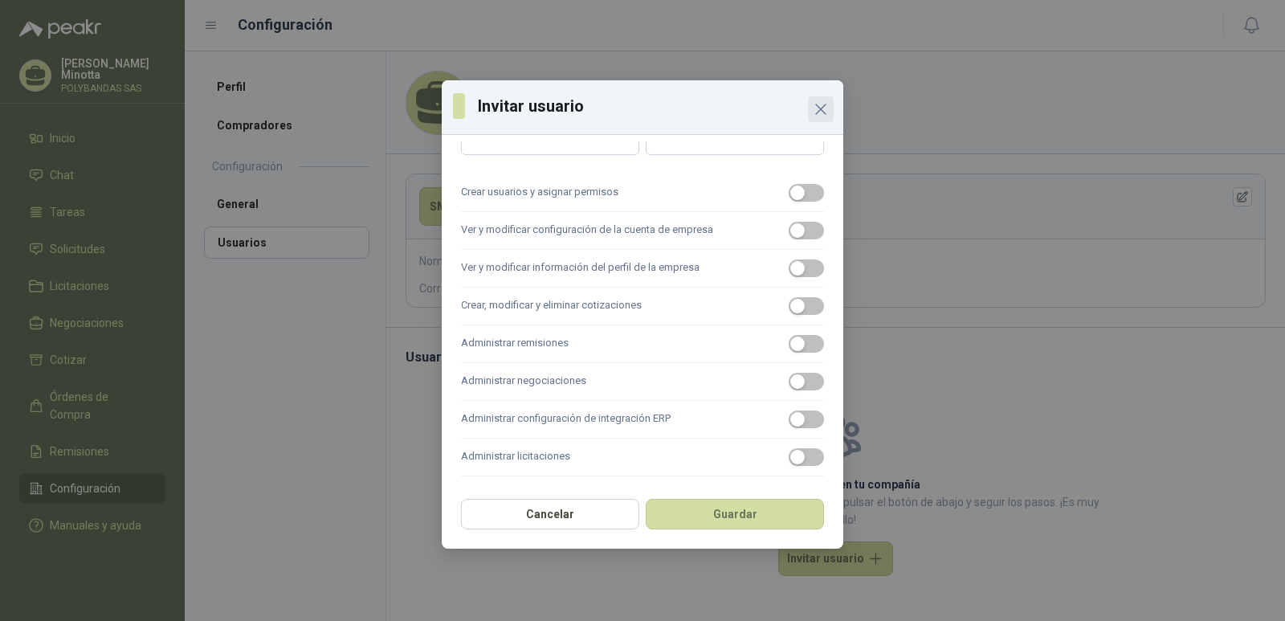
click at [823, 115] on icon "Close" at bounding box center [820, 109] width 19 height 19
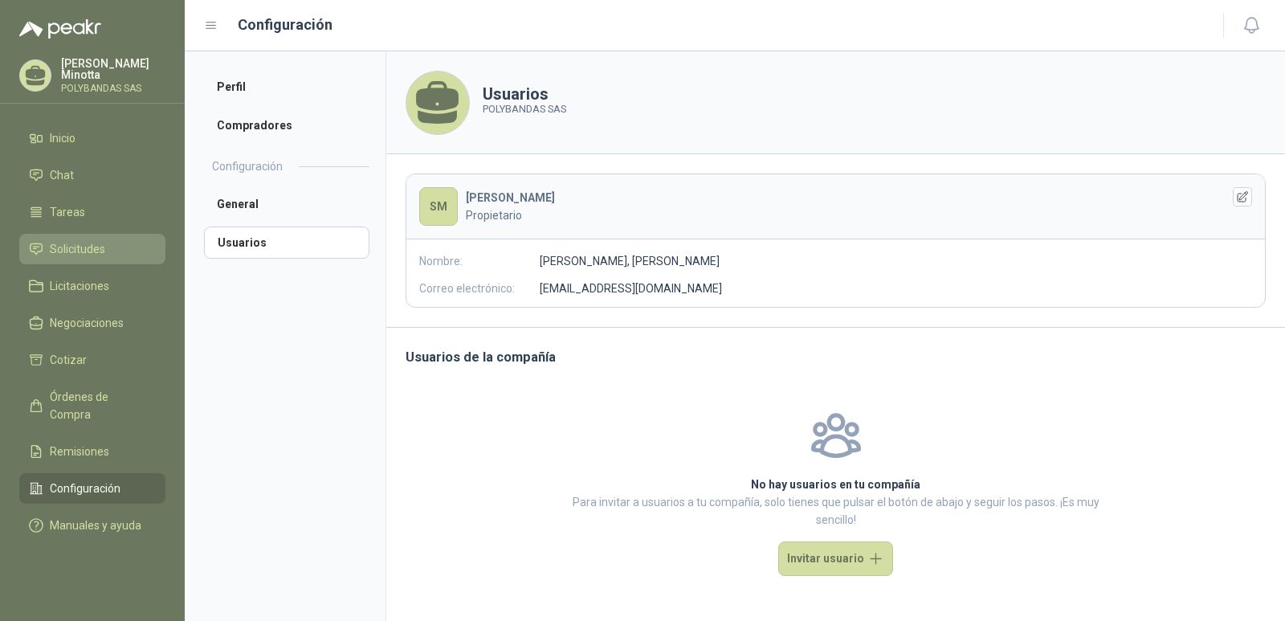
click at [83, 241] on span "Solicitudes" at bounding box center [77, 249] width 55 height 18
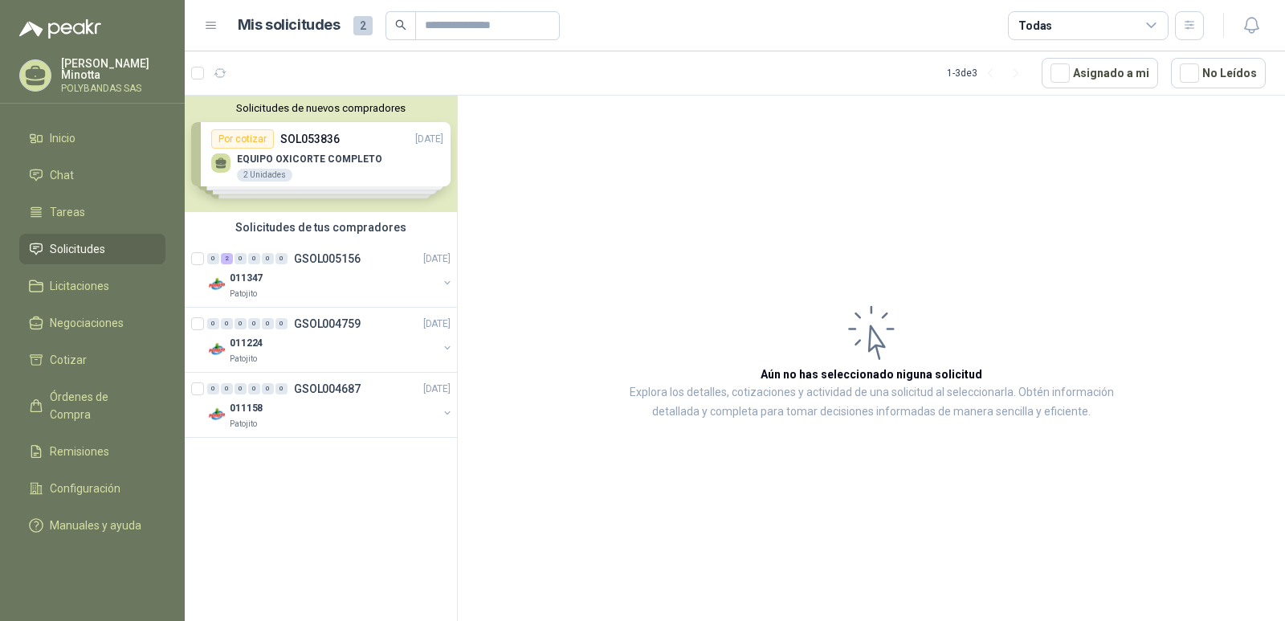
click at [294, 148] on div "Solicitudes de nuevos compradores Por cotizar SOL053836 [DATE] EQUIPO OXICORTE …" at bounding box center [321, 154] width 272 height 116
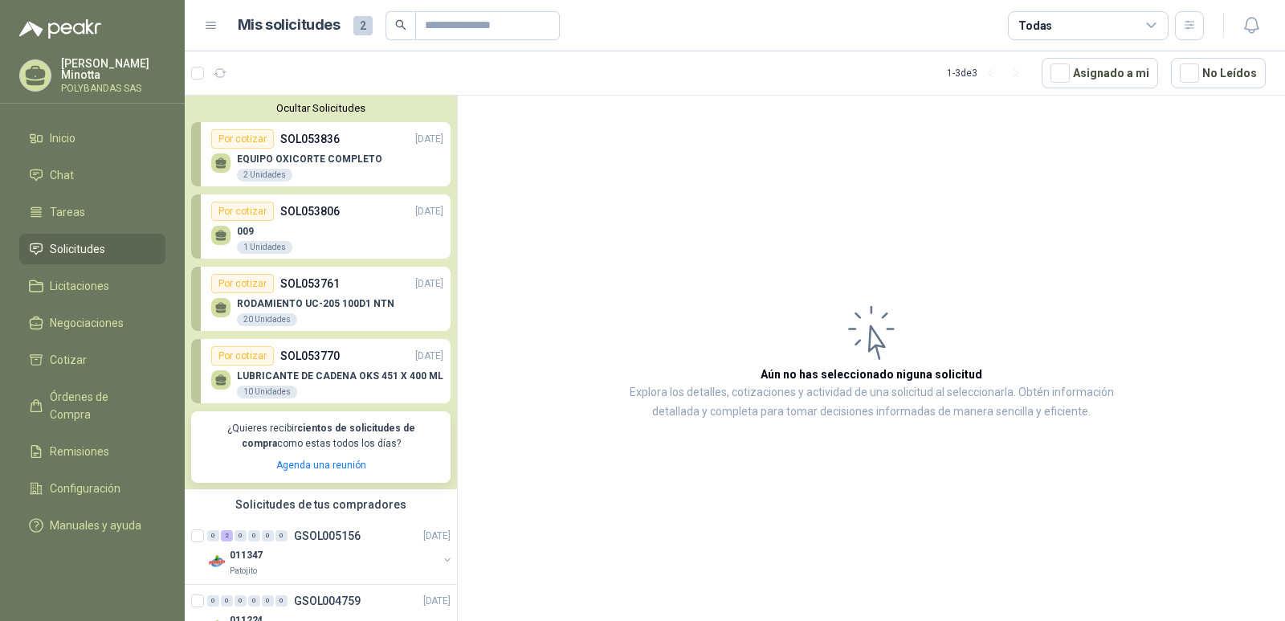
click at [294, 148] on p "SOL053836" at bounding box center [309, 139] width 59 height 18
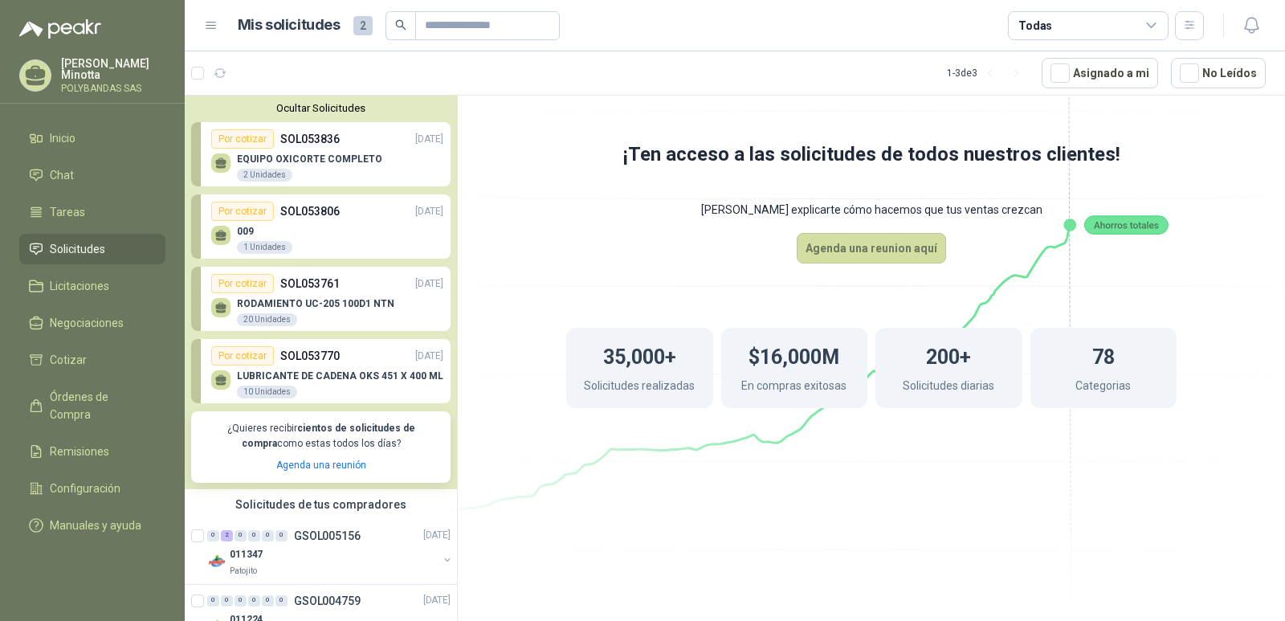
click at [294, 148] on p "SOL053836" at bounding box center [309, 139] width 59 height 18
click at [293, 112] on button "Ocultar Solicitudes" at bounding box center [320, 108] width 259 height 12
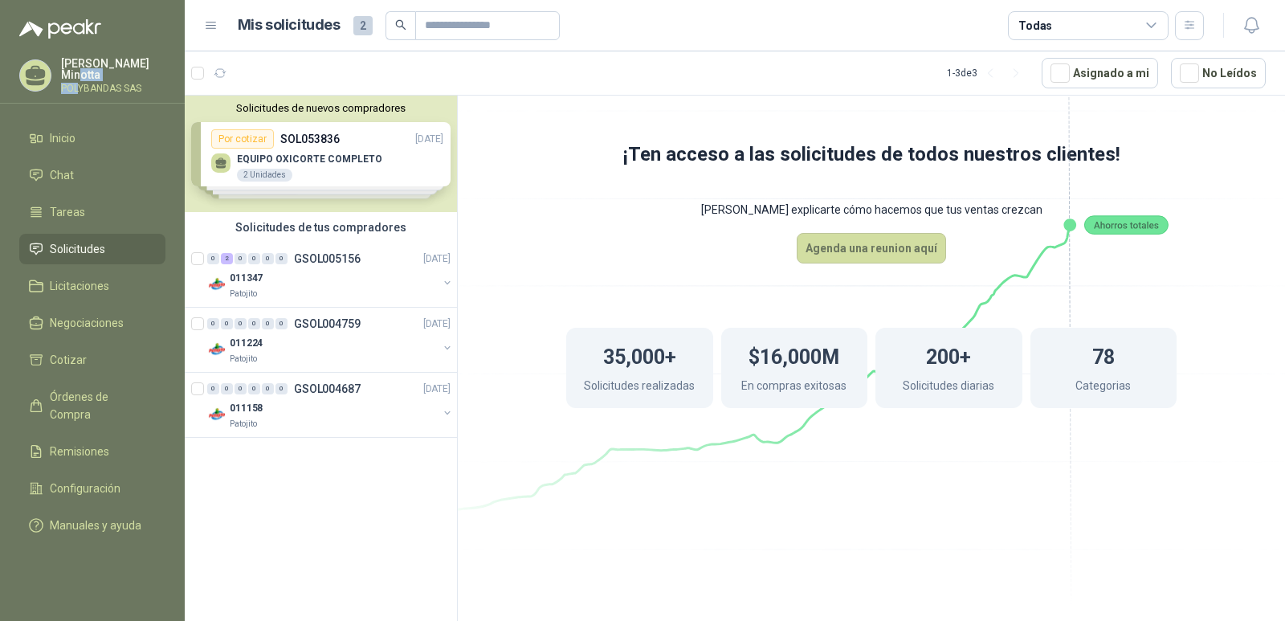
click at [80, 80] on div "[PERSON_NAME] SAS" at bounding box center [113, 75] width 104 height 35
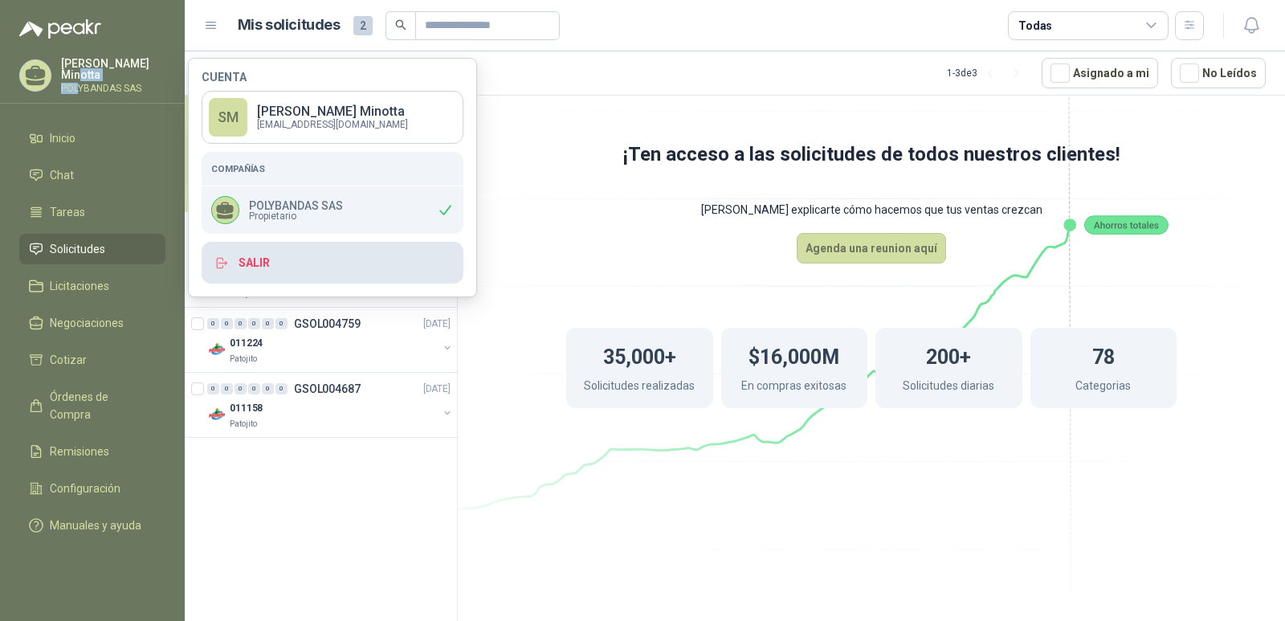
click at [304, 256] on button "Salir" at bounding box center [333, 263] width 262 height 42
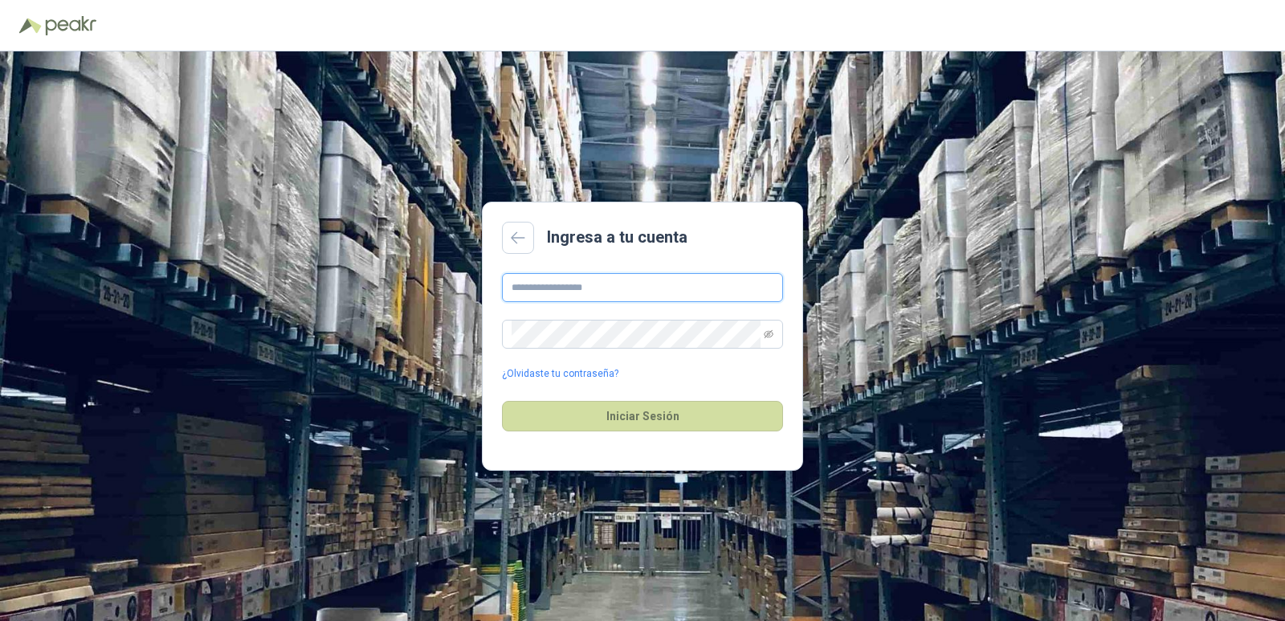
type input "**********"
click at [641, 414] on button "Iniciar Sesión" at bounding box center [642, 416] width 281 height 31
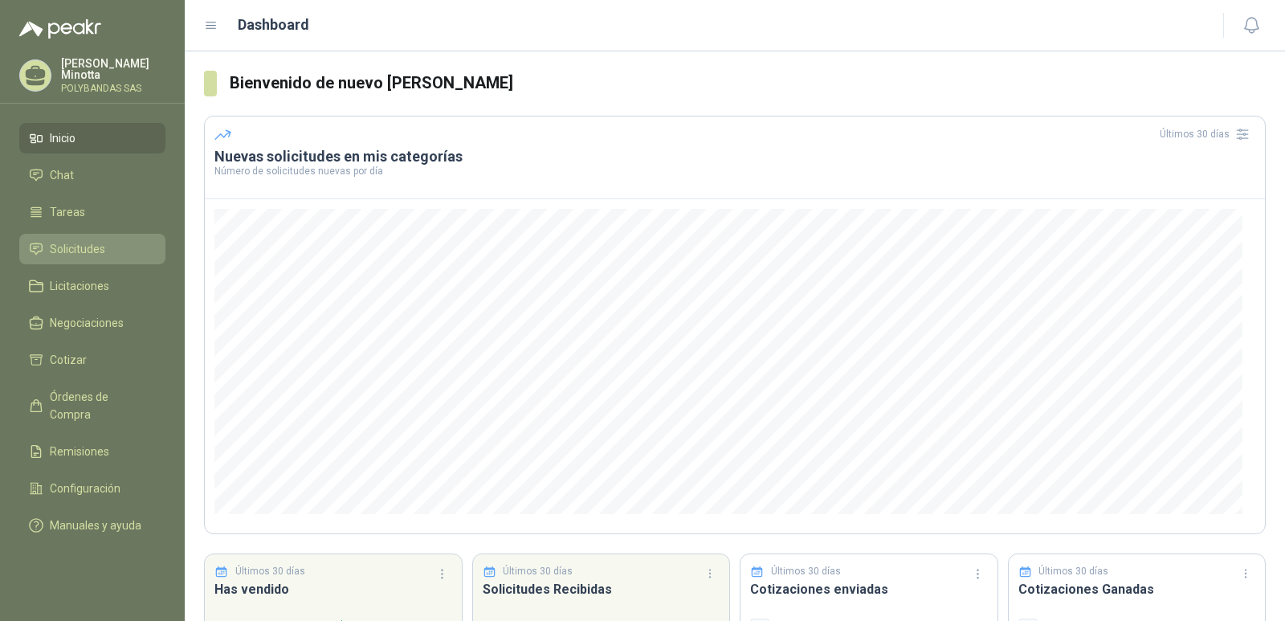
click at [64, 253] on span "Solicitudes" at bounding box center [77, 249] width 55 height 18
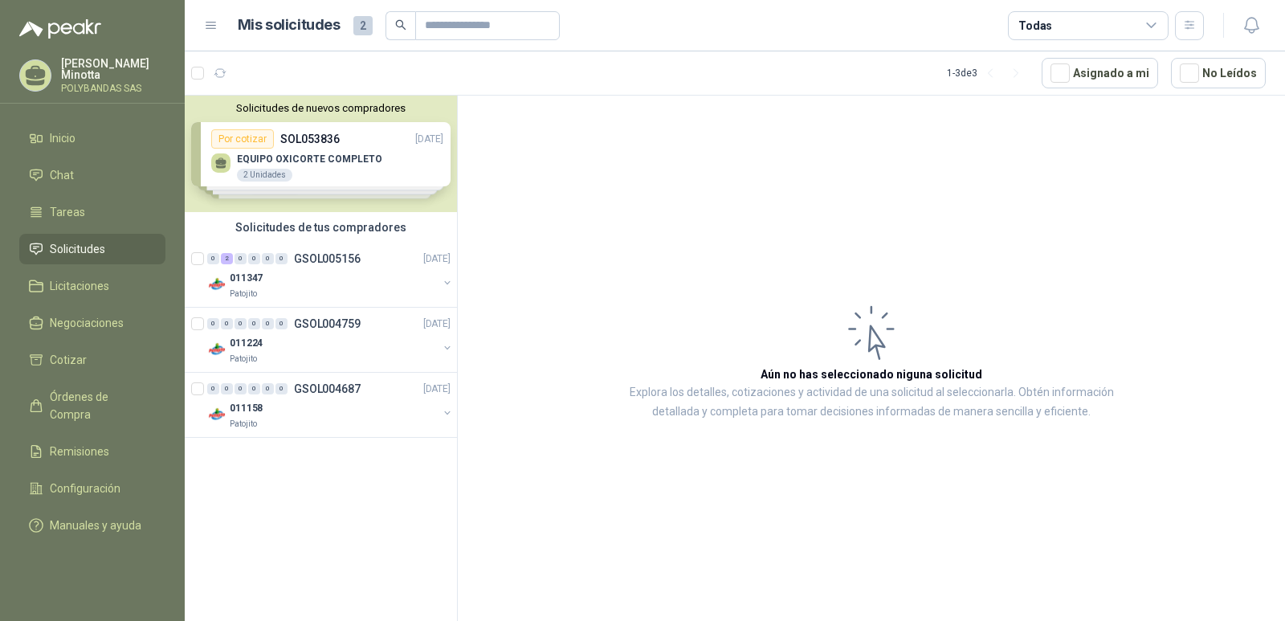
click at [313, 142] on div "Solicitudes de nuevos compradores Por cotizar SOL053836 [DATE] EQUIPO OXICORTE …" at bounding box center [321, 154] width 272 height 116
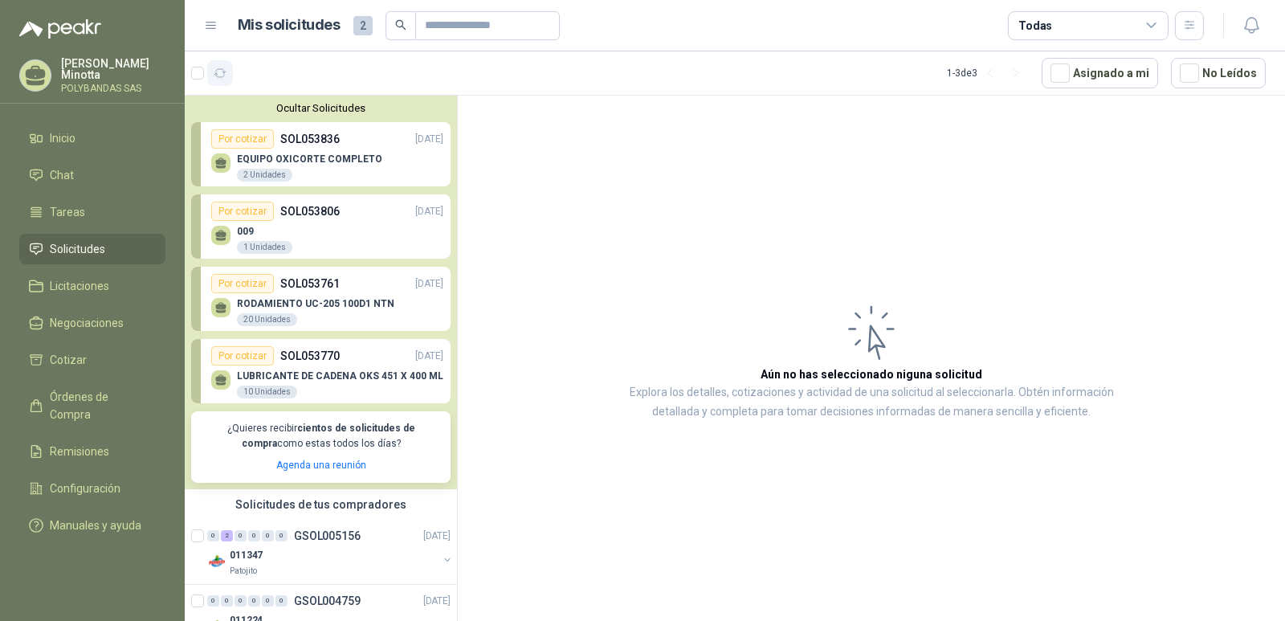
click at [221, 74] on icon "button" at bounding box center [221, 74] width 14 height 14
click at [327, 112] on button "Ocultar Solicitudes" at bounding box center [320, 108] width 259 height 12
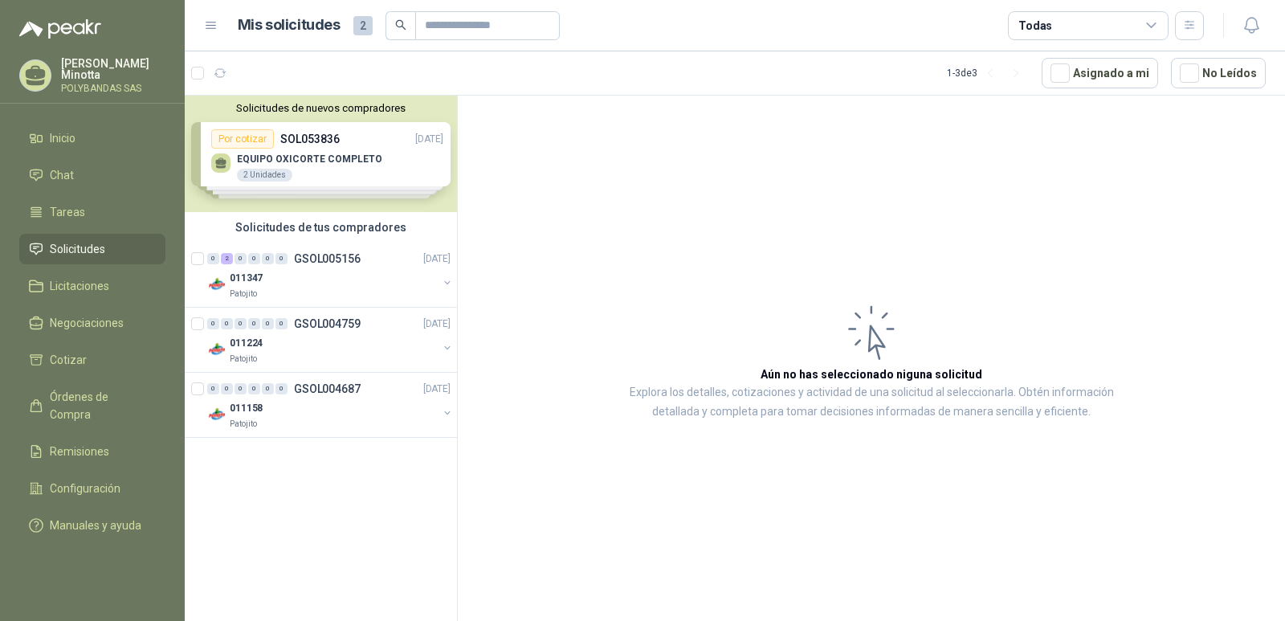
click at [88, 84] on p "POLYBANDAS SAS" at bounding box center [113, 89] width 104 height 10
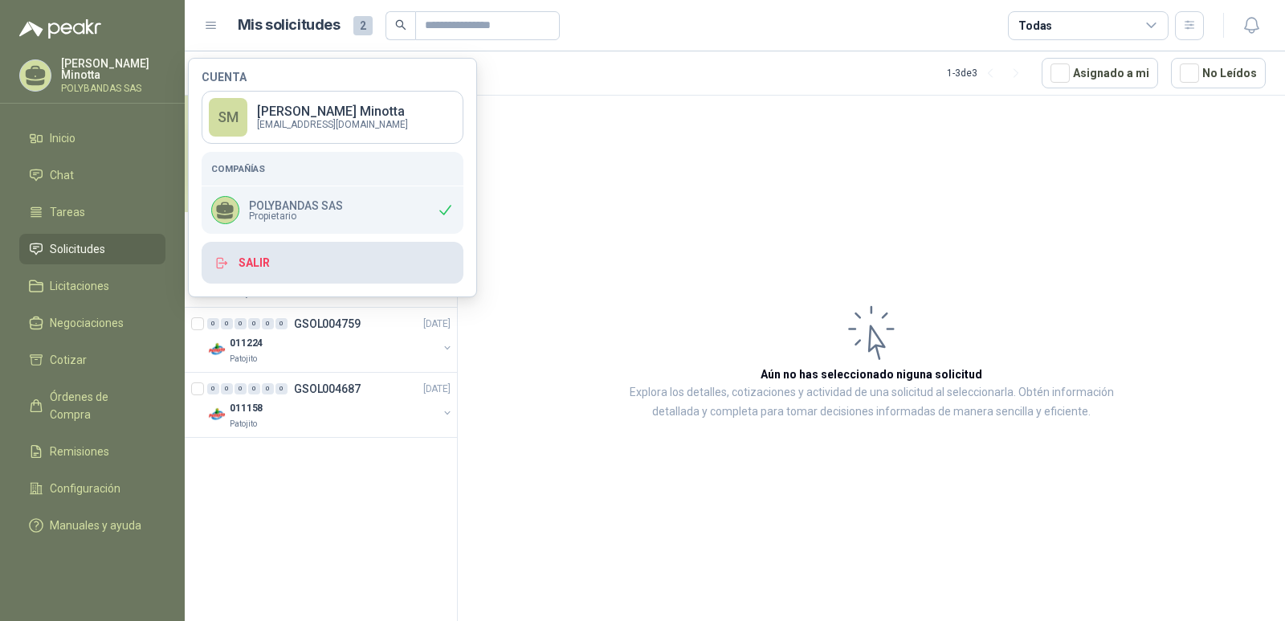
click at [259, 257] on button "Salir" at bounding box center [333, 263] width 262 height 42
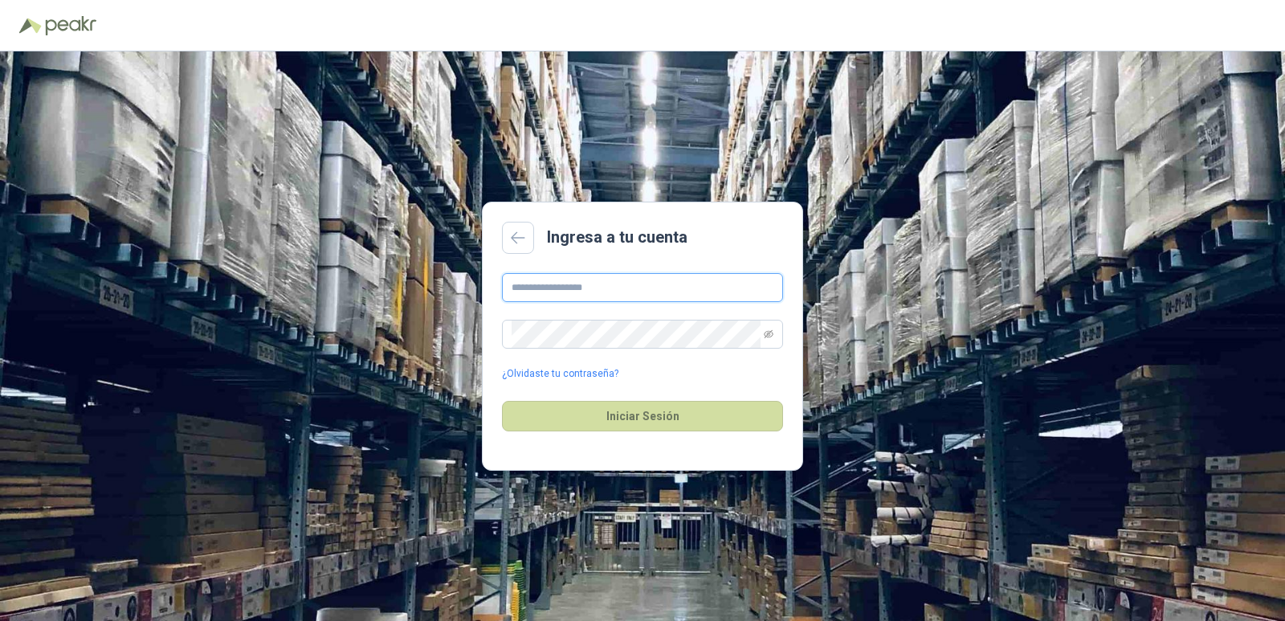
type input "**********"
click at [652, 415] on button "Iniciar Sesión" at bounding box center [642, 416] width 281 height 31
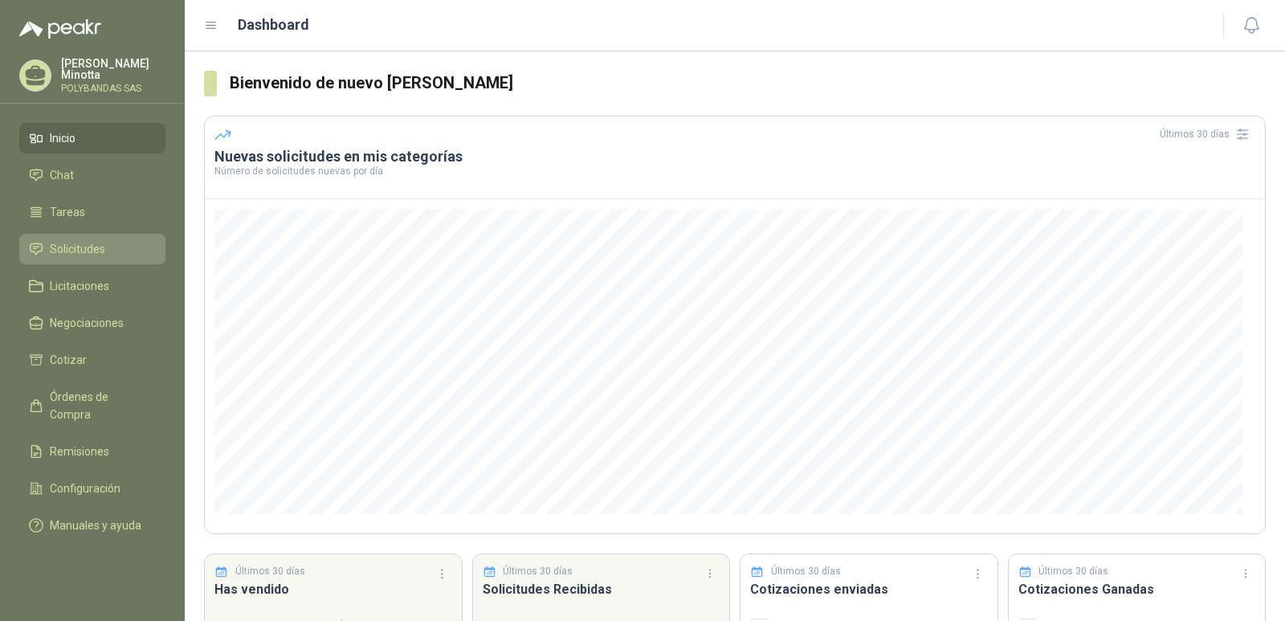
click at [104, 251] on span "Solicitudes" at bounding box center [77, 249] width 55 height 18
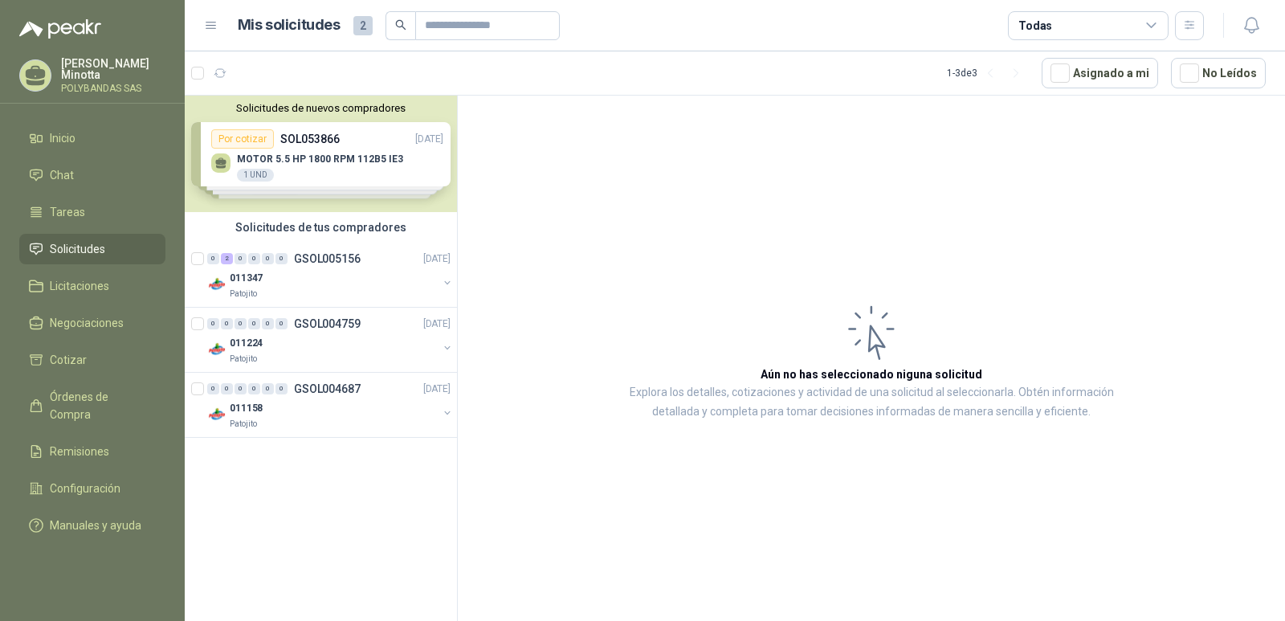
click at [325, 108] on button "Solicitudes de nuevos compradores" at bounding box center [320, 108] width 259 height 12
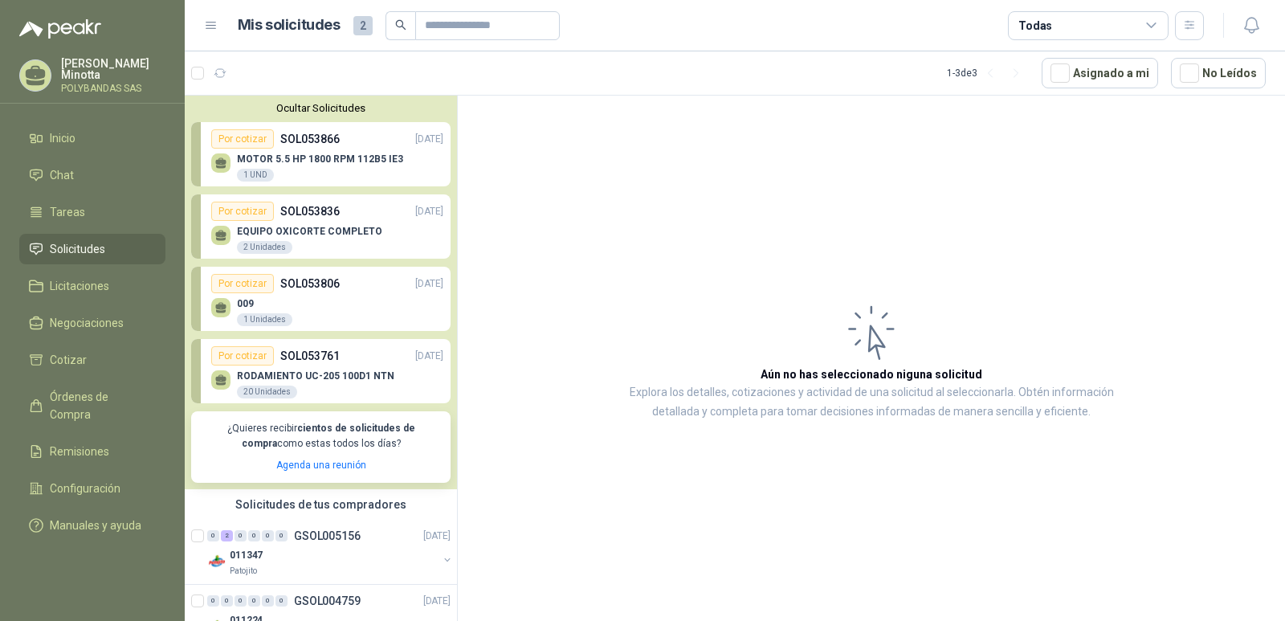
click at [315, 108] on button "Ocultar Solicitudes" at bounding box center [320, 108] width 259 height 12
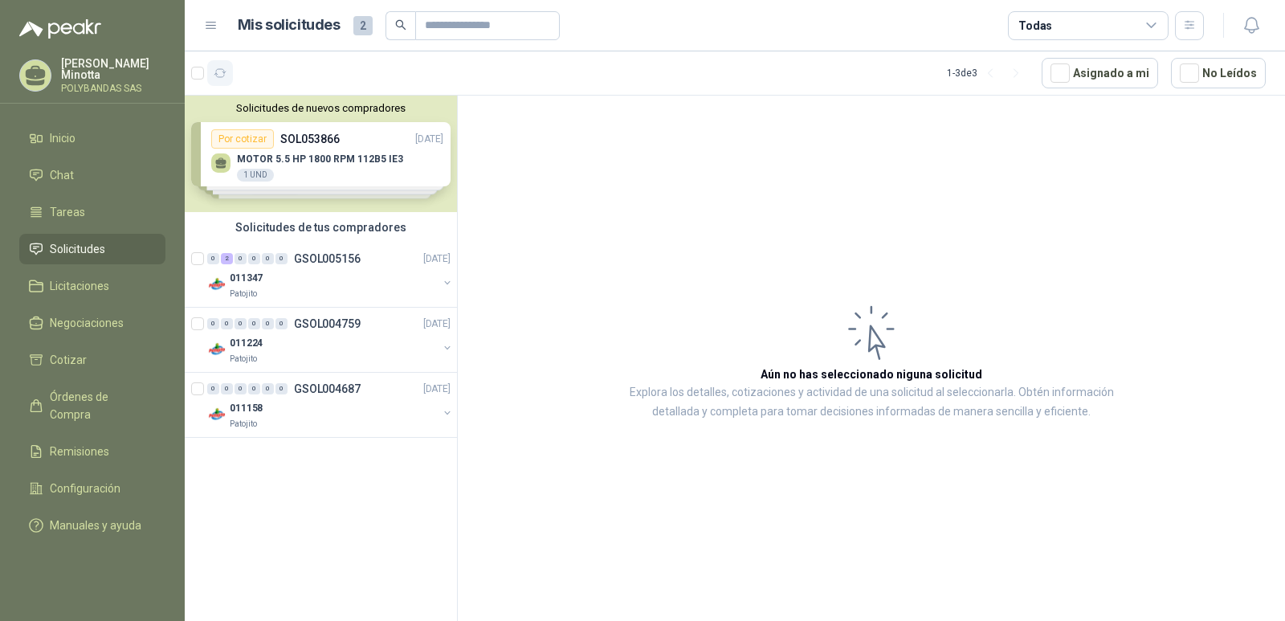
click at [219, 71] on icon "button" at bounding box center [221, 74] width 14 height 14
click at [227, 70] on button "button" at bounding box center [220, 73] width 26 height 26
click at [214, 71] on icon "button" at bounding box center [221, 74] width 14 height 14
click at [331, 109] on button "Solicitudes de nuevos compradores" at bounding box center [320, 108] width 259 height 12
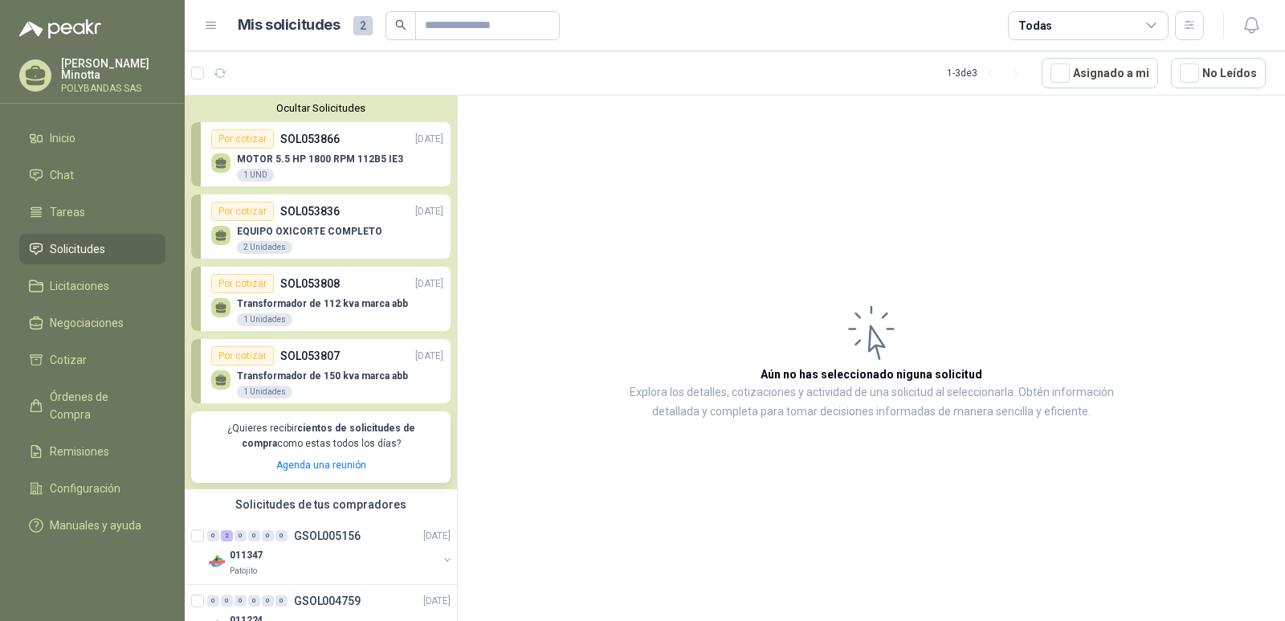
click at [331, 109] on button "Ocultar Solicitudes" at bounding box center [320, 108] width 259 height 12
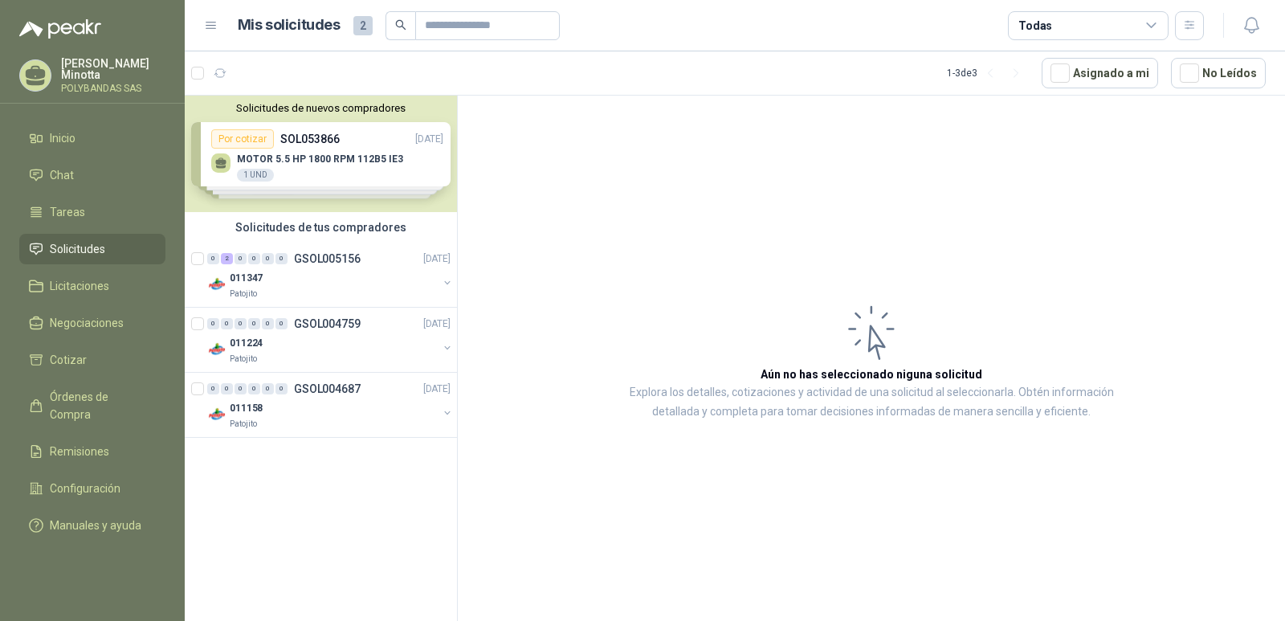
click at [82, 69] on p "[PERSON_NAME]" at bounding box center [113, 69] width 104 height 22
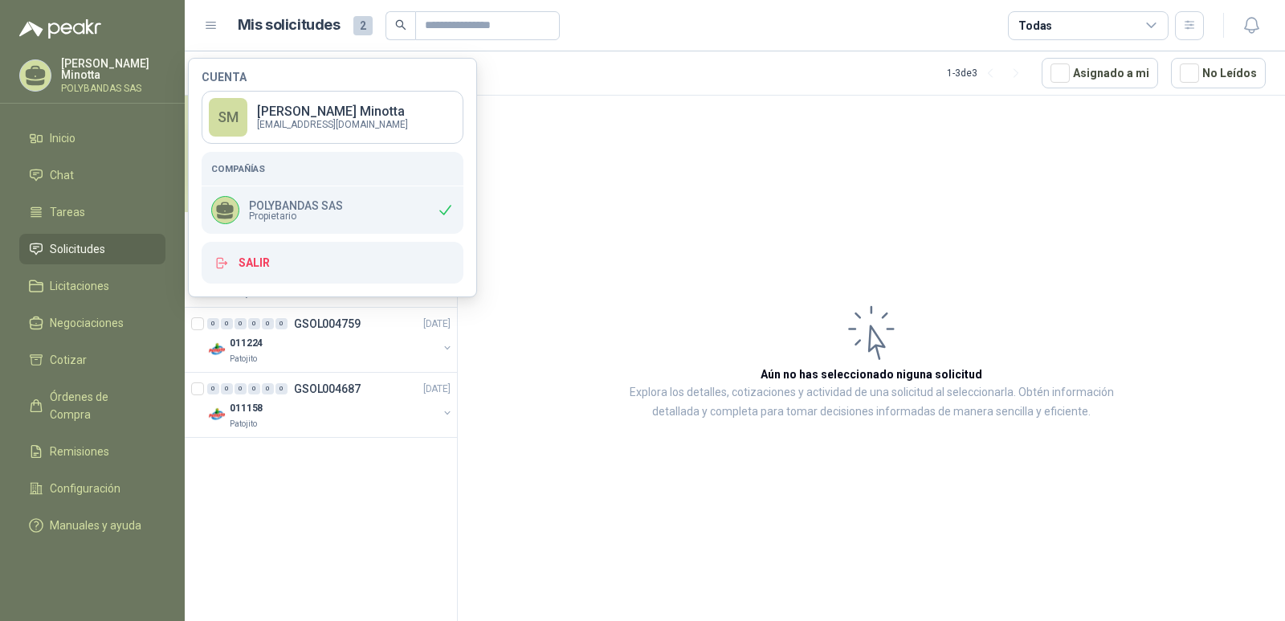
click at [82, 69] on p "[PERSON_NAME]" at bounding box center [113, 69] width 104 height 22
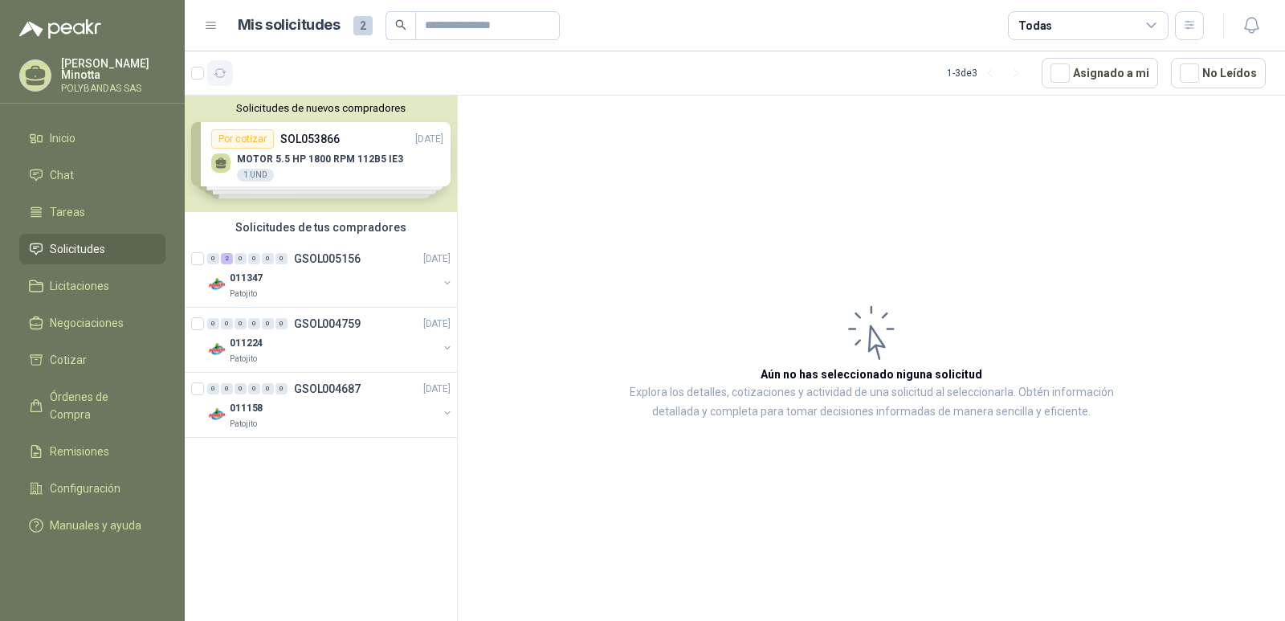
click at [222, 73] on icon "button" at bounding box center [221, 74] width 14 height 14
click at [84, 67] on p "[PERSON_NAME]" at bounding box center [113, 69] width 104 height 22
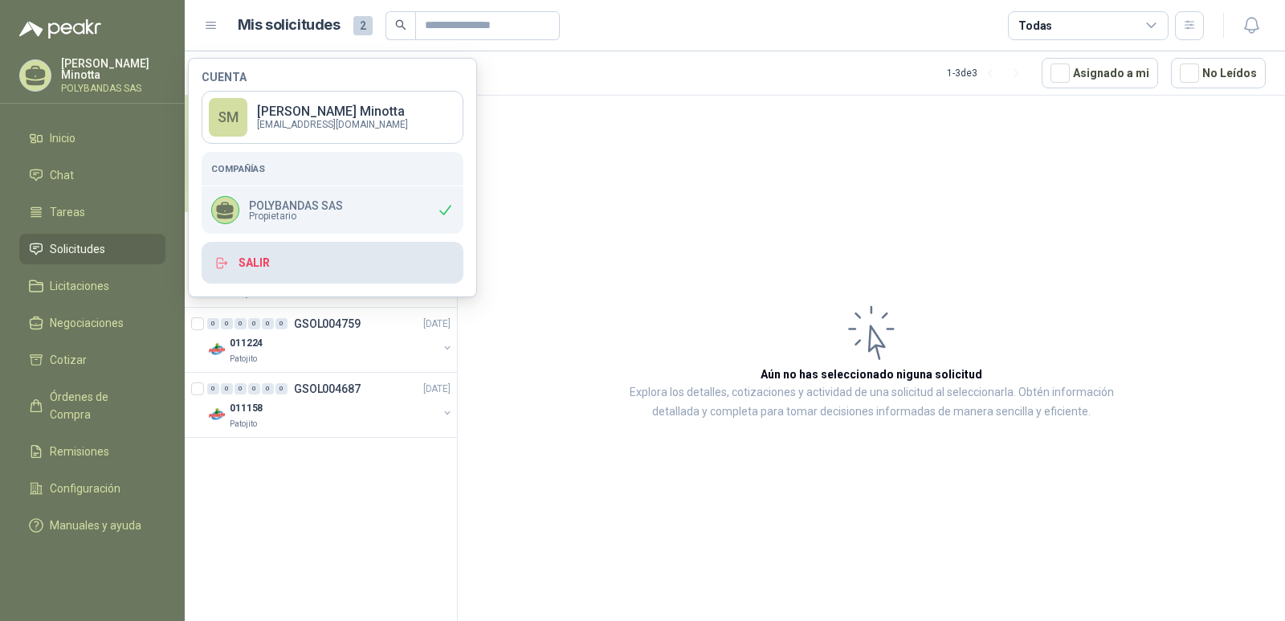
click at [255, 265] on button "Salir" at bounding box center [333, 263] width 262 height 42
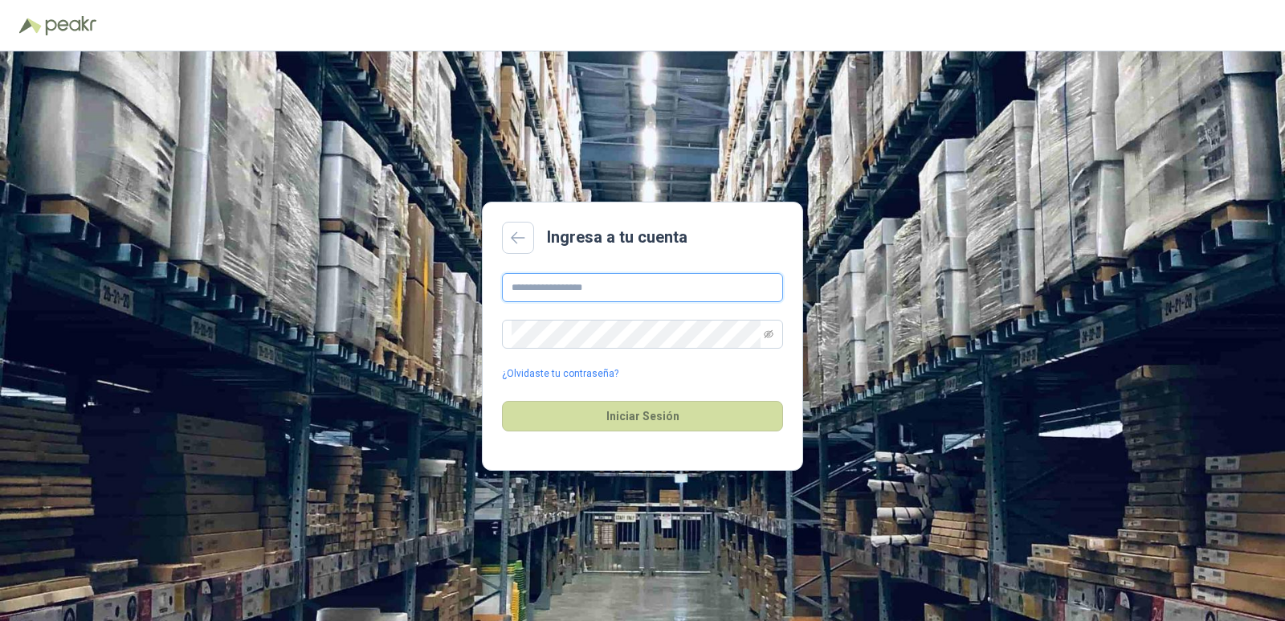
type input "**********"
click at [574, 408] on button "Iniciar Sesión" at bounding box center [642, 416] width 281 height 31
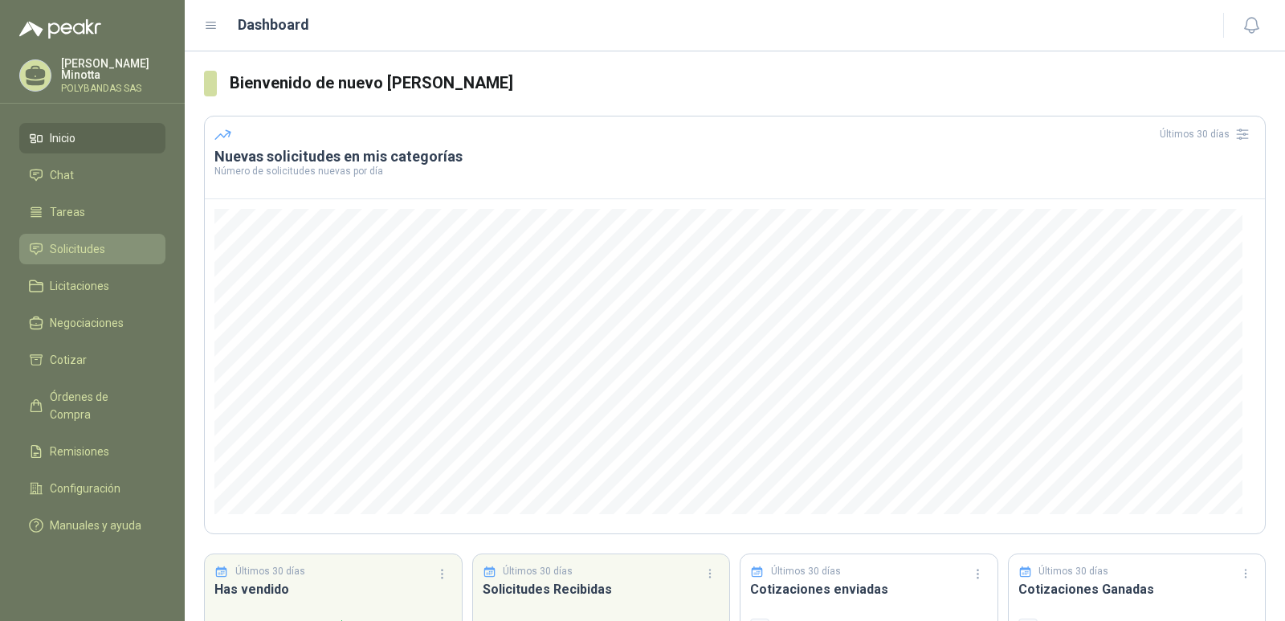
click at [97, 252] on span "Solicitudes" at bounding box center [77, 249] width 55 height 18
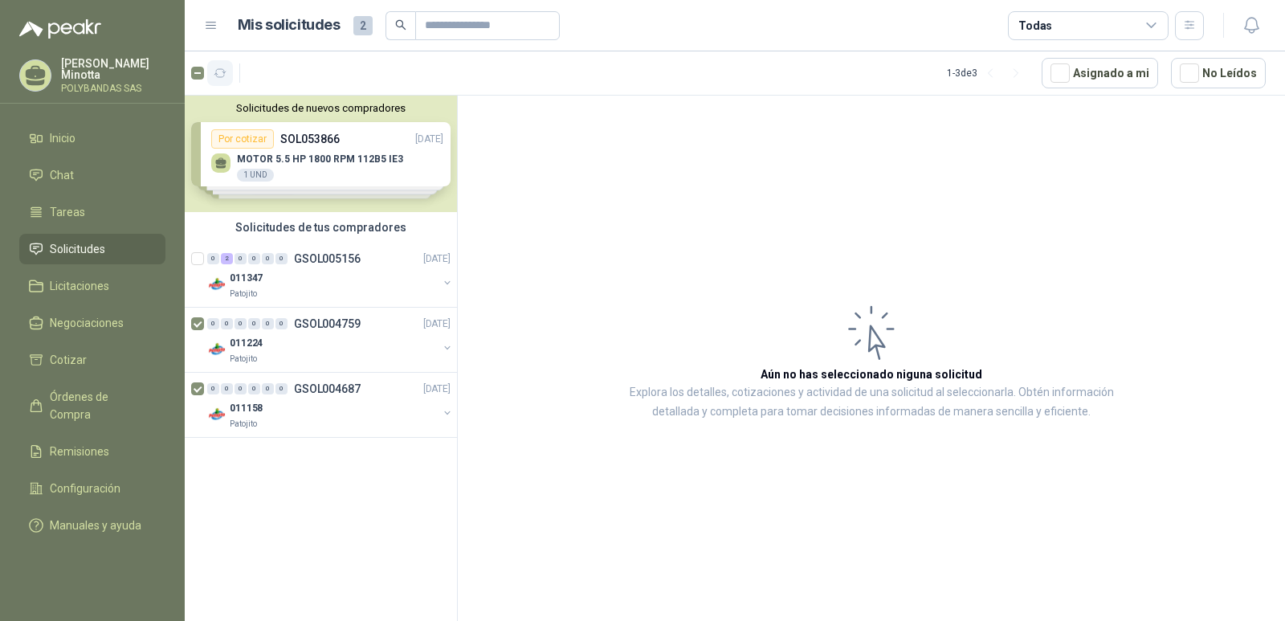
click at [217, 71] on icon "button" at bounding box center [221, 74] width 14 height 14
click at [316, 30] on h1 "Mis solicitudes" at bounding box center [289, 25] width 103 height 23
click at [359, 22] on span "2" at bounding box center [362, 25] width 19 height 19
click at [318, 325] on p "GSOL004759" at bounding box center [327, 323] width 67 height 11
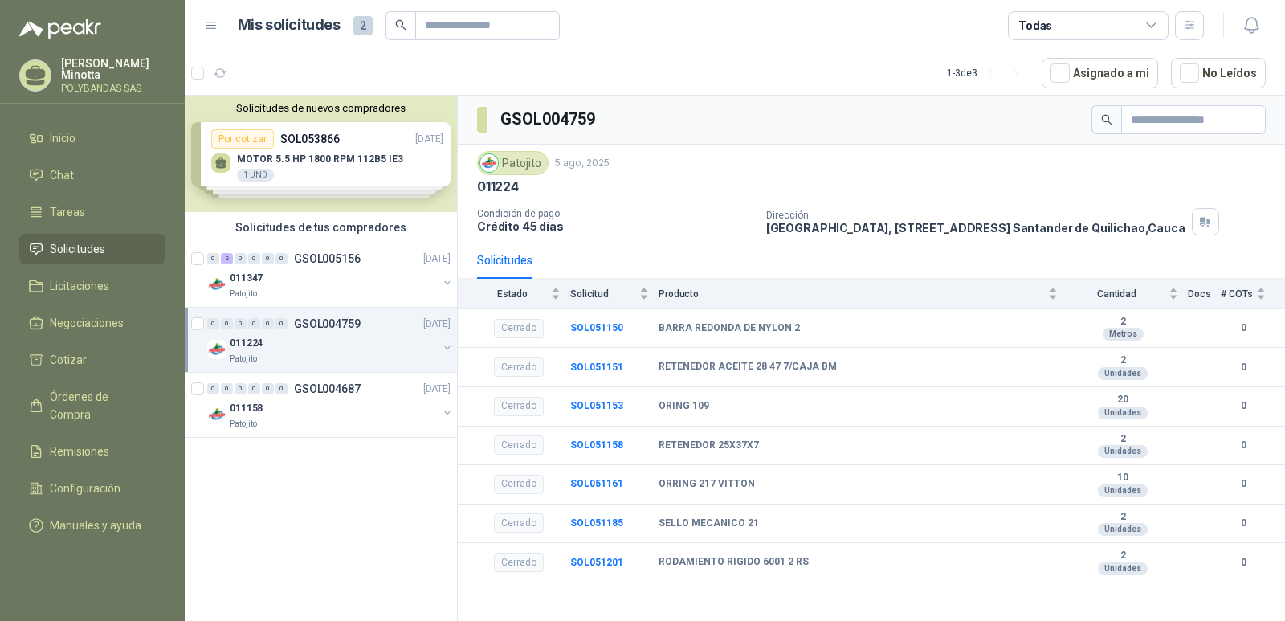
click at [284, 500] on div "Solicitudes de nuevos compradores Por cotizar SOL053866 [DATE] MOTOR 5.5 HP 180…" at bounding box center [321, 361] width 273 height 531
drag, startPoint x: 186, startPoint y: 351, endPoint x: 202, endPoint y: 311, distance: 43.0
click at [202, 311] on div "0 0 0 0 0 0 GSOL004759 [DATE] 011224 Patojito" at bounding box center [321, 340] width 272 height 65
click at [328, 457] on div "Solicitudes de nuevos compradores Por cotizar SOL053866 [DATE] MOTOR 5.5 HP 180…" at bounding box center [321, 361] width 273 height 531
click at [264, 73] on icon "button" at bounding box center [260, 74] width 14 height 14
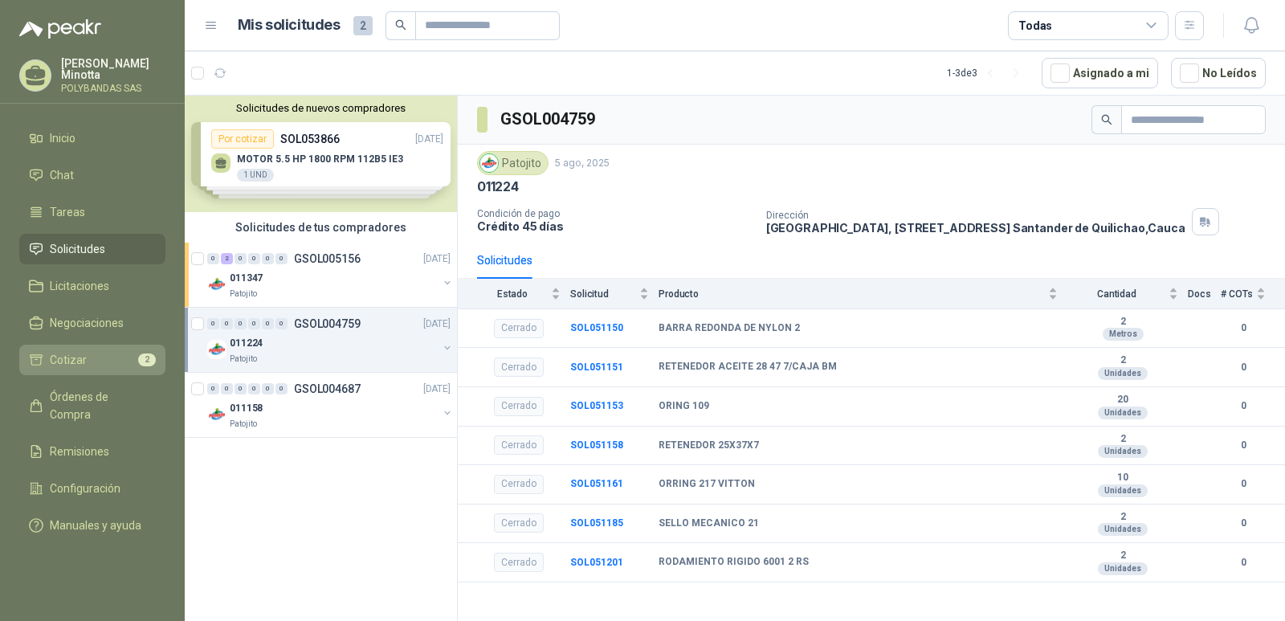
click at [84, 360] on span "Cotizar" at bounding box center [68, 360] width 37 height 18
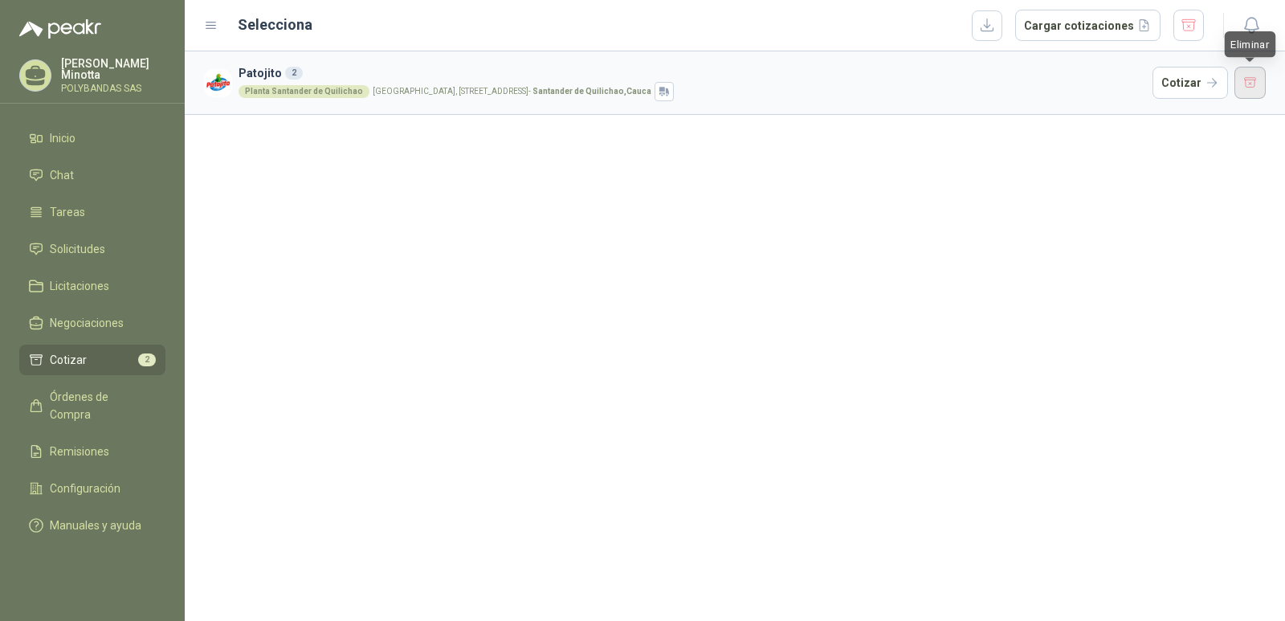
click at [1240, 86] on button "button" at bounding box center [1251, 83] width 32 height 32
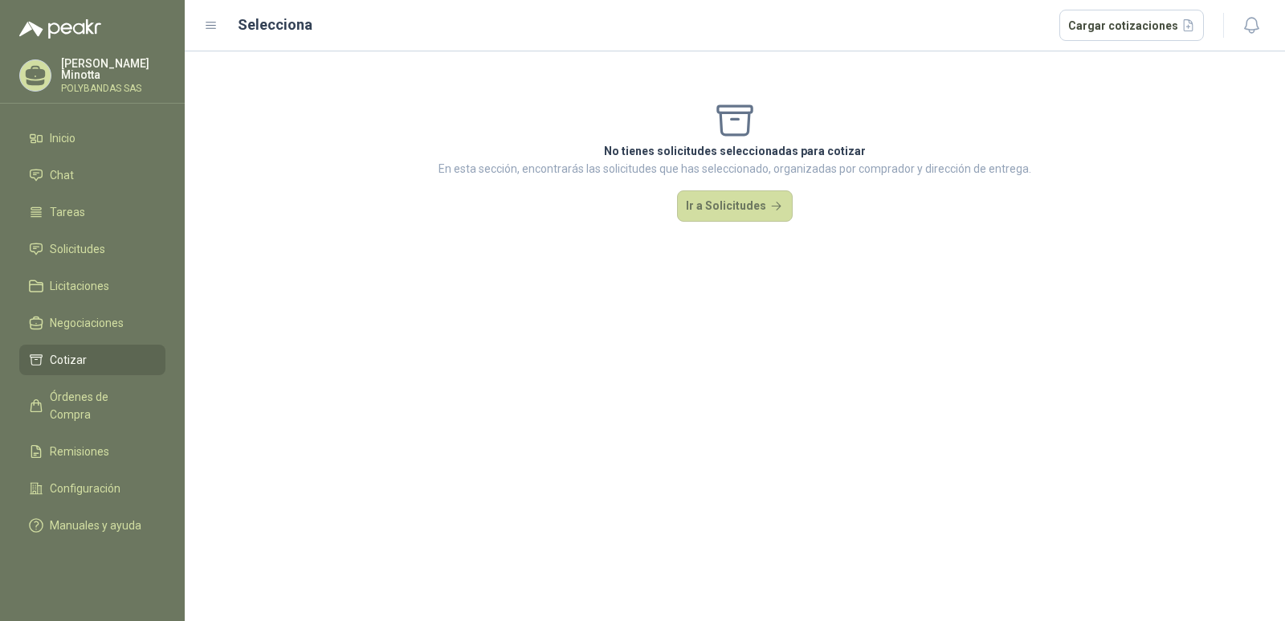
click at [742, 336] on div "No tienes solicitudes seleccionadas para cotizar En esta sección, encontrarás l…" at bounding box center [735, 336] width 1101 height 570
click at [80, 287] on span "Licitaciones" at bounding box center [79, 286] width 59 height 18
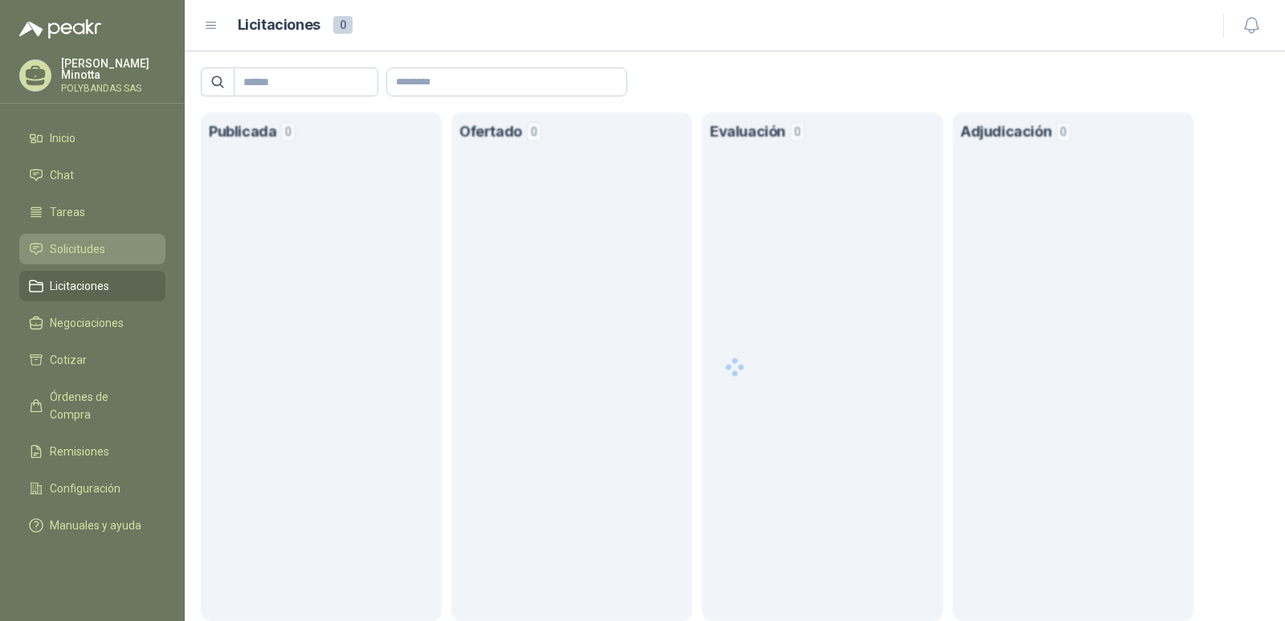
click at [84, 235] on link "Solicitudes" at bounding box center [92, 249] width 146 height 31
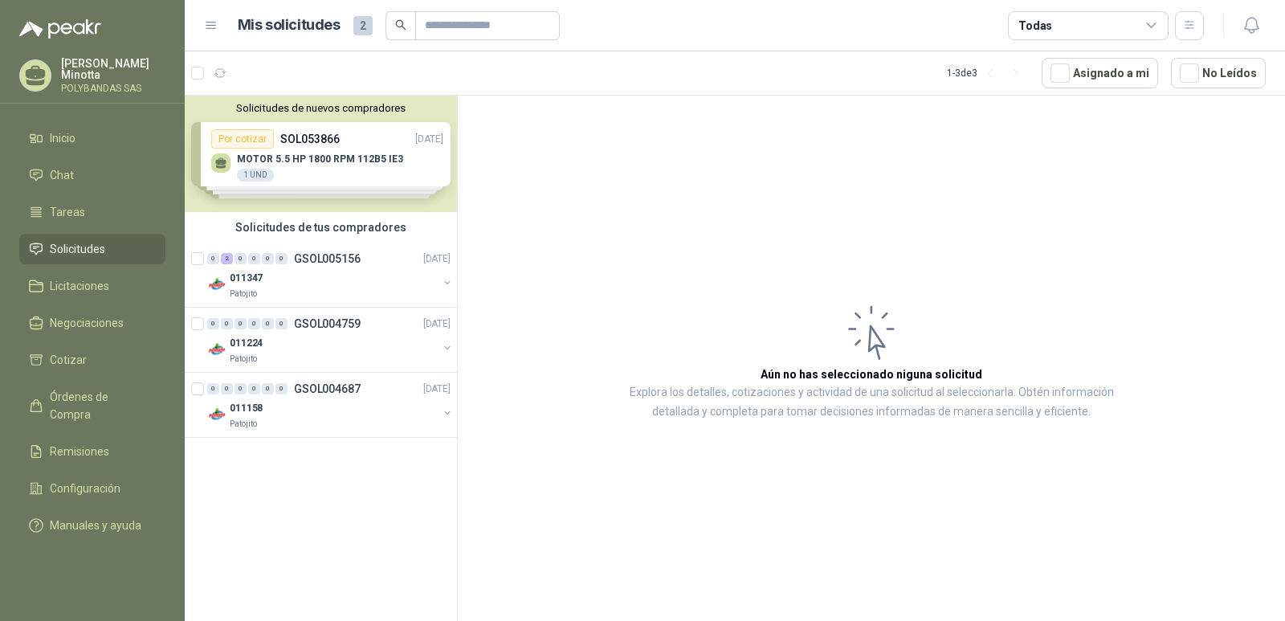
click at [352, 114] on button "Solicitudes de nuevos compradores" at bounding box center [320, 108] width 259 height 12
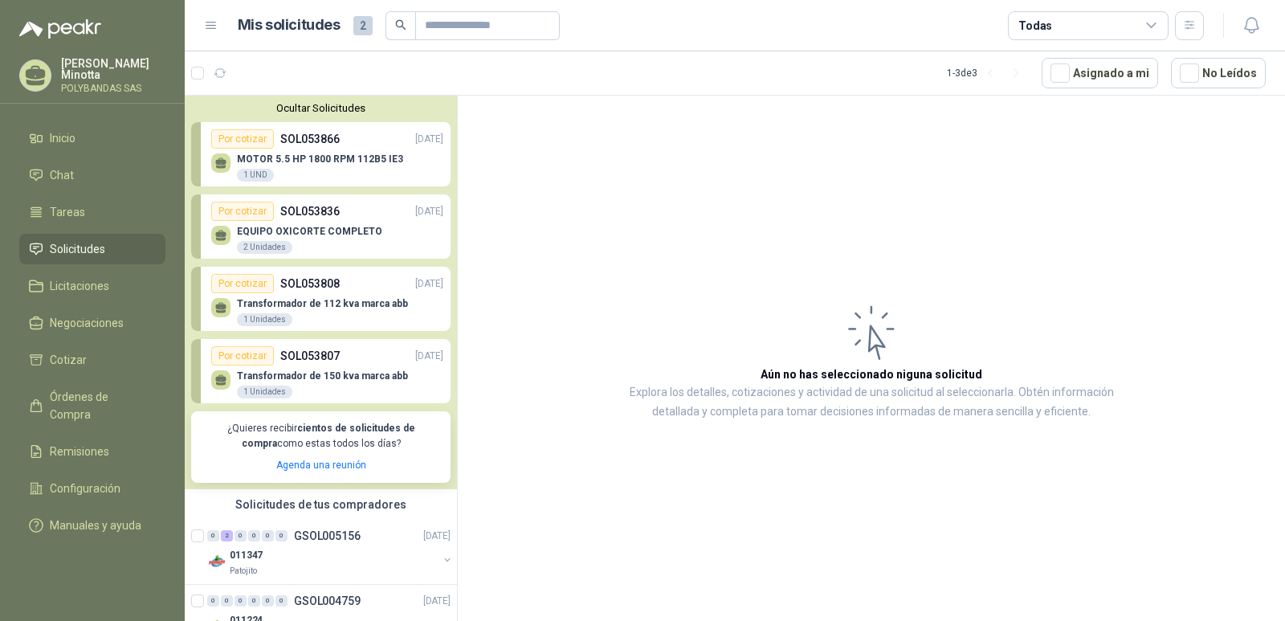
click at [352, 114] on button "Ocultar Solicitudes" at bounding box center [320, 108] width 259 height 12
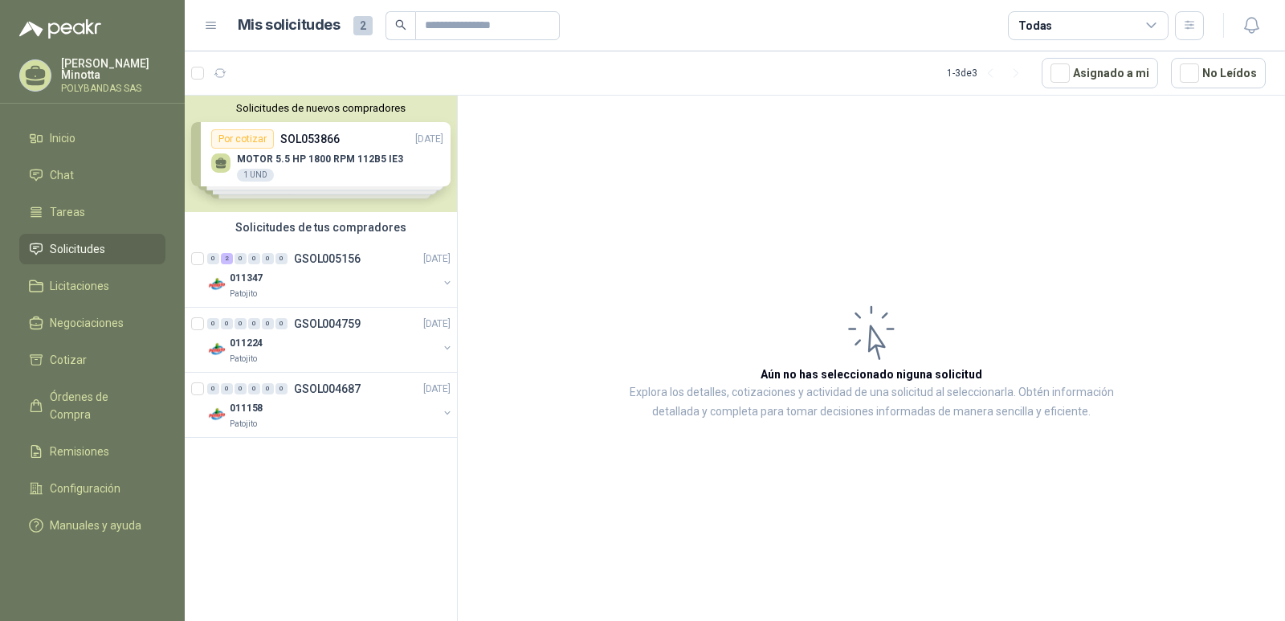
click at [77, 82] on div "[PERSON_NAME] SAS" at bounding box center [113, 75] width 104 height 35
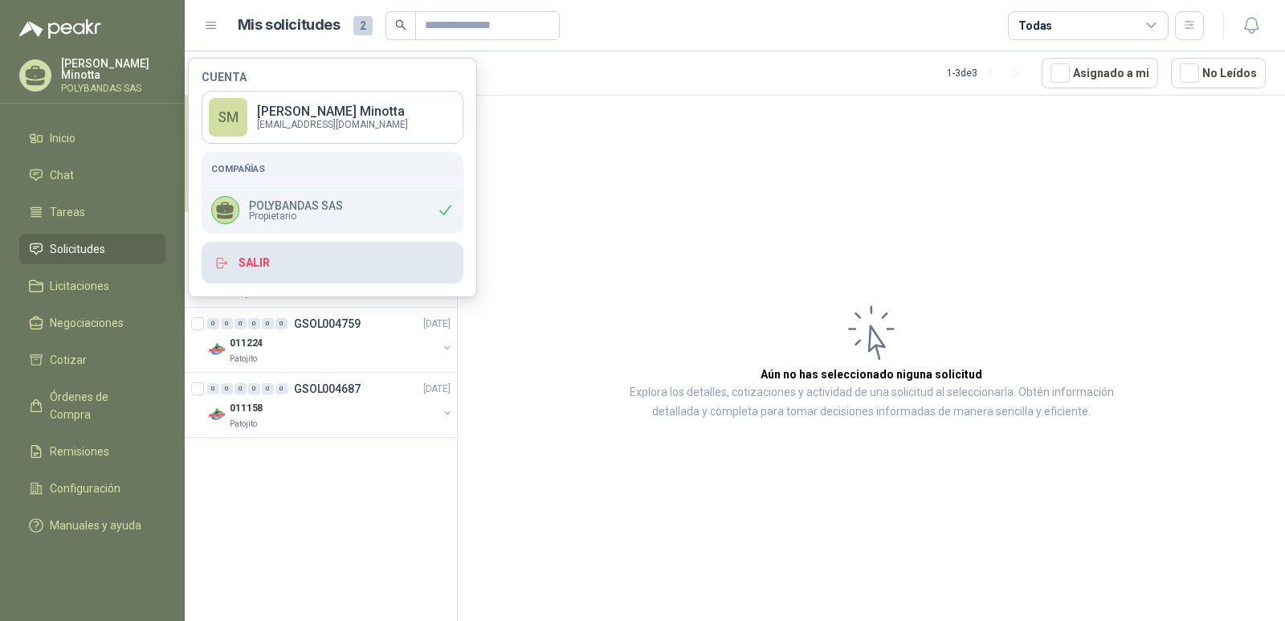
click at [262, 276] on button "Salir" at bounding box center [333, 263] width 262 height 42
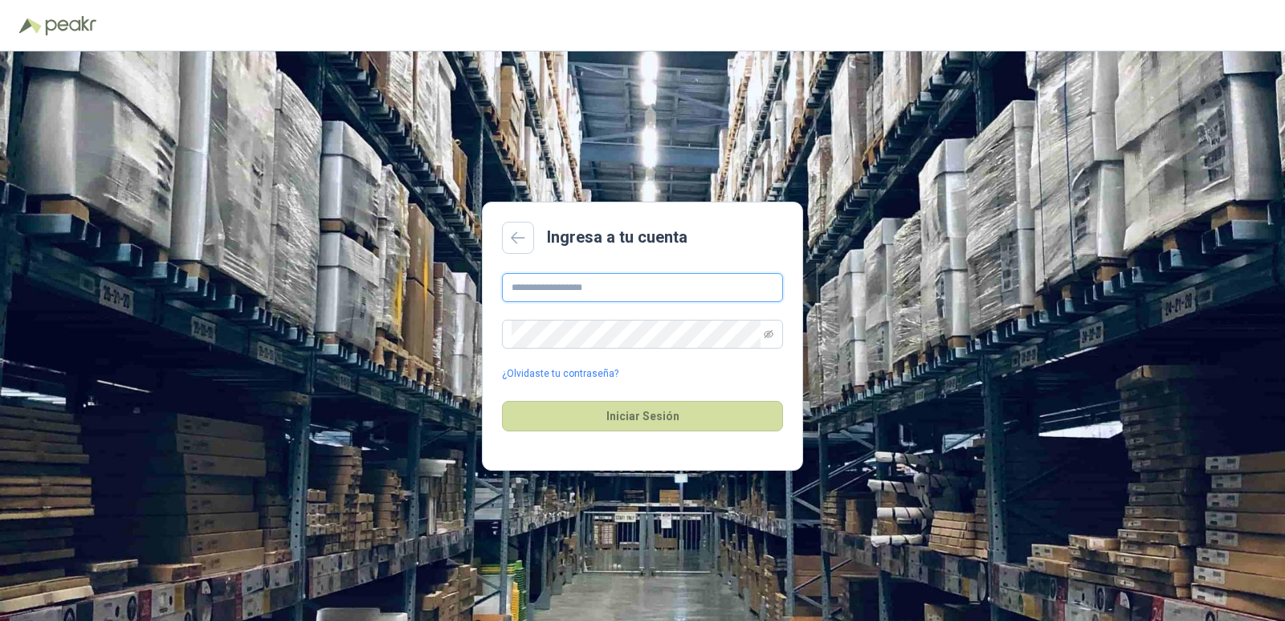
type input "**********"
